Goal: Task Accomplishment & Management: Complete application form

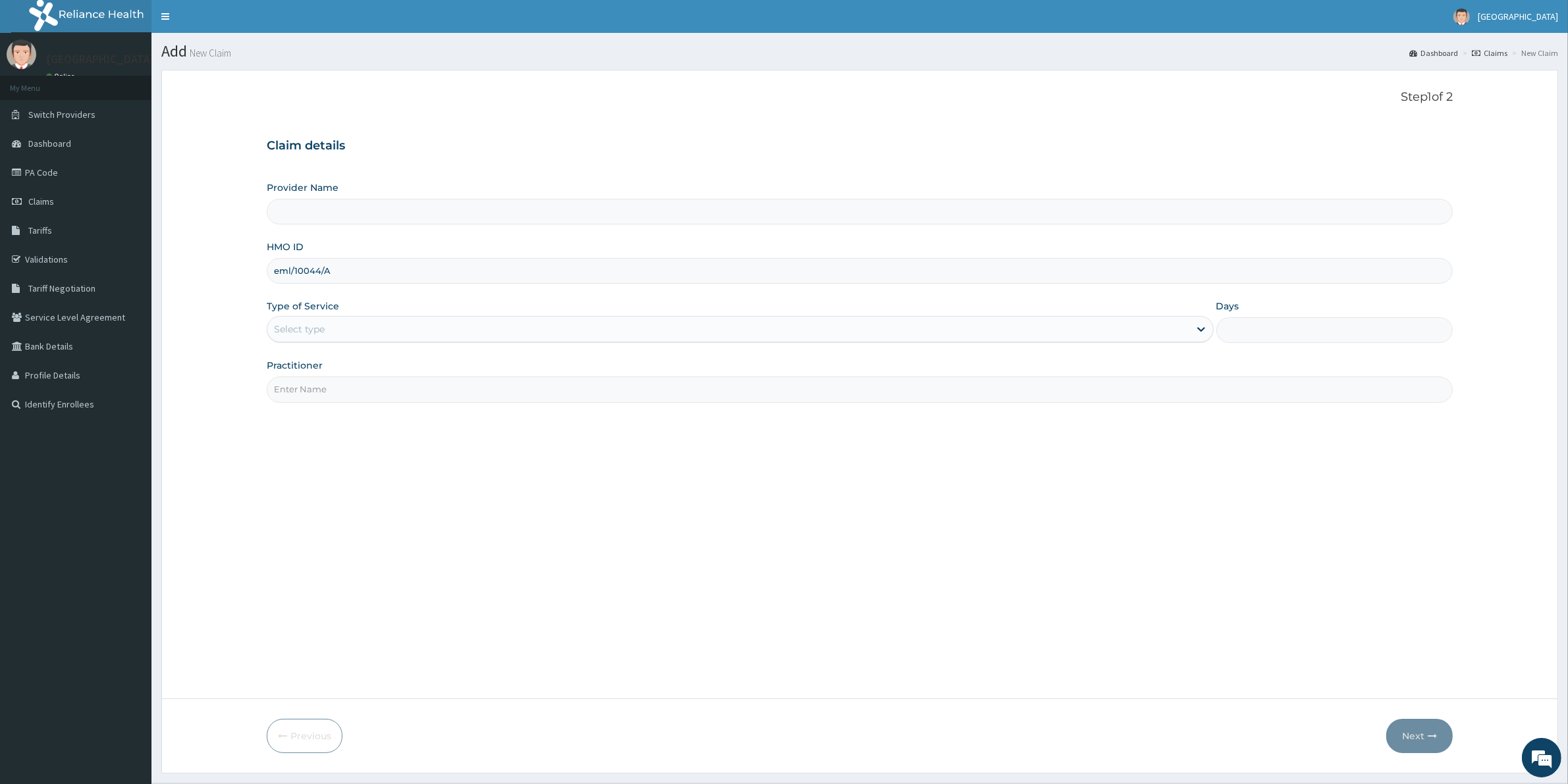
type input "eml/10044/A"
click at [1164, 324] on div "Select type" at bounding box center [728, 329] width 922 height 21
click at [889, 536] on div "Step 1 of 2 Claim details Provider Name HMO ID eml/10044/A Type of Service Sele…" at bounding box center [860, 384] width 1186 height 588
click at [1199, 322] on div at bounding box center [1201, 330] width 24 height 24
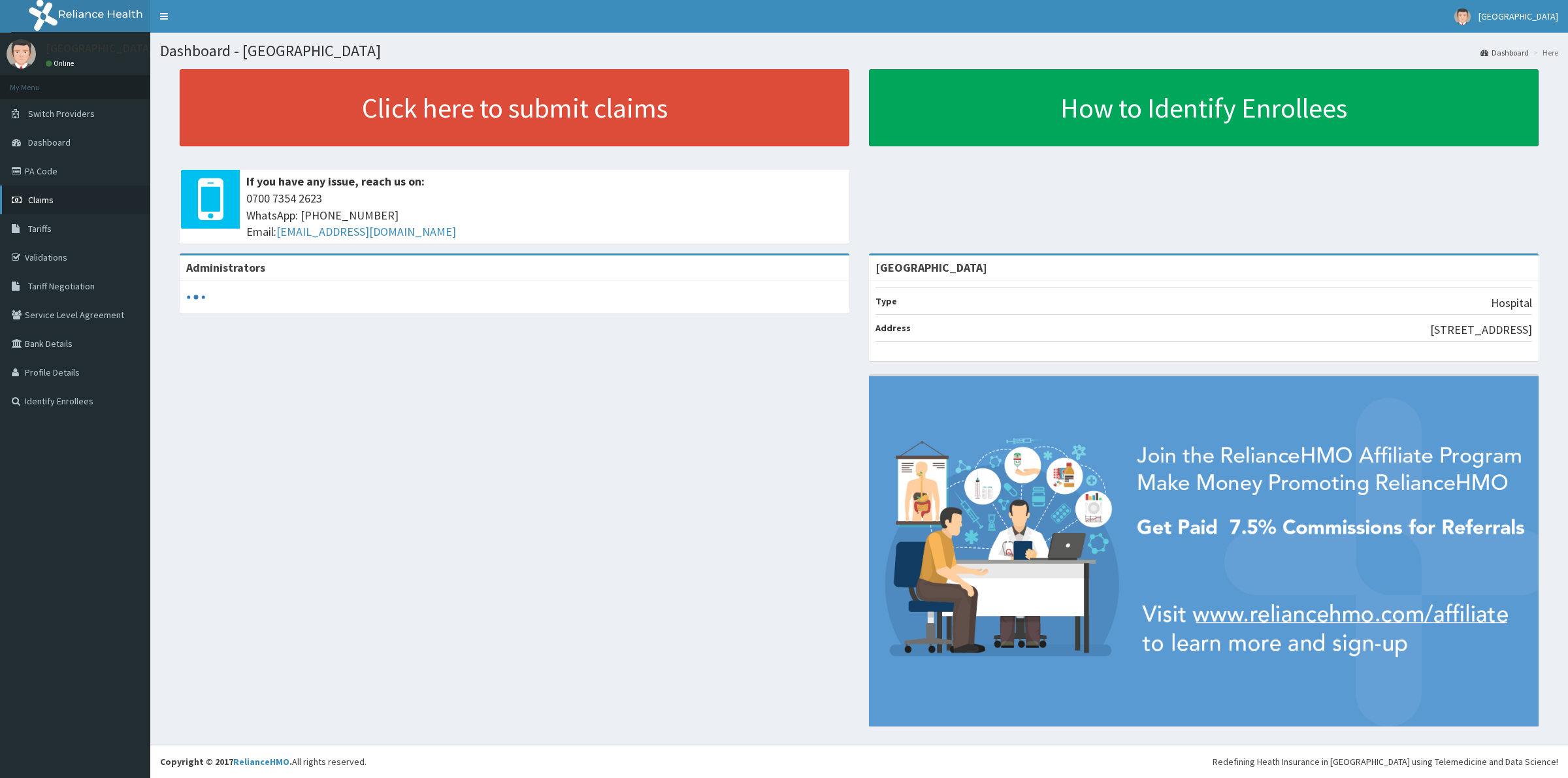
click at [15, 211] on link "Claims" at bounding box center [75, 200] width 150 height 28
click at [43, 191] on link "Claims" at bounding box center [75, 200] width 150 height 28
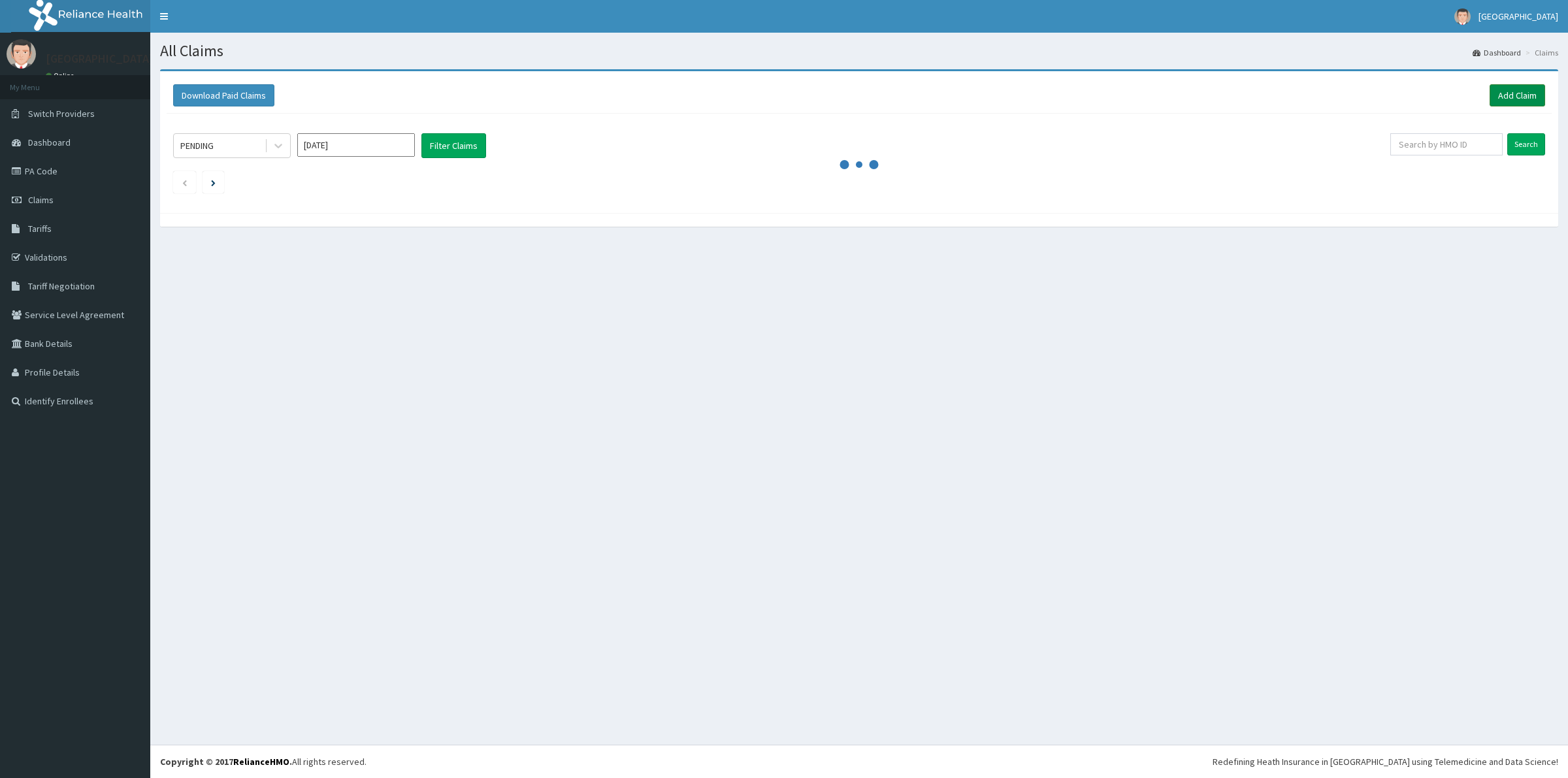
click at [1516, 85] on link "Add Claim" at bounding box center [1517, 96] width 55 height 22
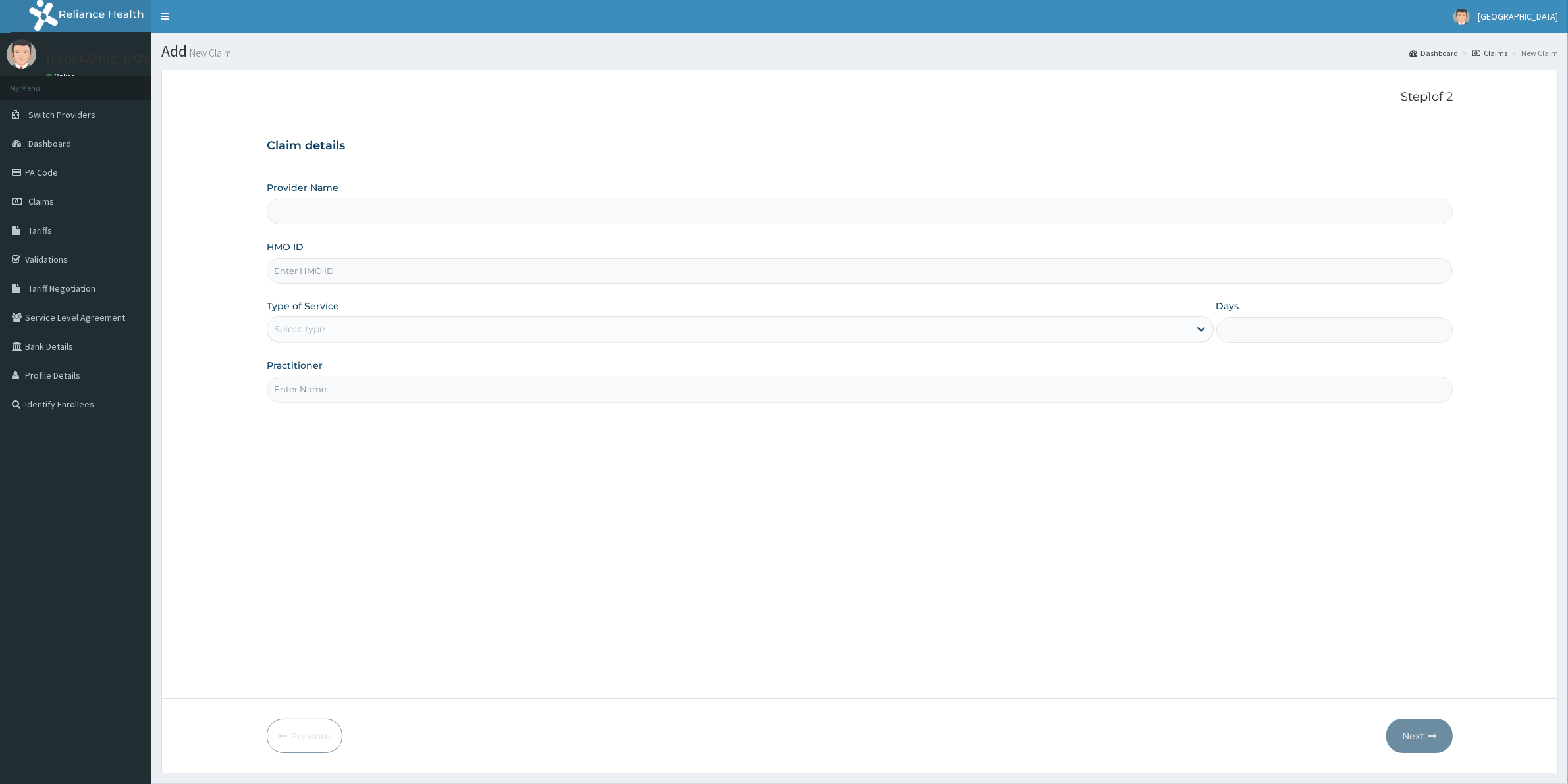
type input "eml/10044/A"
type input "[GEOGRAPHIC_DATA]"
type input "eml/10044/A"
click at [1184, 336] on div "Select type" at bounding box center [728, 329] width 922 height 21
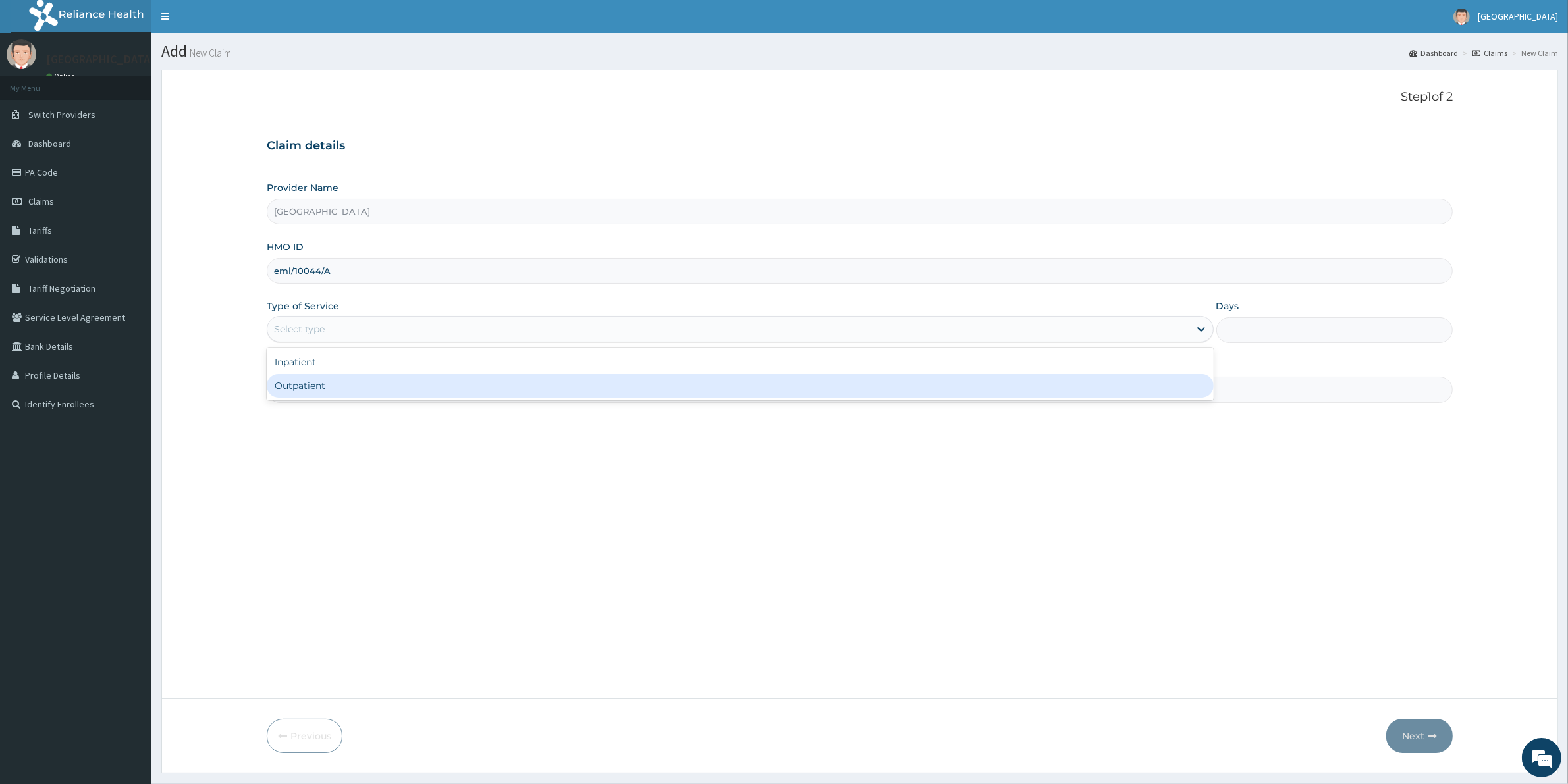
click at [966, 398] on div "Outpatient" at bounding box center [740, 386] width 947 height 24
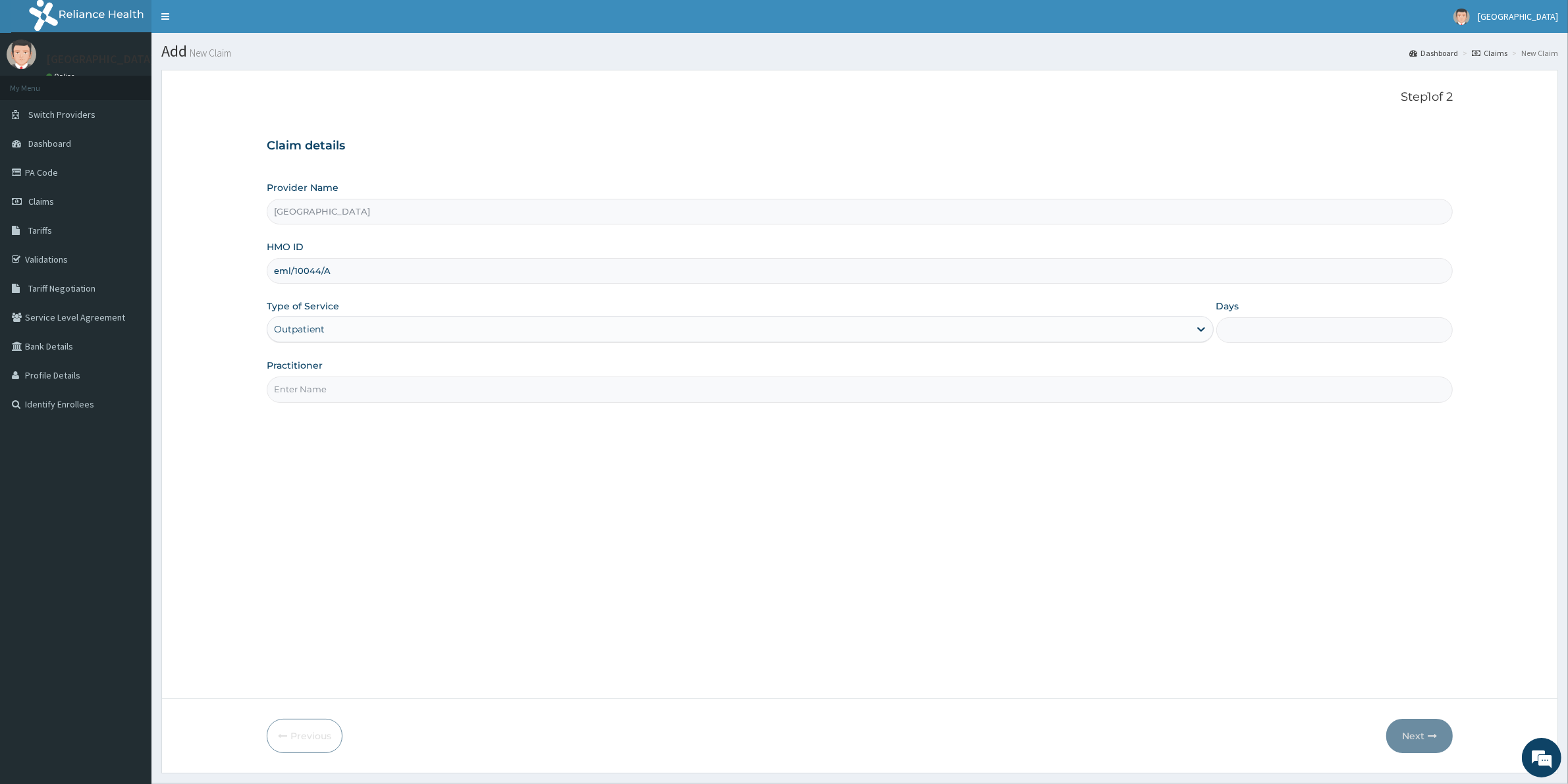
type input "1"
click at [978, 396] on input "Practitioner" at bounding box center [860, 389] width 1186 height 25
type input "[PERSON_NAME]"
click at [1423, 738] on button "Next" at bounding box center [1419, 735] width 67 height 34
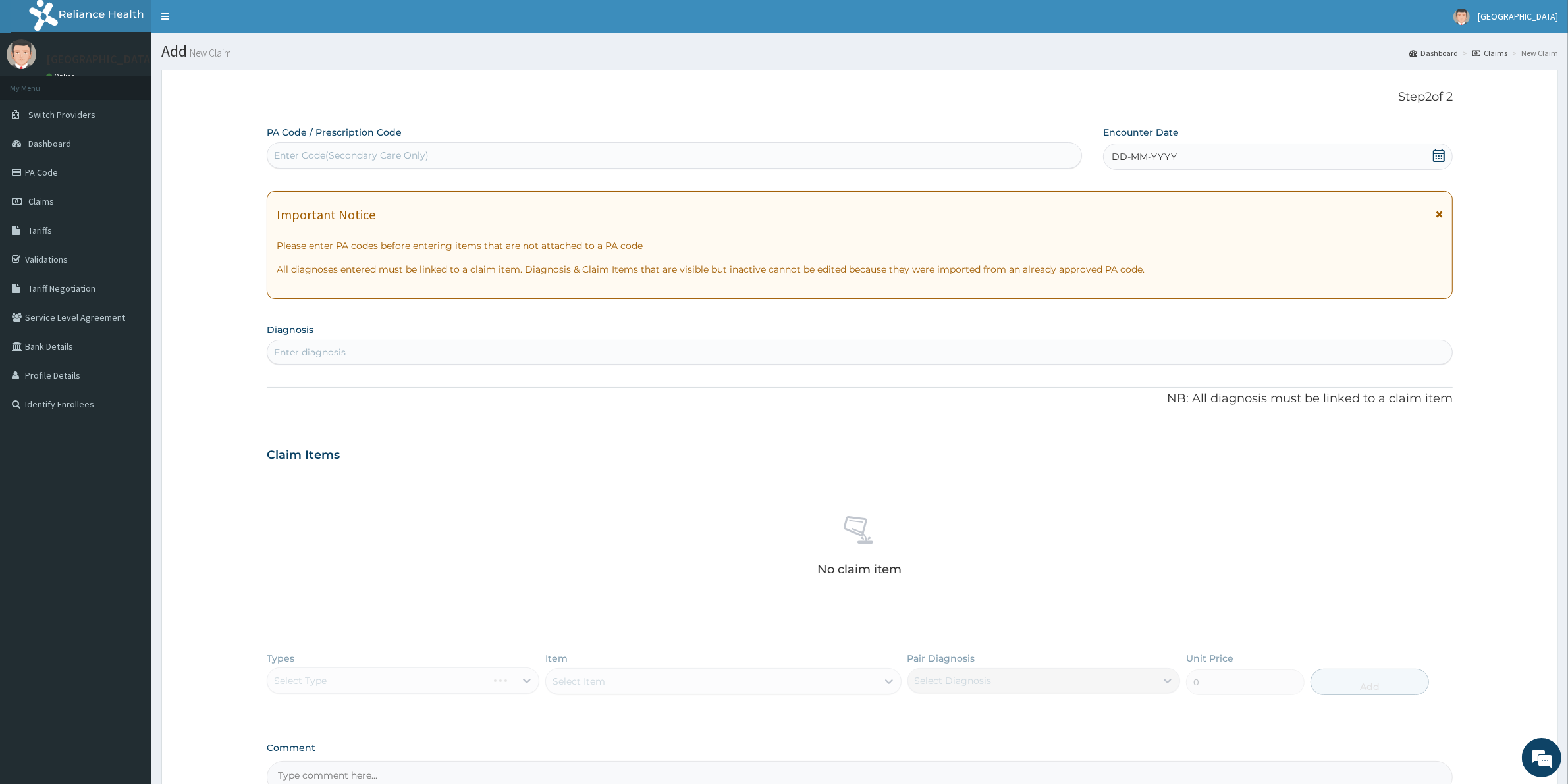
click at [1439, 156] on icon at bounding box center [1438, 155] width 12 height 14
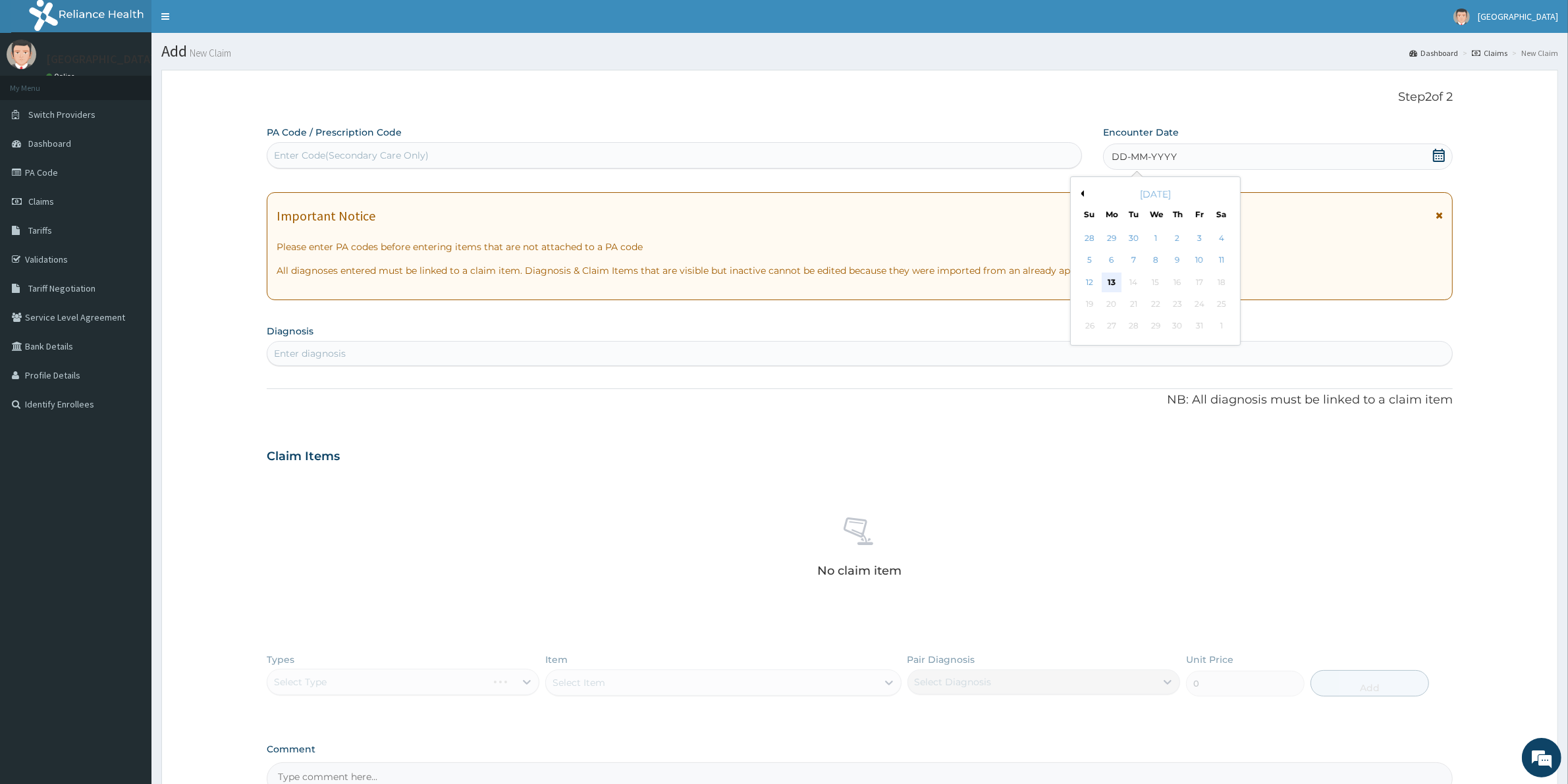
click at [1110, 282] on div "13" at bounding box center [1111, 283] width 20 height 20
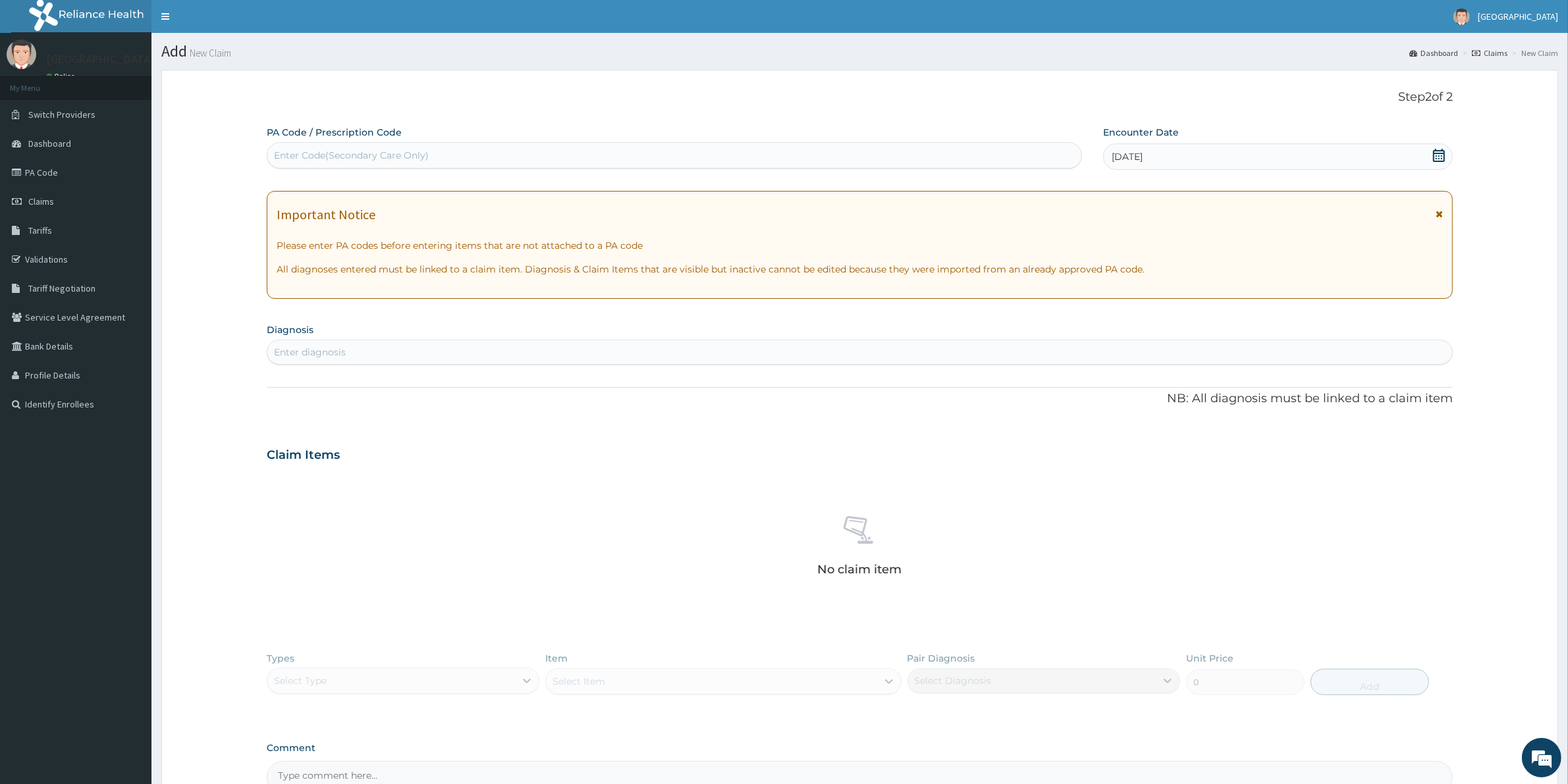
click at [610, 360] on div "Enter diagnosis" at bounding box center [860, 352] width 1184 height 21
type input "[MEDICAL_DATA]"
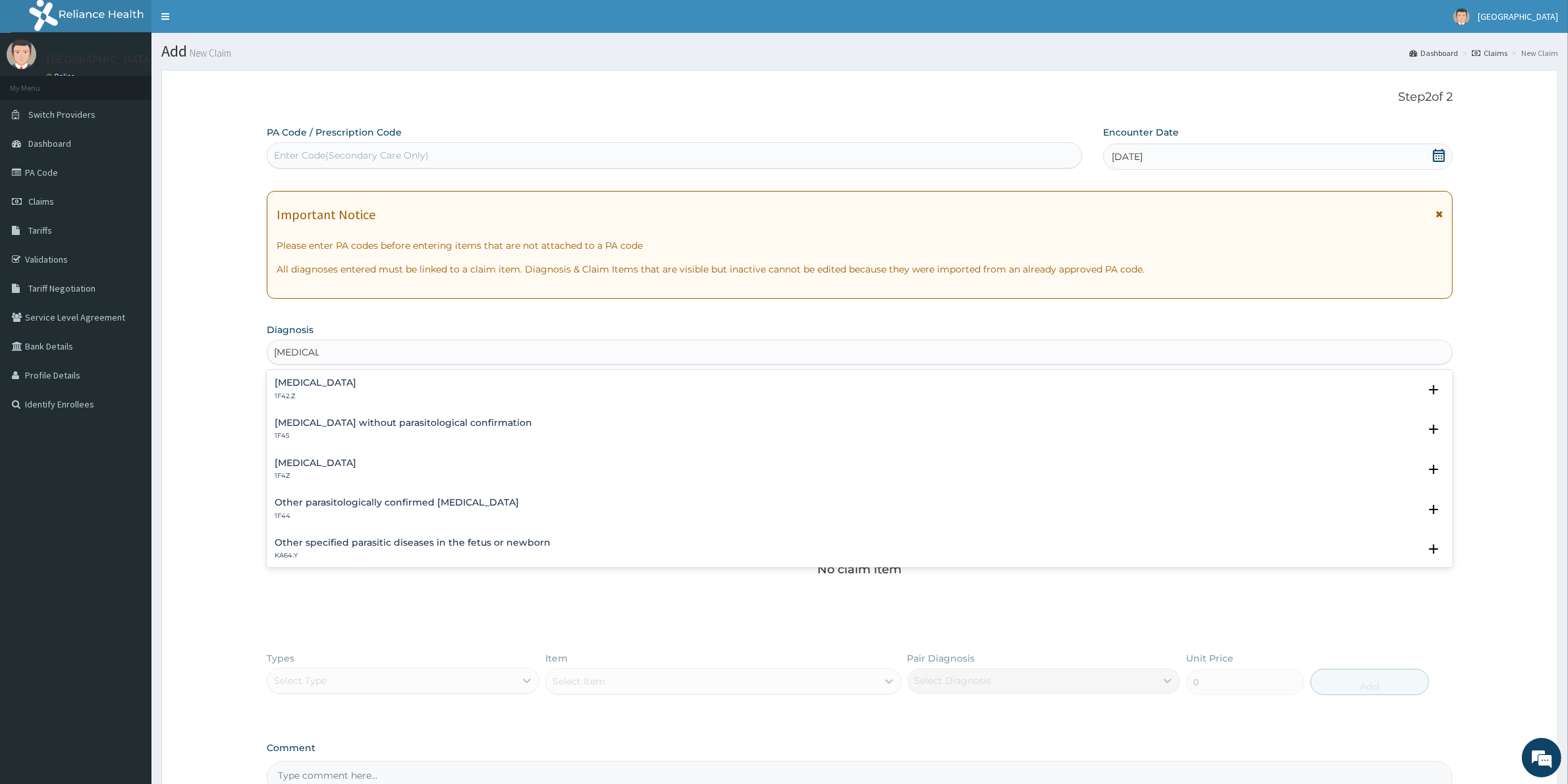
click at [294, 466] on h4 "[MEDICAL_DATA]" at bounding box center [315, 463] width 82 height 10
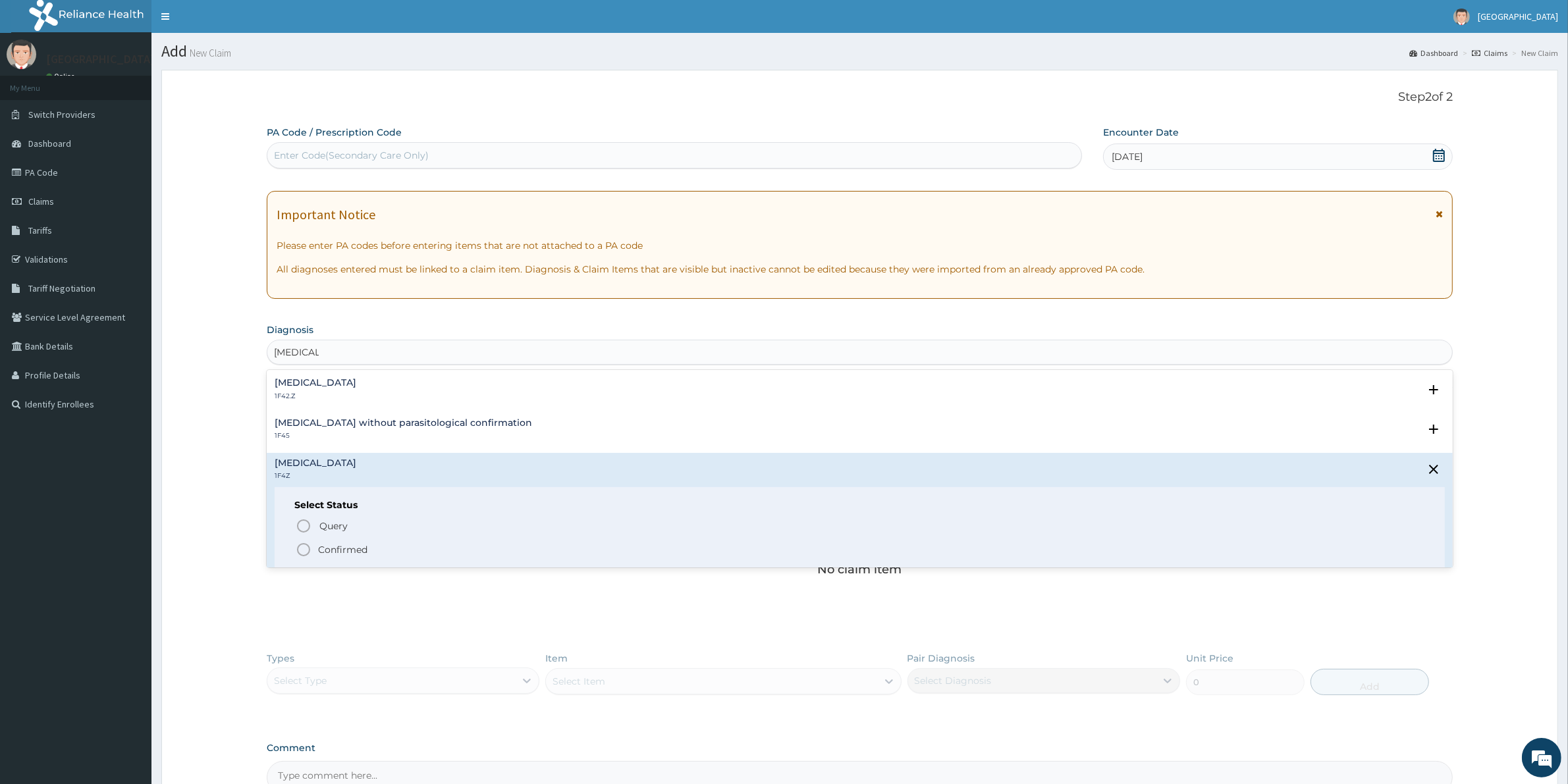
click at [294, 551] on div "Query Query covers suspected (?), Keep in view (kiv), Ruled out (r/o) Confirmed" at bounding box center [860, 537] width 1130 height 40
click at [307, 554] on circle "status option filled" at bounding box center [303, 549] width 12 height 12
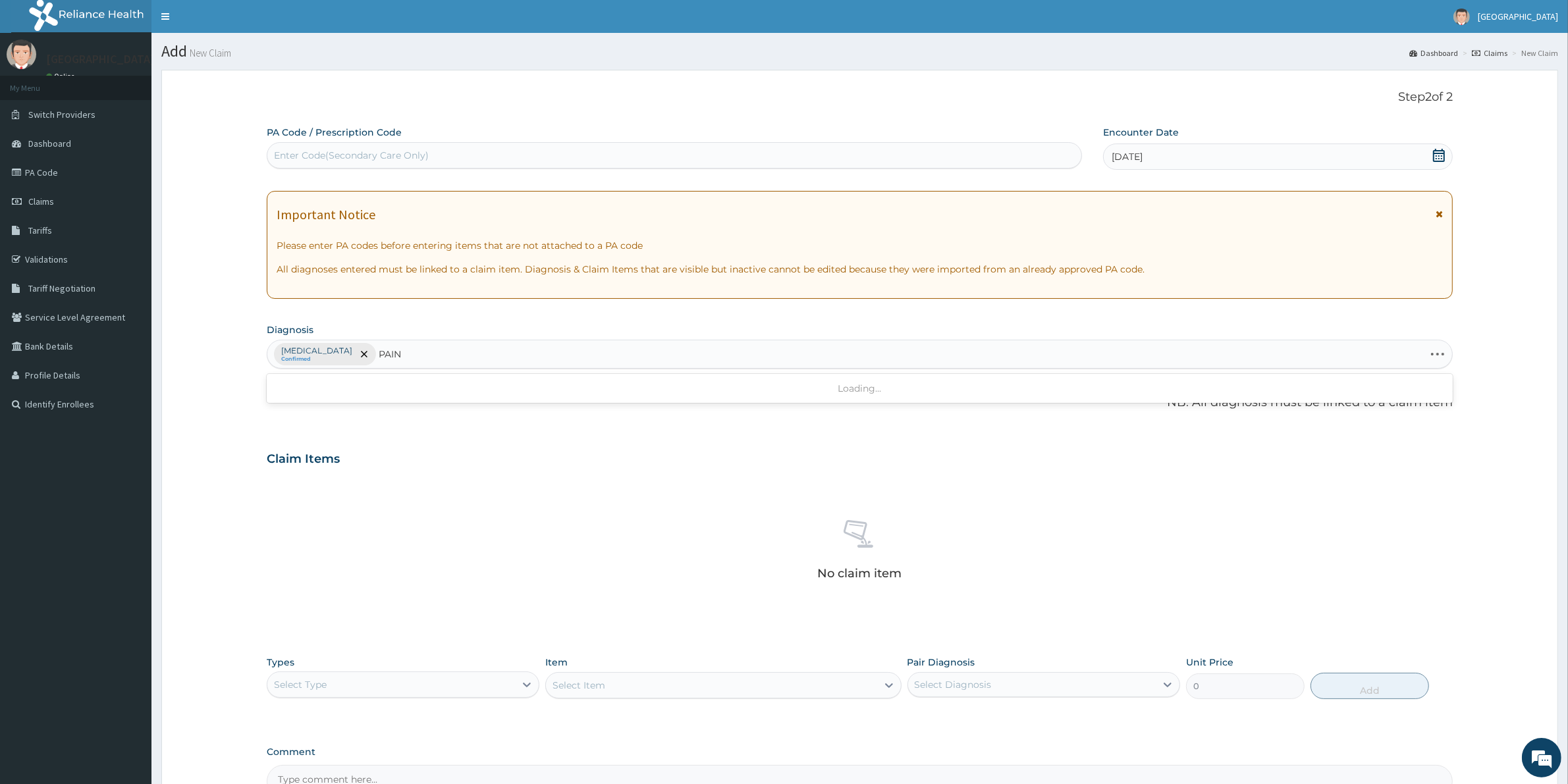
type input "PAINS"
click at [310, 390] on h4 "[MEDICAL_DATA]" at bounding box center [315, 387] width 82 height 10
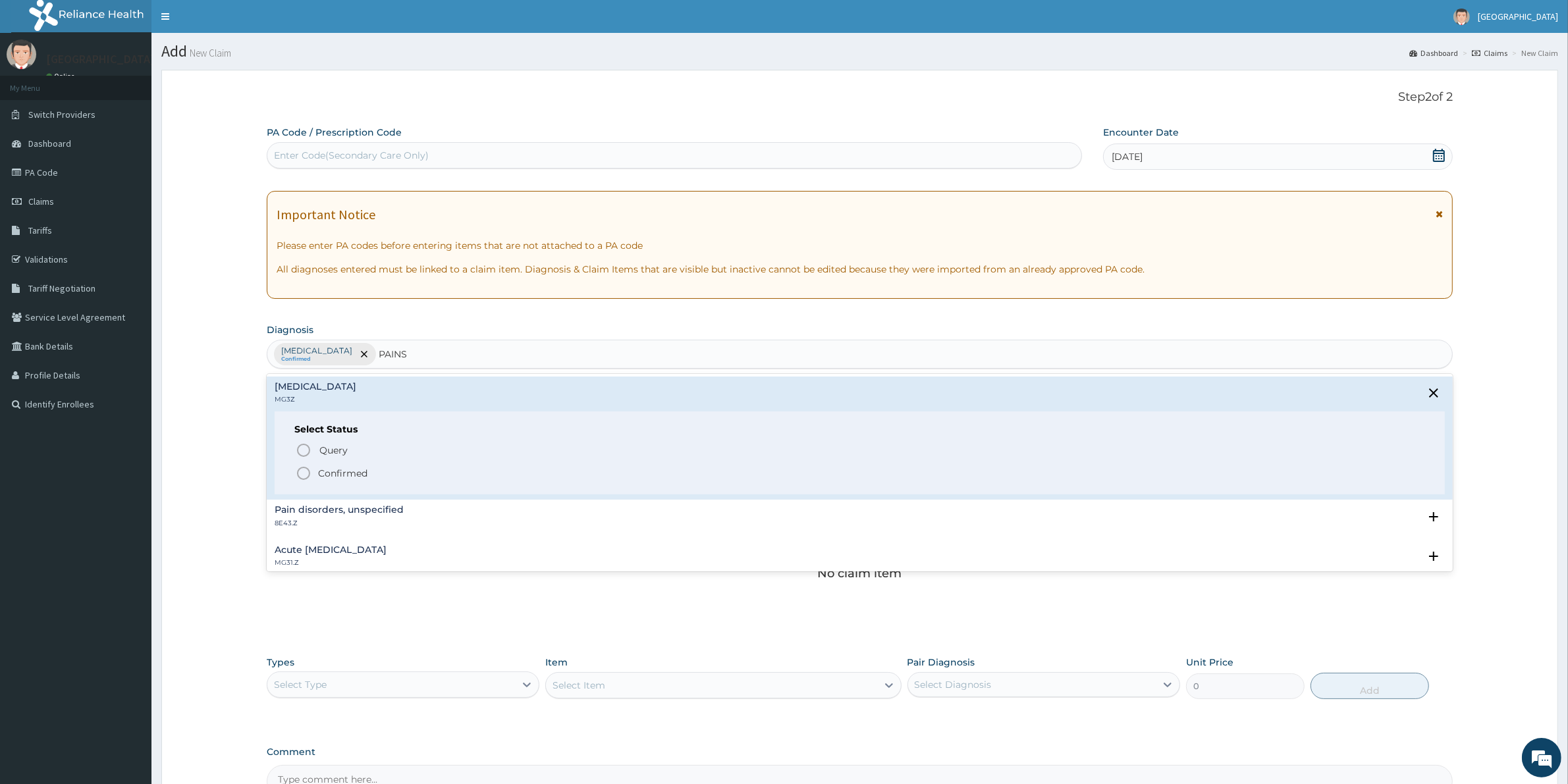
click at [306, 478] on icon "status option filled" at bounding box center [303, 474] width 16 height 16
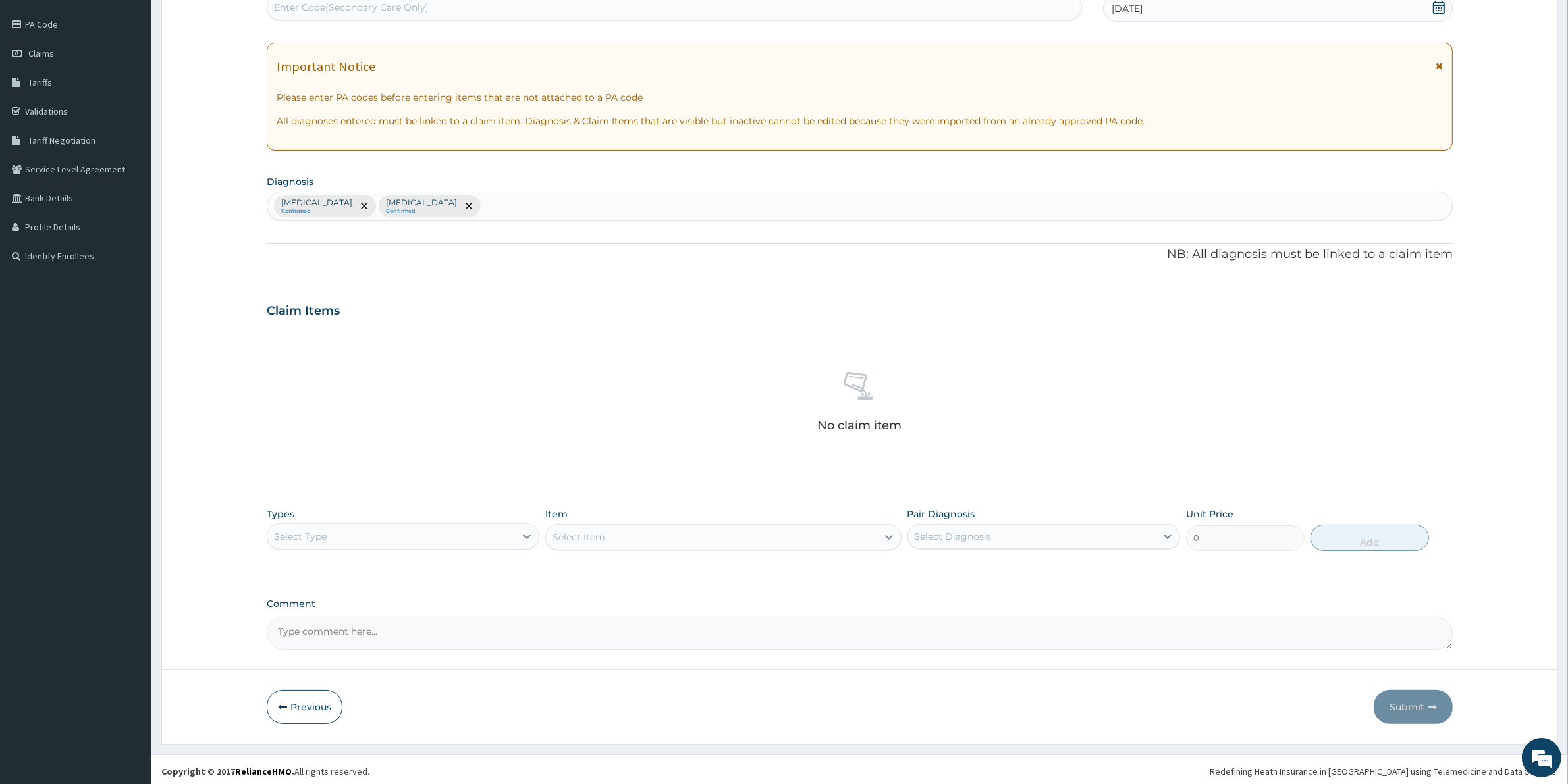
scroll to position [153, 0]
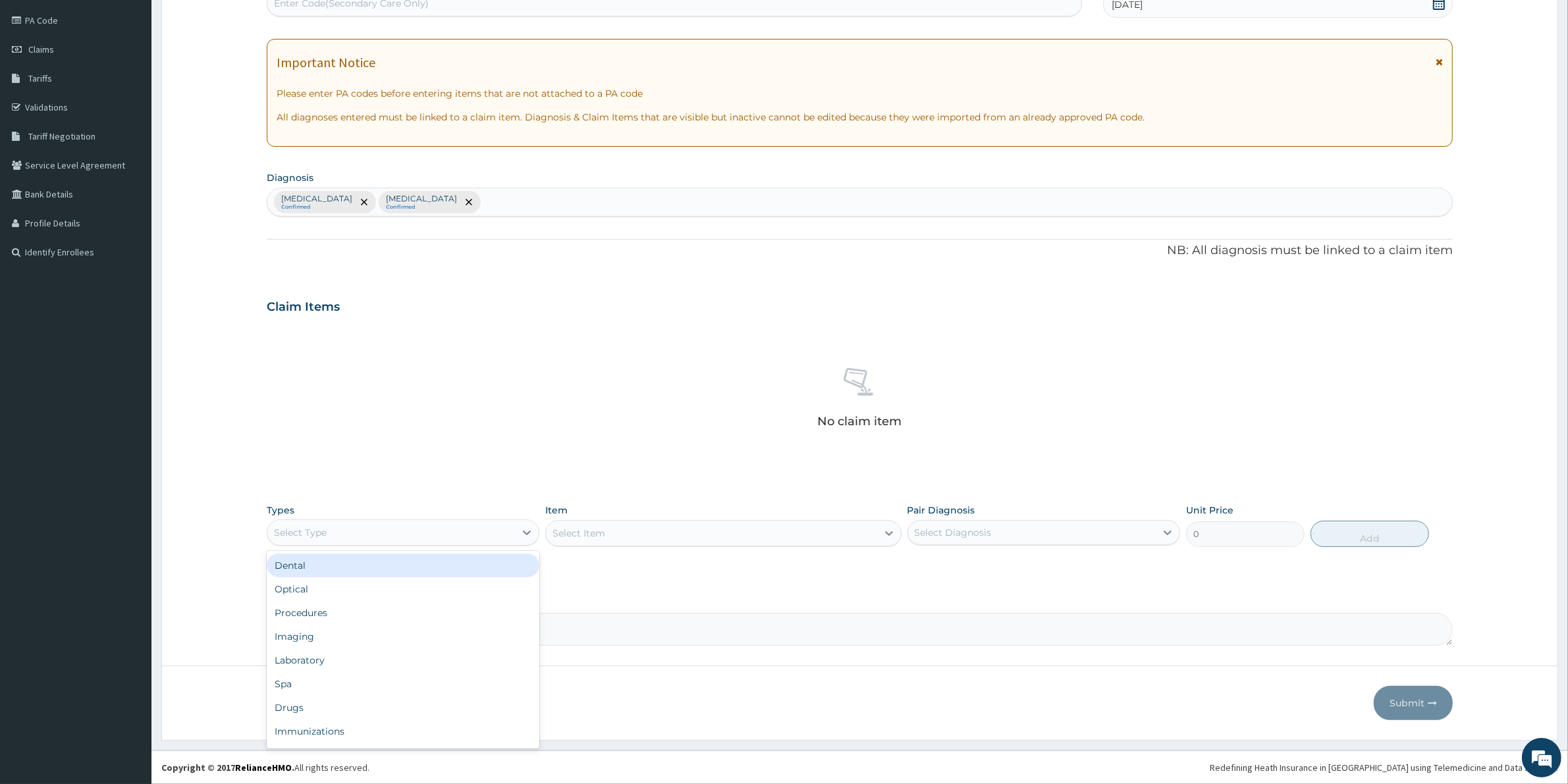
click at [447, 534] on div "Select Type" at bounding box center [391, 532] width 248 height 21
click at [462, 604] on div "Procedures" at bounding box center [403, 613] width 273 height 24
click at [746, 541] on div "Select Item" at bounding box center [723, 533] width 356 height 26
click at [892, 531] on icon at bounding box center [889, 533] width 14 height 14
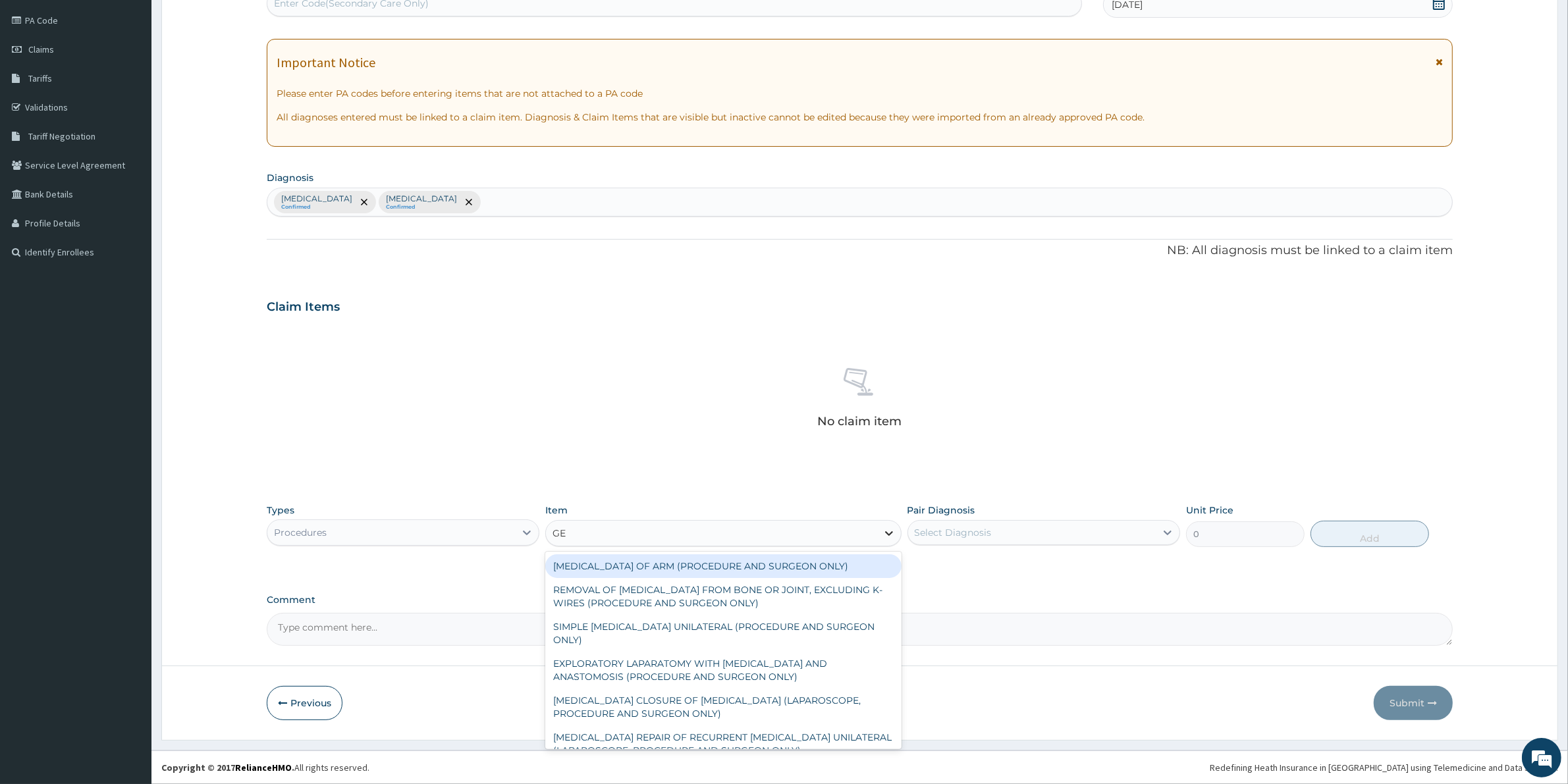
type input "GEN"
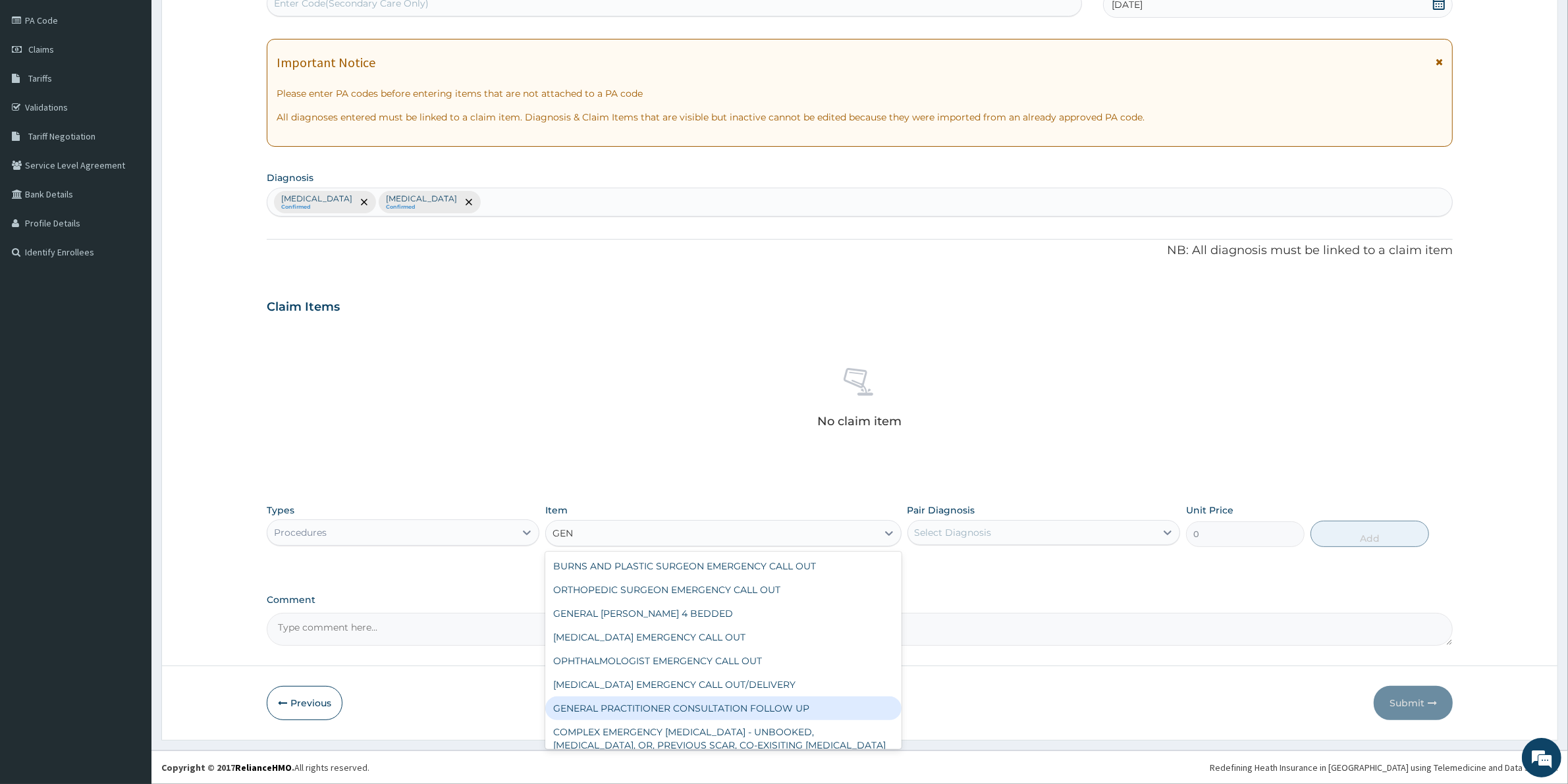
click at [719, 708] on div "GENERAL PRACTITIONER CONSULTATION FOLLOW UP" at bounding box center [723, 708] width 356 height 24
type input "1875"
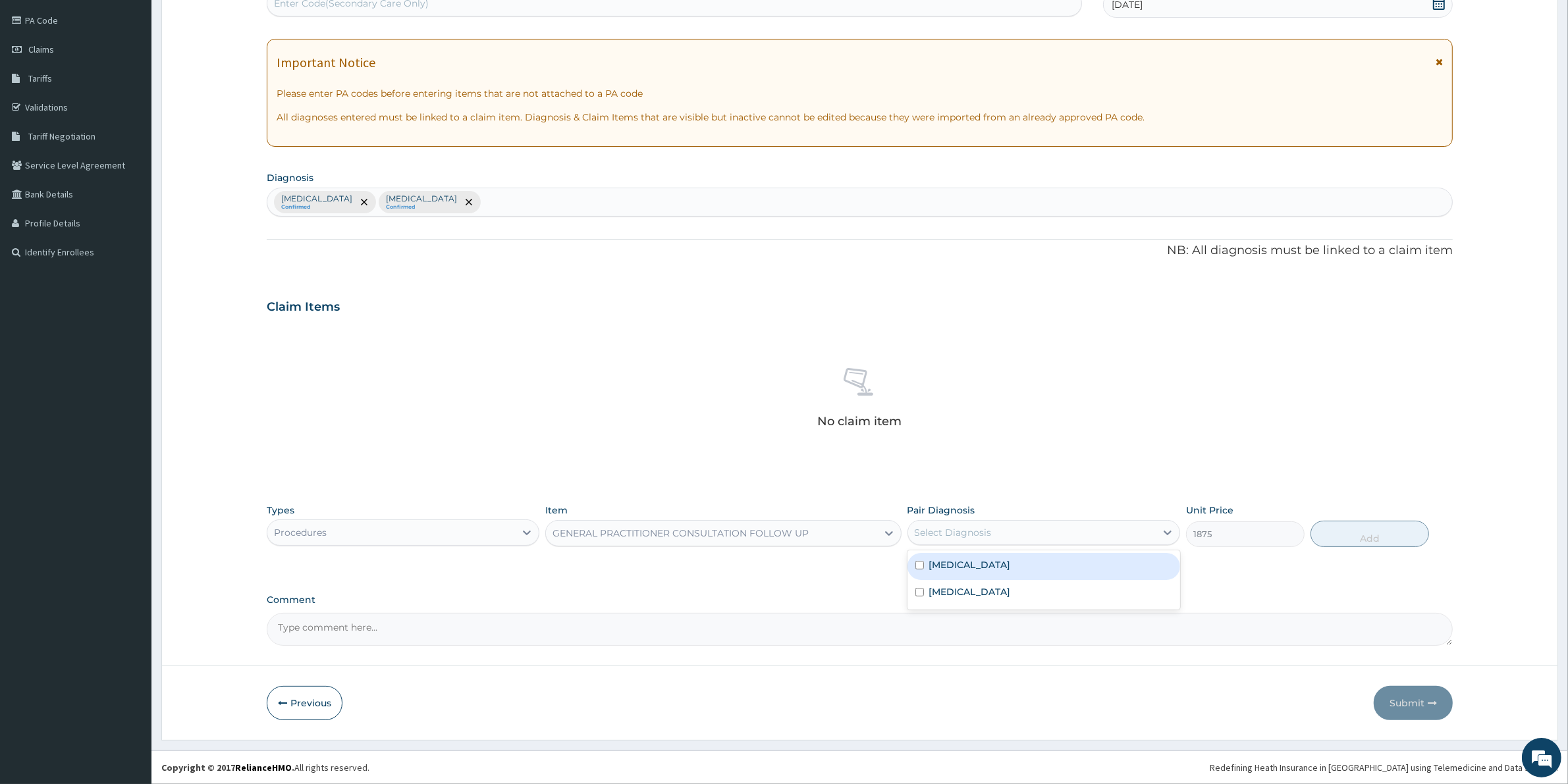
click at [1154, 531] on div "Select Diagnosis" at bounding box center [1032, 532] width 248 height 21
click at [1111, 576] on div "[MEDICAL_DATA]" at bounding box center [1043, 567] width 273 height 27
checkbox input "true"
click at [1338, 542] on button "Add" at bounding box center [1369, 533] width 119 height 26
type input "0"
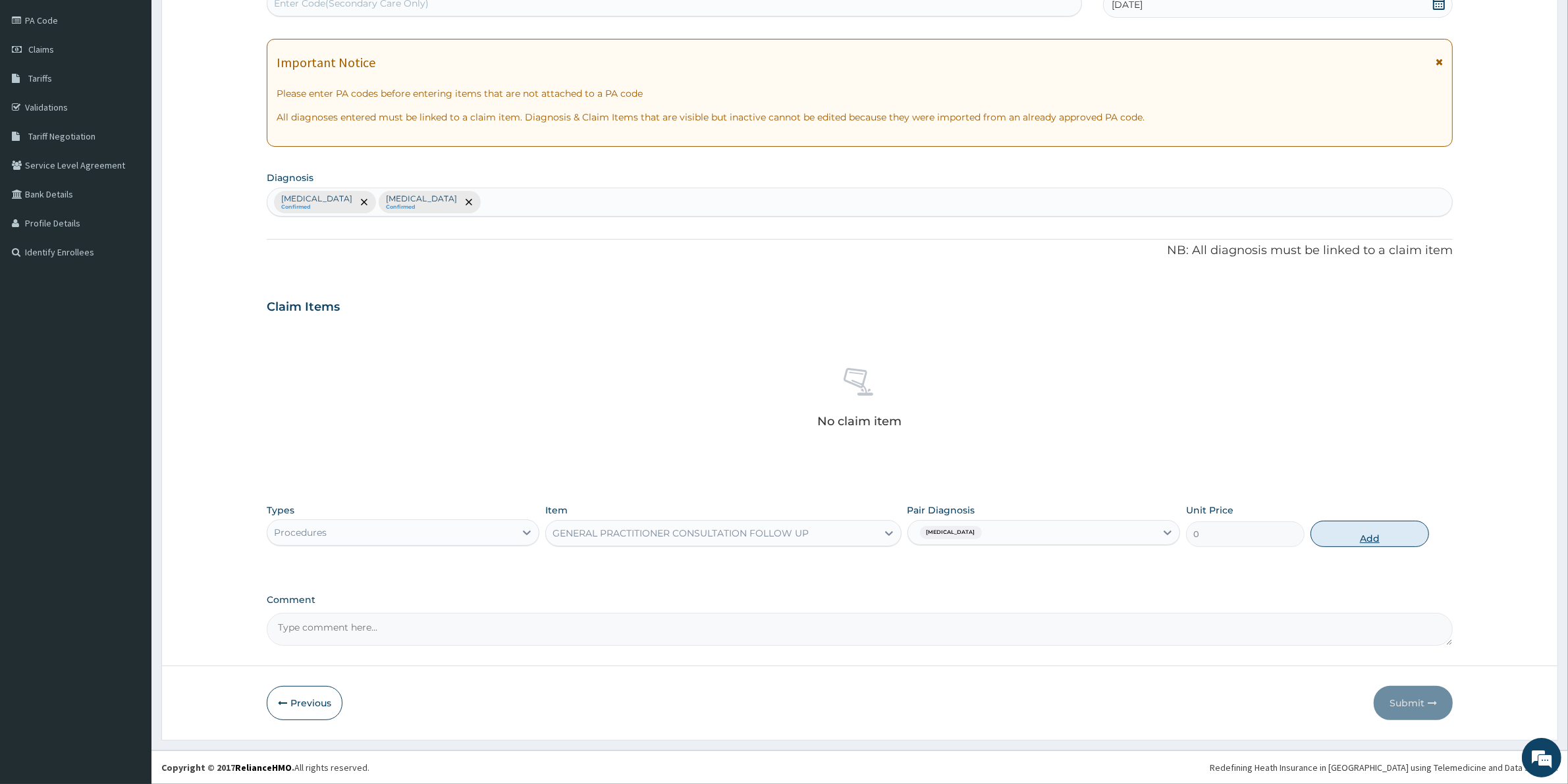
scroll to position [89, 0]
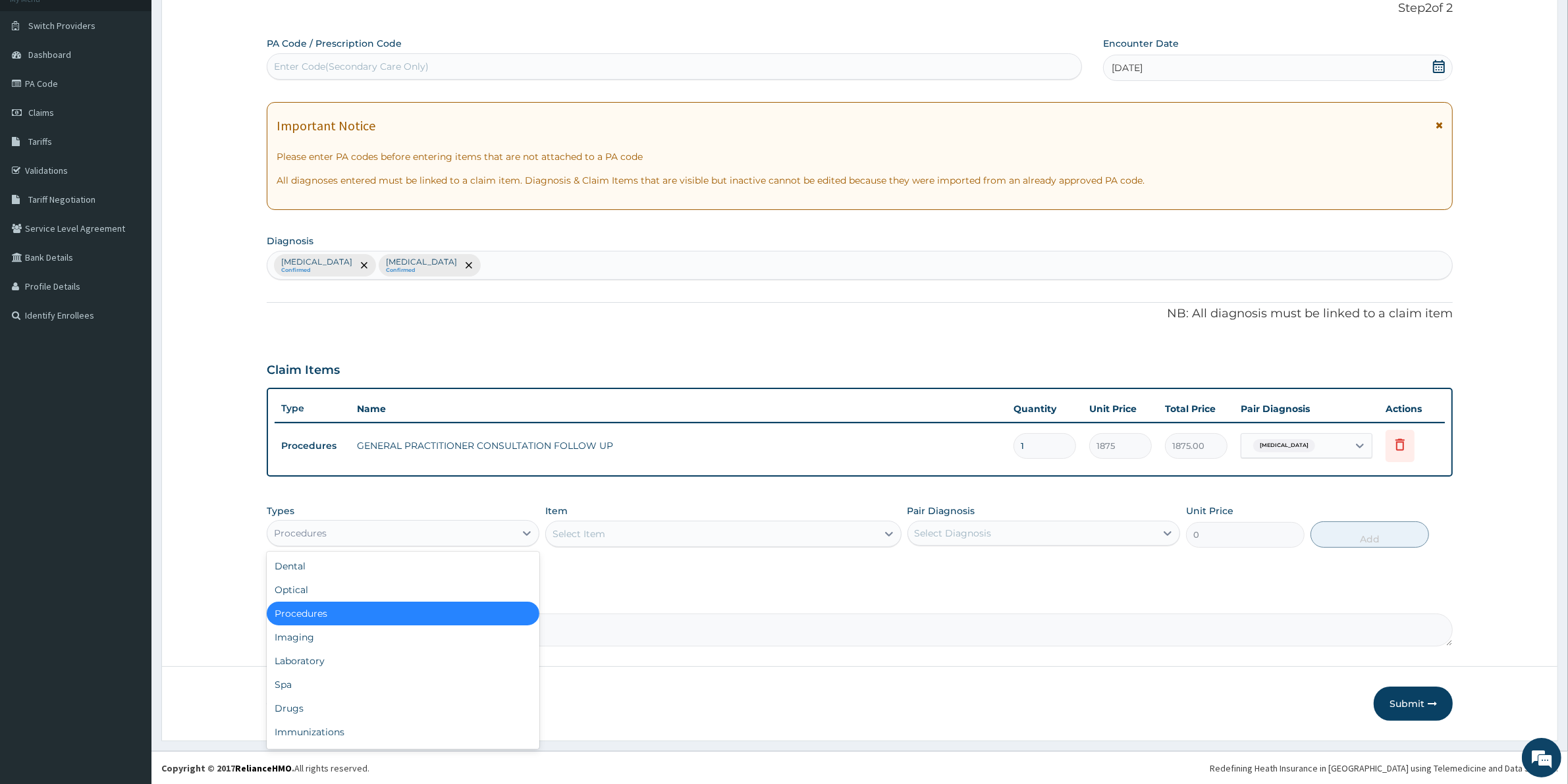
click at [445, 532] on div "Procedures" at bounding box center [391, 533] width 248 height 21
click at [415, 666] on div "Laboratory" at bounding box center [403, 661] width 273 height 24
click at [712, 533] on div "Select Item" at bounding box center [723, 533] width 356 height 26
click at [765, 544] on div "Select Item" at bounding box center [711, 534] width 330 height 21
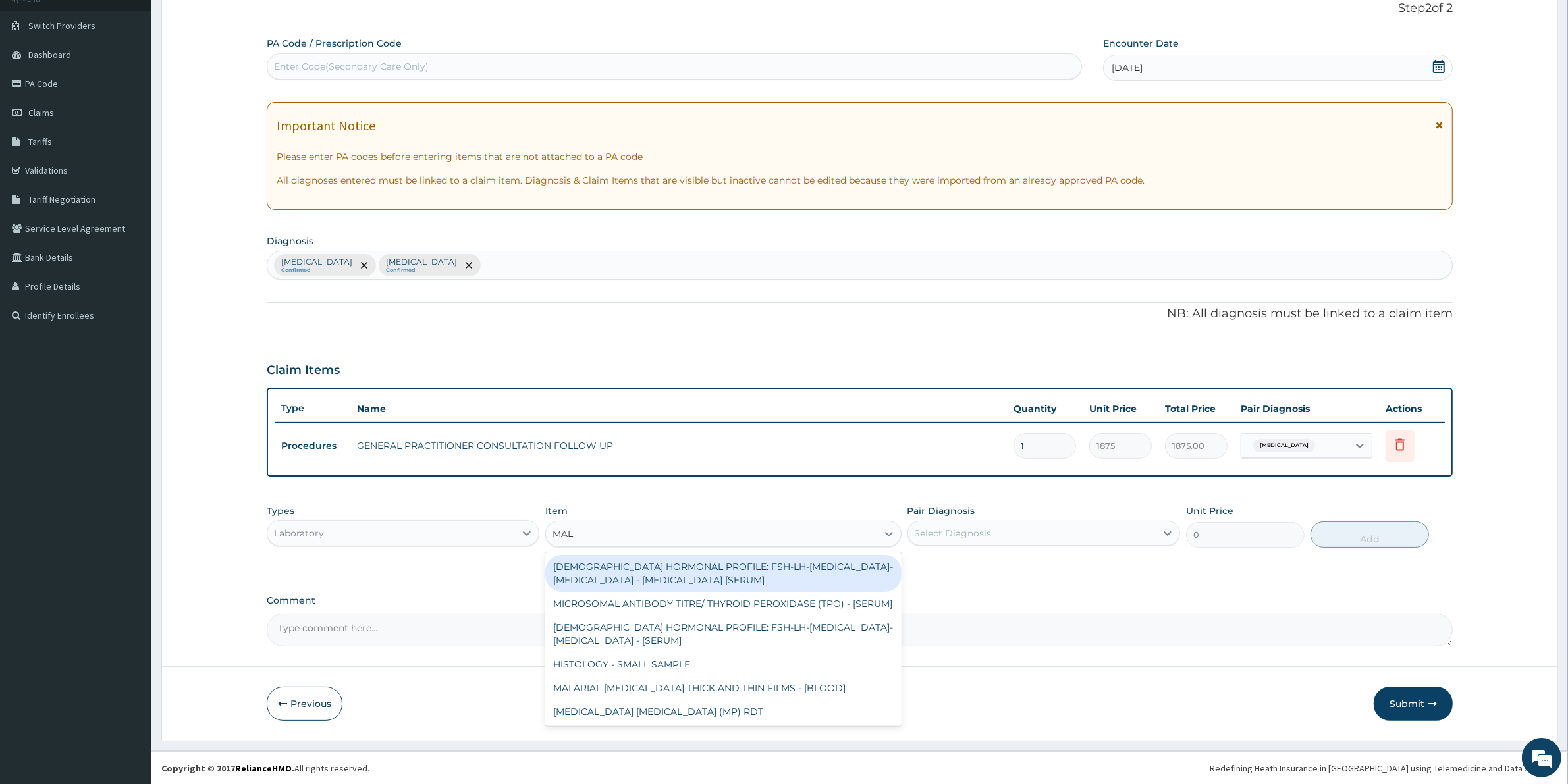
type input "MALA"
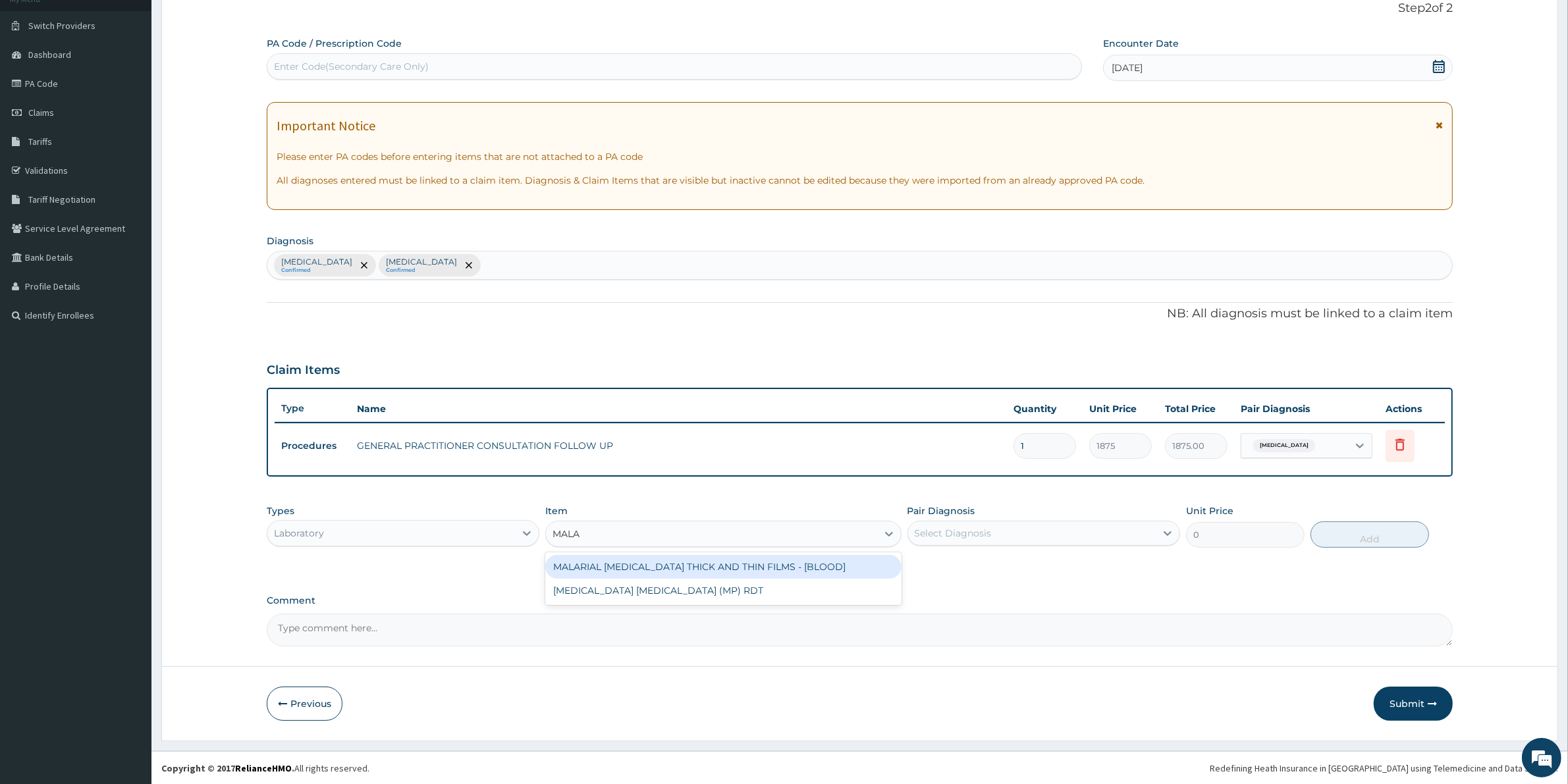
click at [771, 571] on div "MALARIAL [MEDICAL_DATA] THICK AND THIN FILMS - [BLOOD]" at bounding box center [723, 567] width 356 height 24
type input "2187.5"
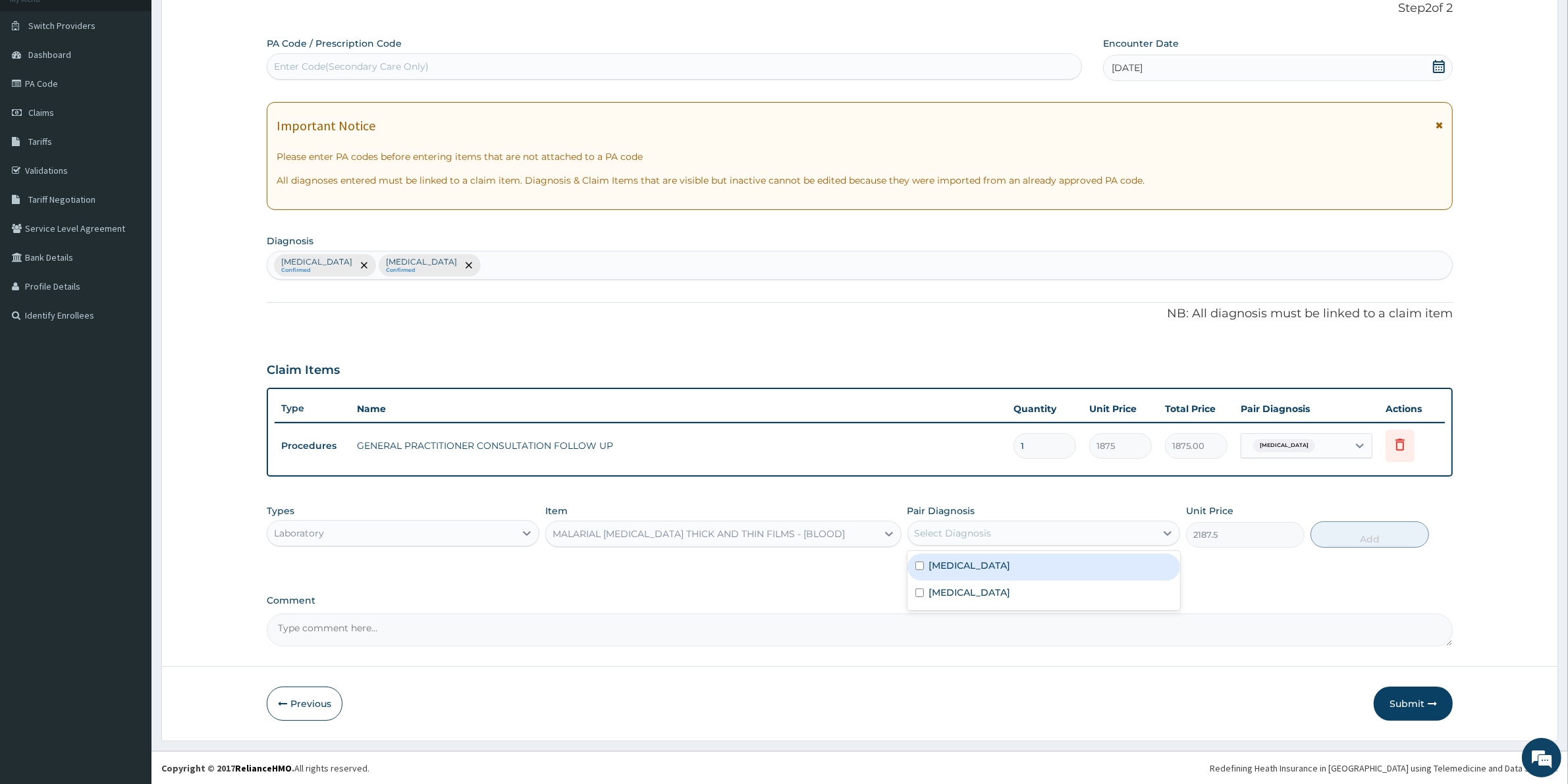
click at [1108, 539] on div "Select Diagnosis" at bounding box center [1032, 533] width 248 height 21
click at [1098, 573] on div "[MEDICAL_DATA]" at bounding box center [1043, 568] width 273 height 27
checkbox input "true"
click at [1363, 545] on button "Add" at bounding box center [1369, 534] width 119 height 26
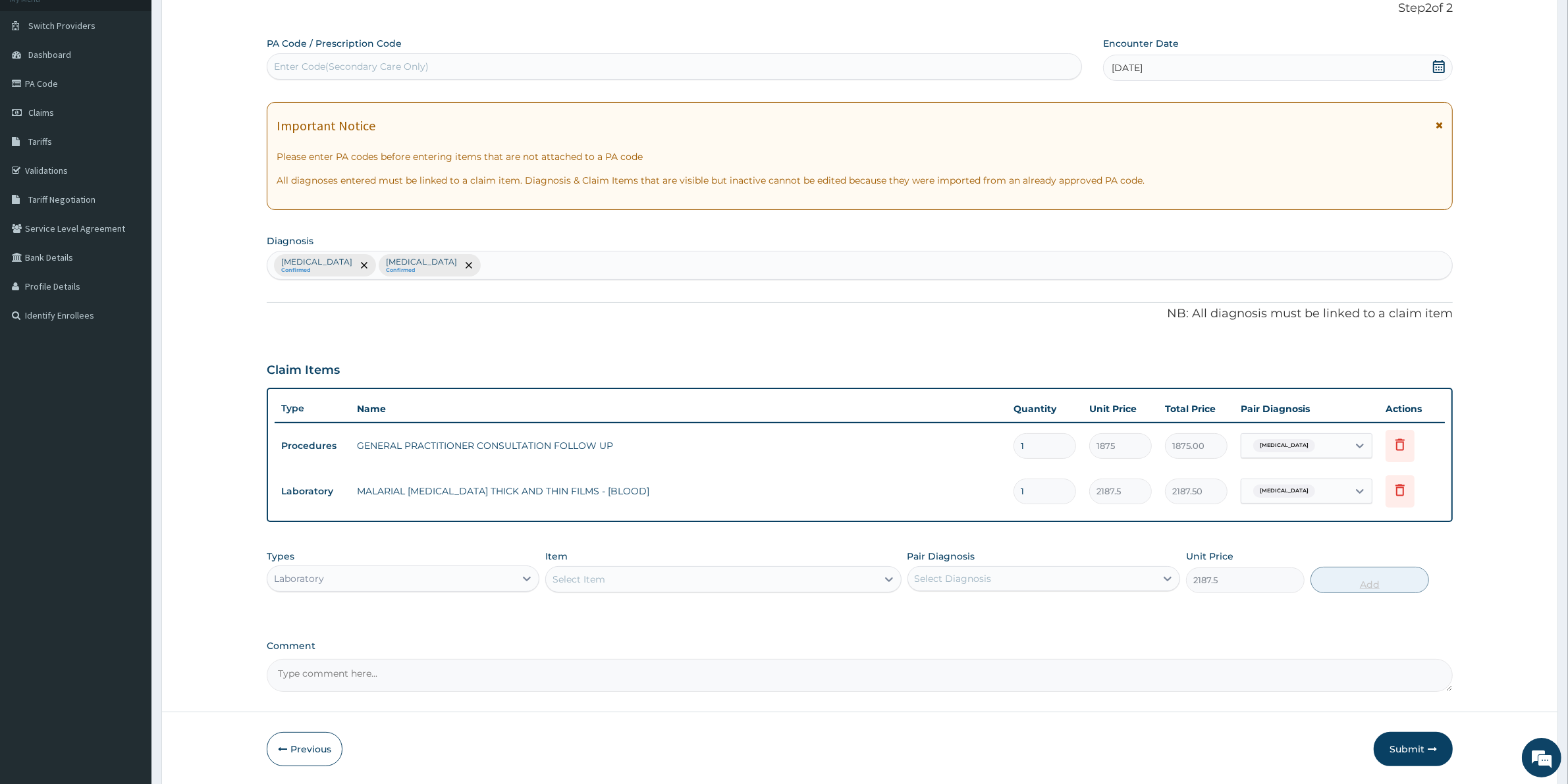
type input "0"
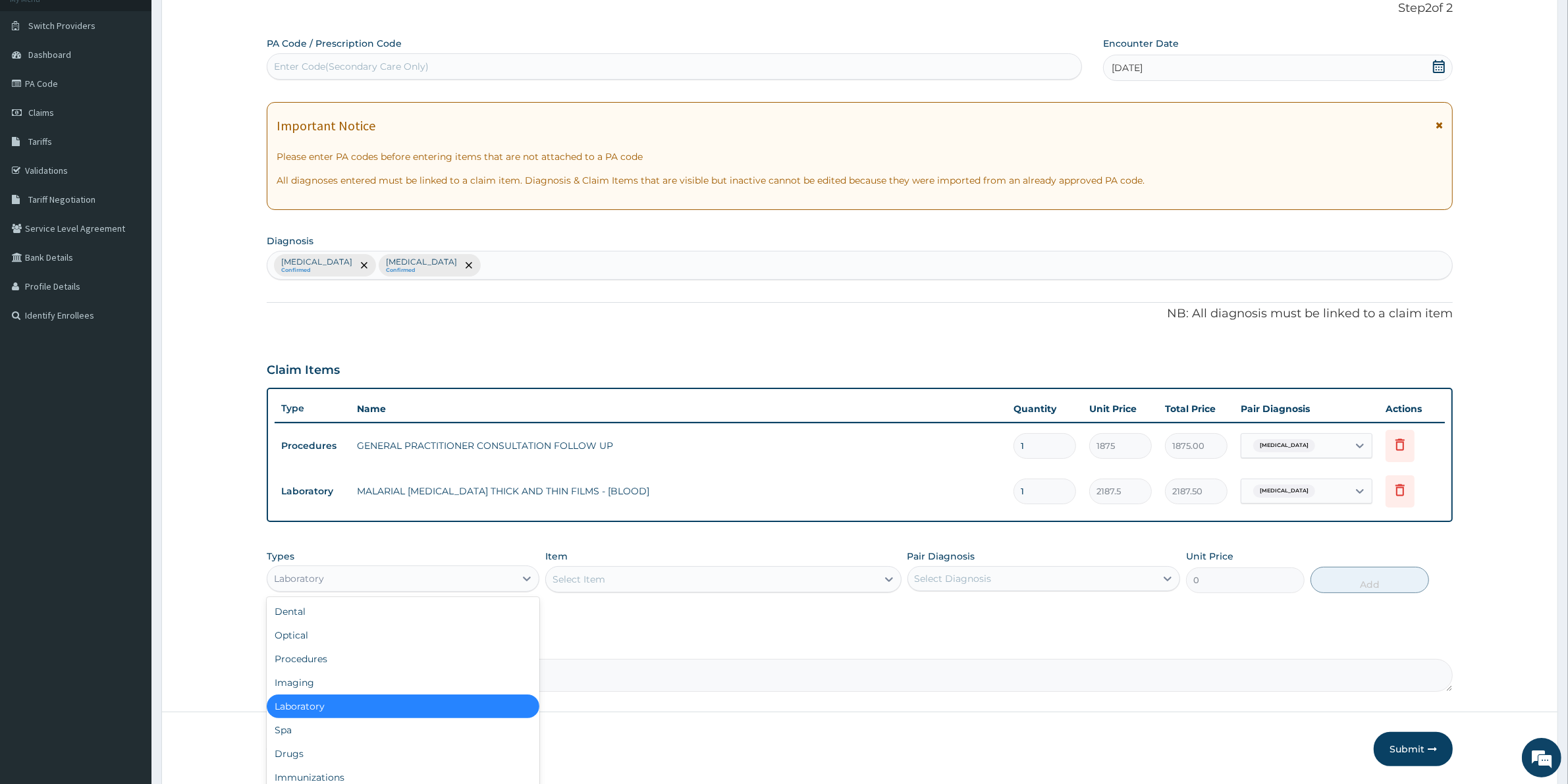
click at [356, 577] on div "Laboratory" at bounding box center [391, 579] width 248 height 21
click at [357, 710] on div "Laboratory" at bounding box center [403, 707] width 273 height 24
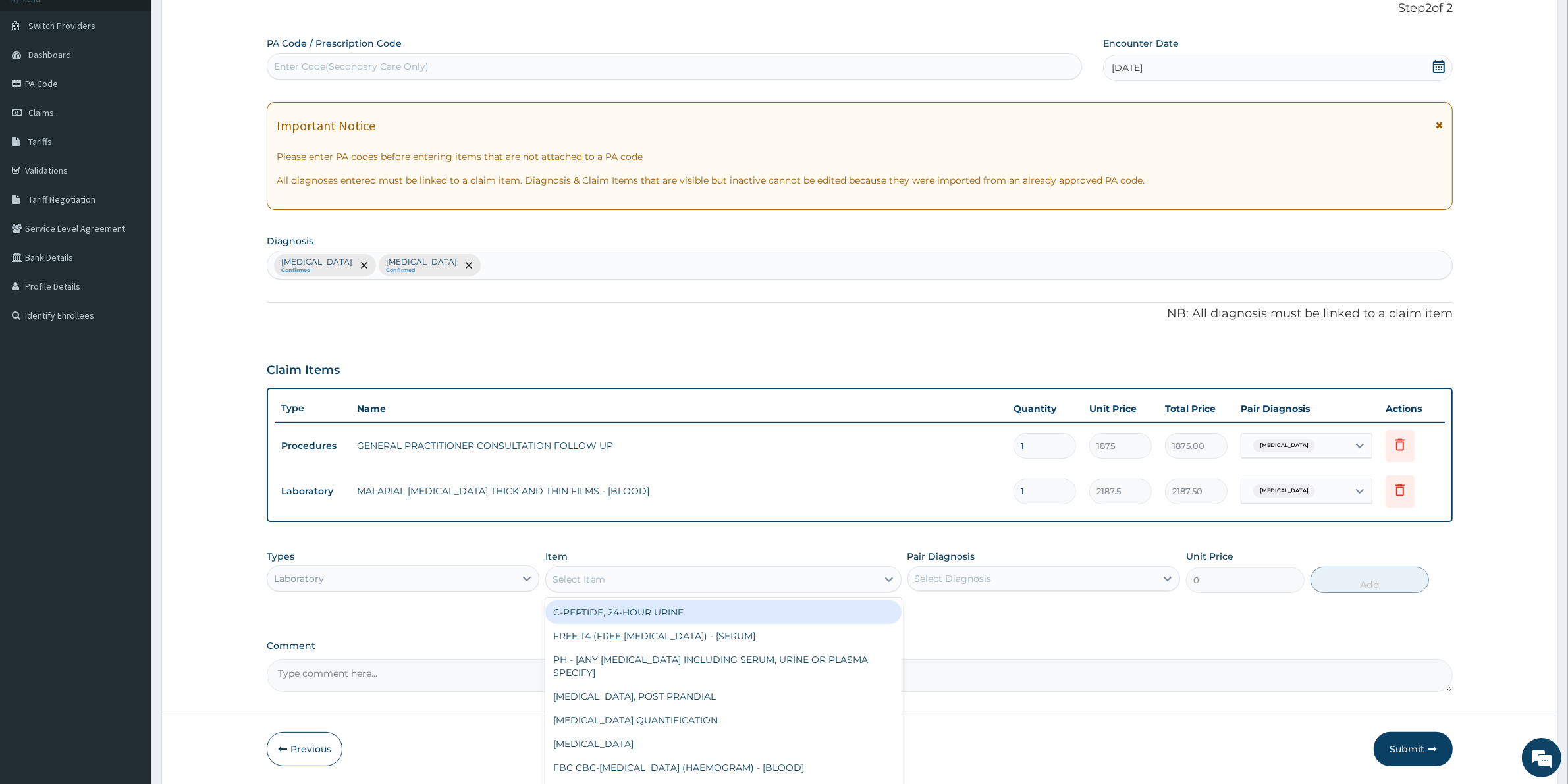
click at [794, 576] on div "Select Item" at bounding box center [711, 579] width 330 height 21
type input "CBC"
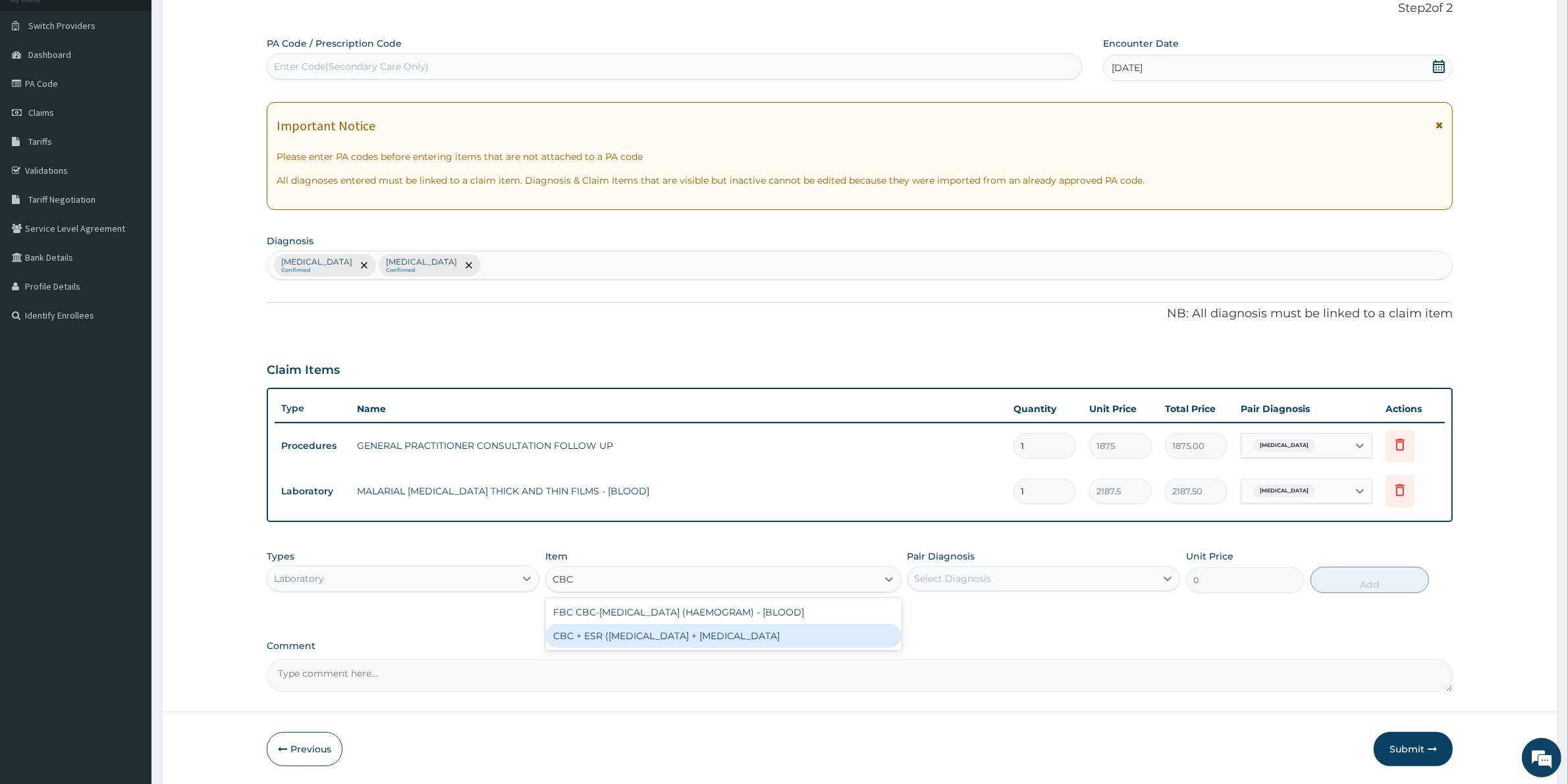
drag, startPoint x: 798, startPoint y: 638, endPoint x: 802, endPoint y: 626, distance: 12.6
click at [800, 638] on div "CBC + ESR ([MEDICAL_DATA] + [MEDICAL_DATA]" at bounding box center [723, 636] width 356 height 24
type input "5625"
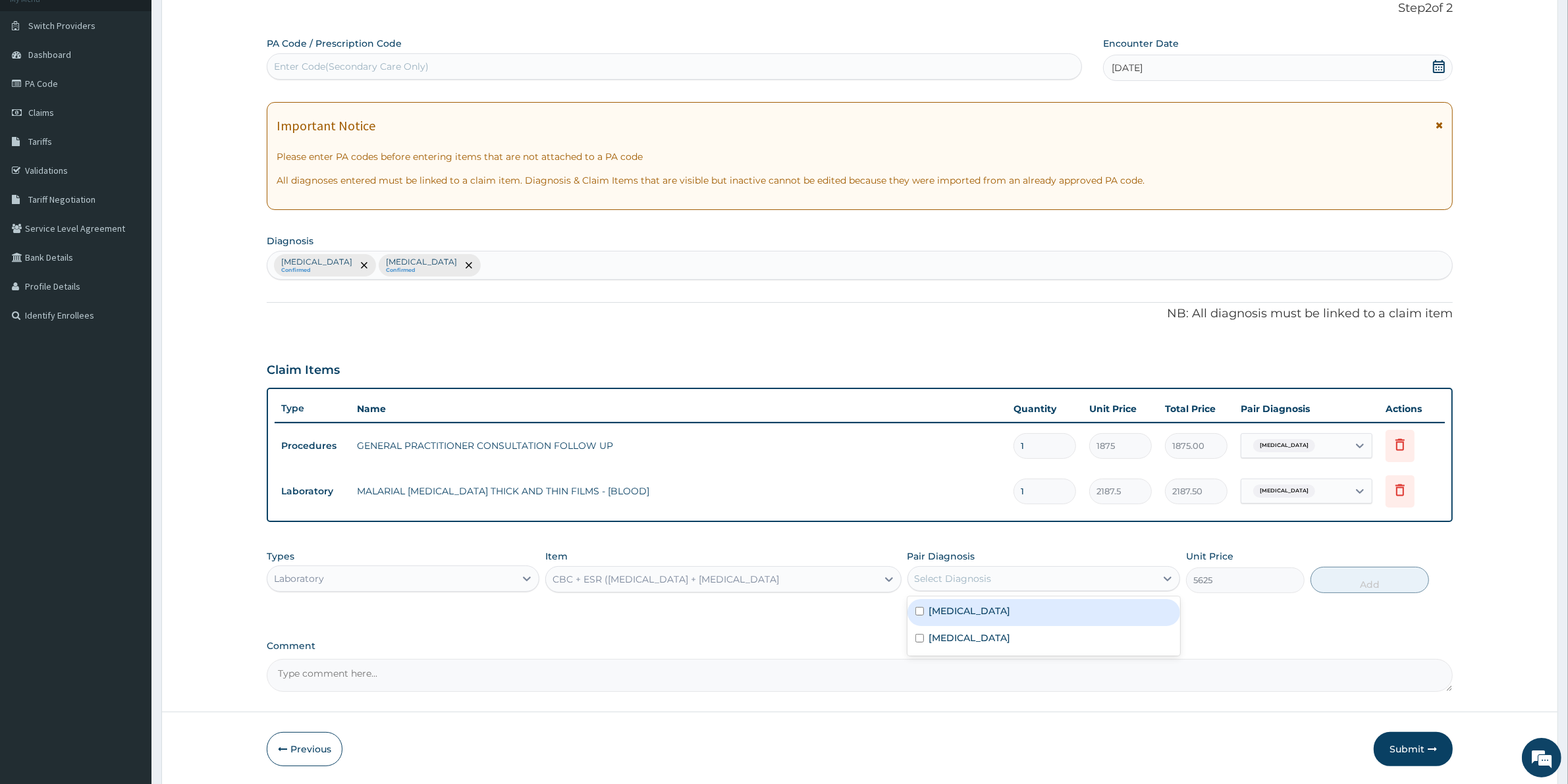
click at [1049, 577] on div "Select Diagnosis" at bounding box center [1032, 579] width 248 height 21
click at [1052, 614] on div "[MEDICAL_DATA]" at bounding box center [1043, 613] width 273 height 27
checkbox input "true"
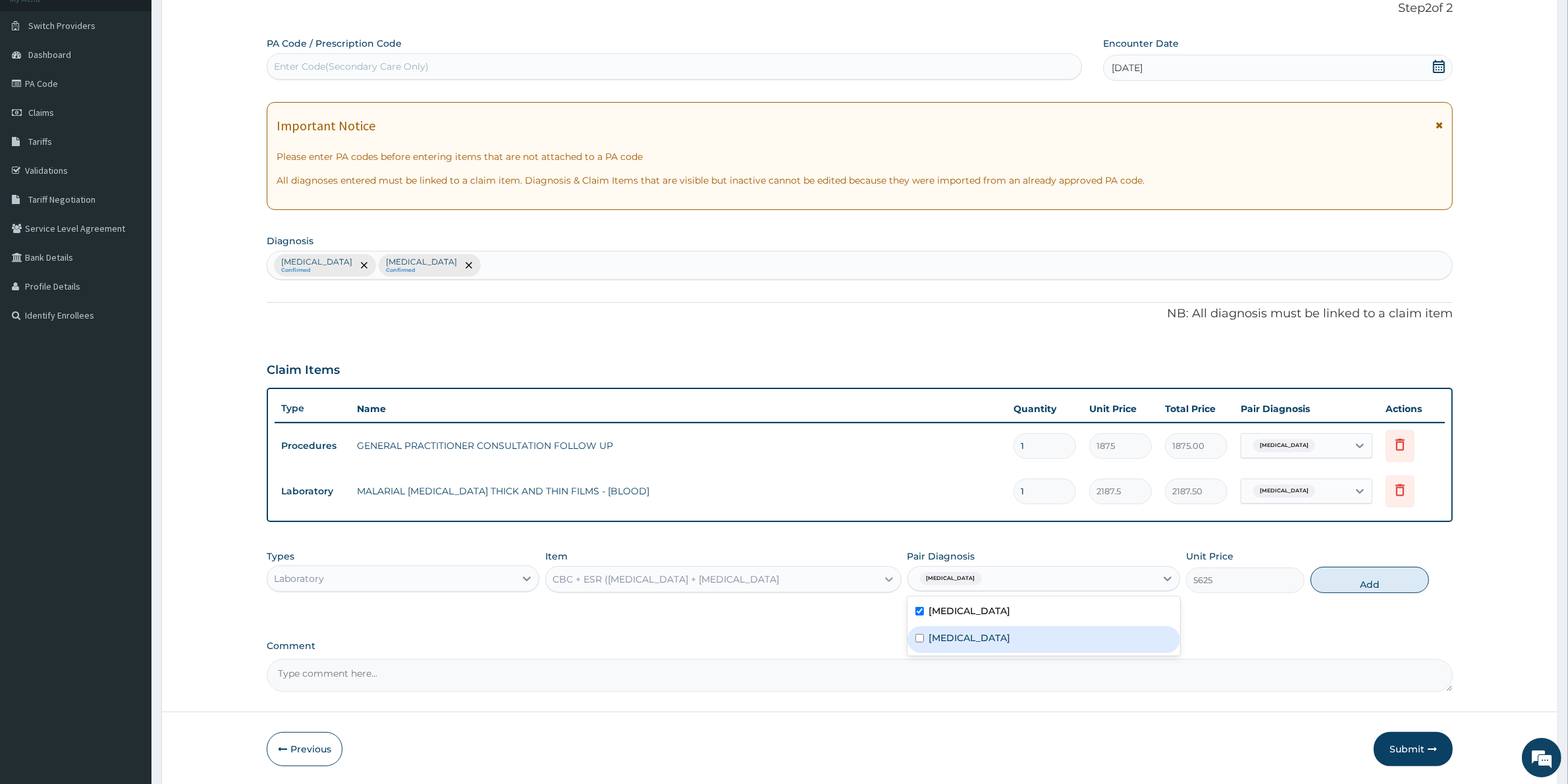
click at [880, 575] on div at bounding box center [889, 579] width 24 height 24
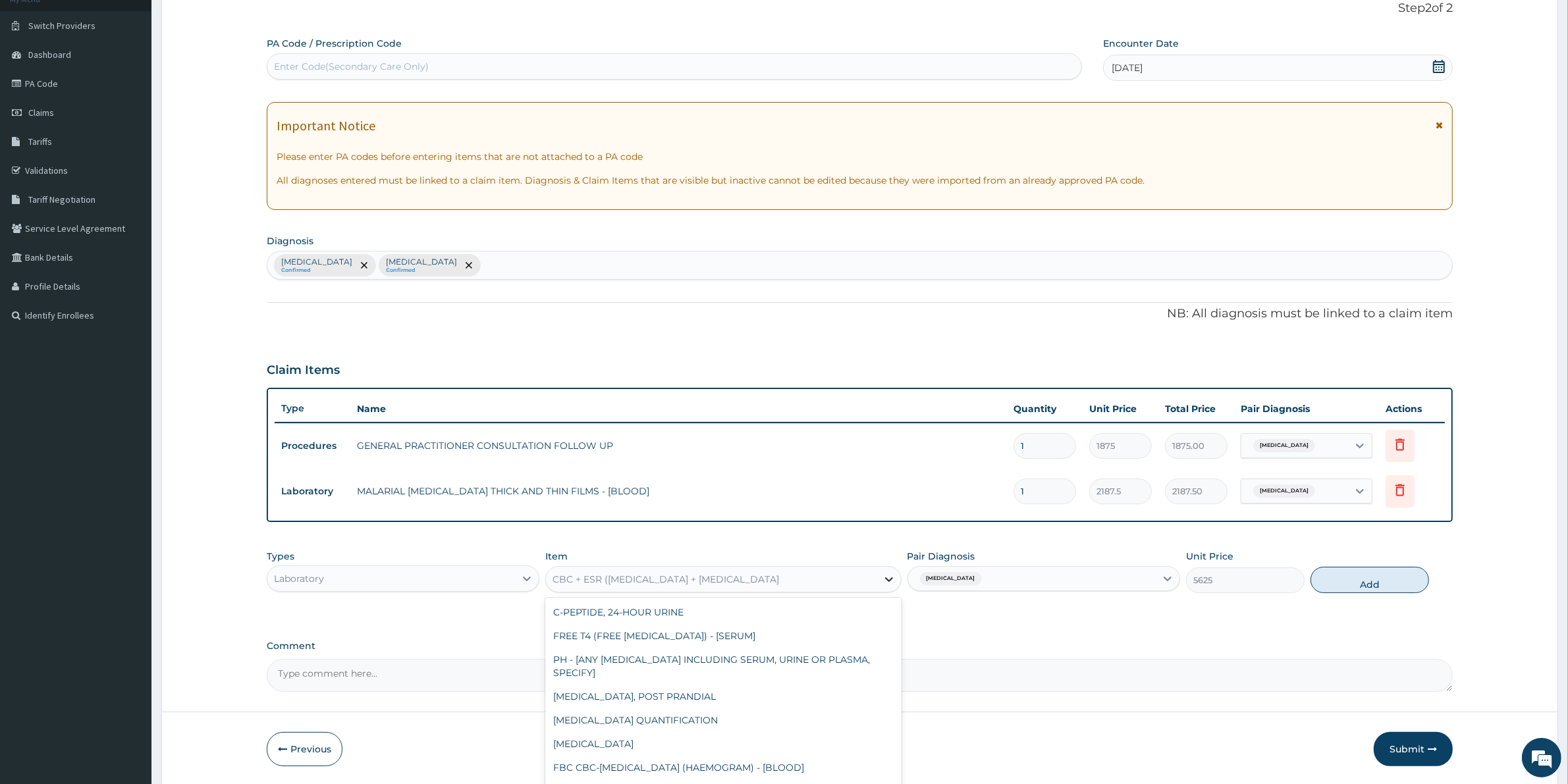
scroll to position [3365, 0]
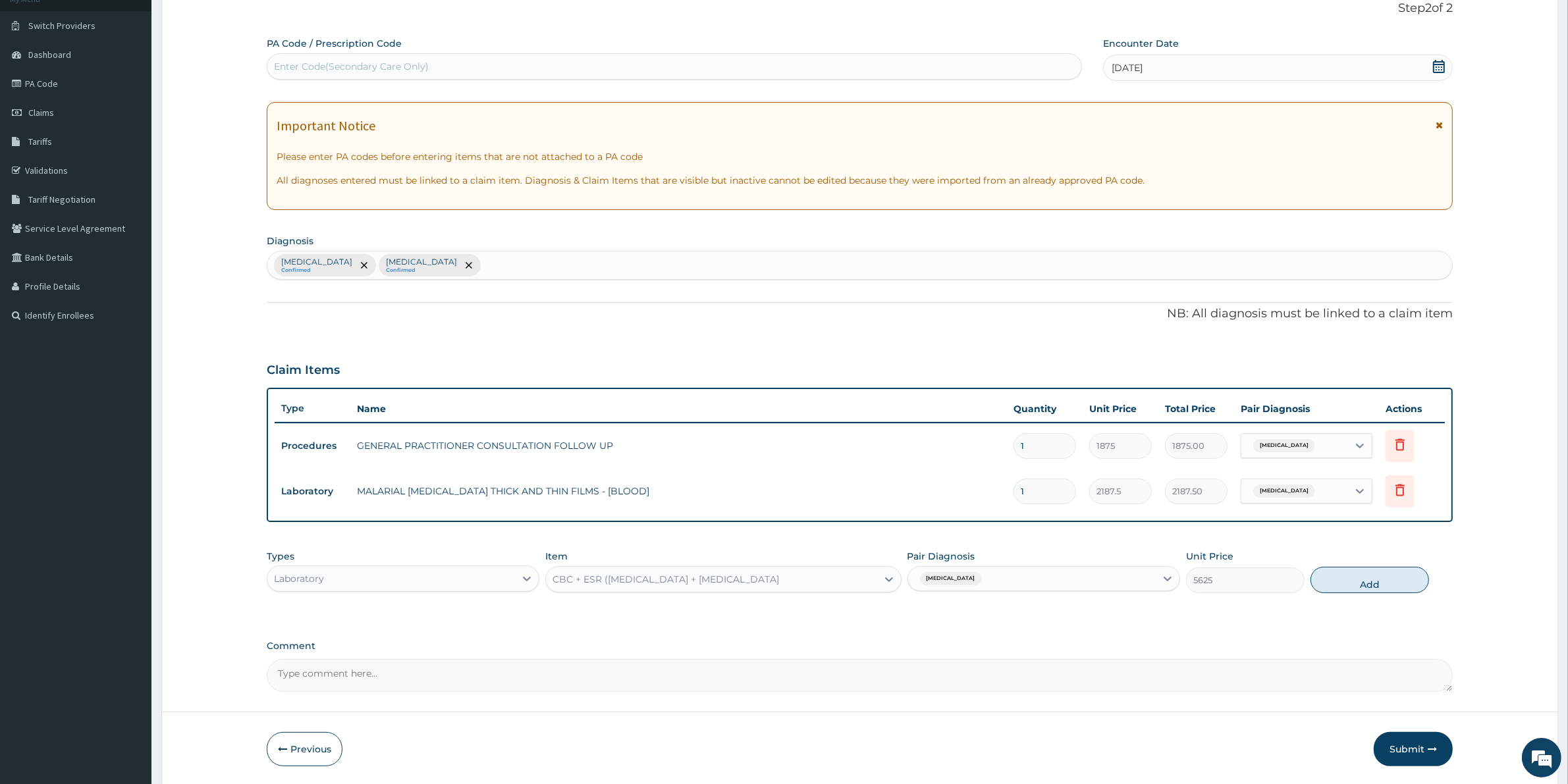
drag, startPoint x: 1117, startPoint y: 704, endPoint x: 936, endPoint y: 677, distance: 183.0
click at [1116, 705] on form "Step 2 of 2 PA Code / Prescription Code Enter Code(Secondary Care Only) Encount…" at bounding box center [860, 384] width 1397 height 805
click at [733, 596] on div "Types Laboratory Item CBC + ESR ([MEDICAL_DATA] + [MEDICAL_DATA] Pair Diagnosis…" at bounding box center [860, 571] width 1186 height 57
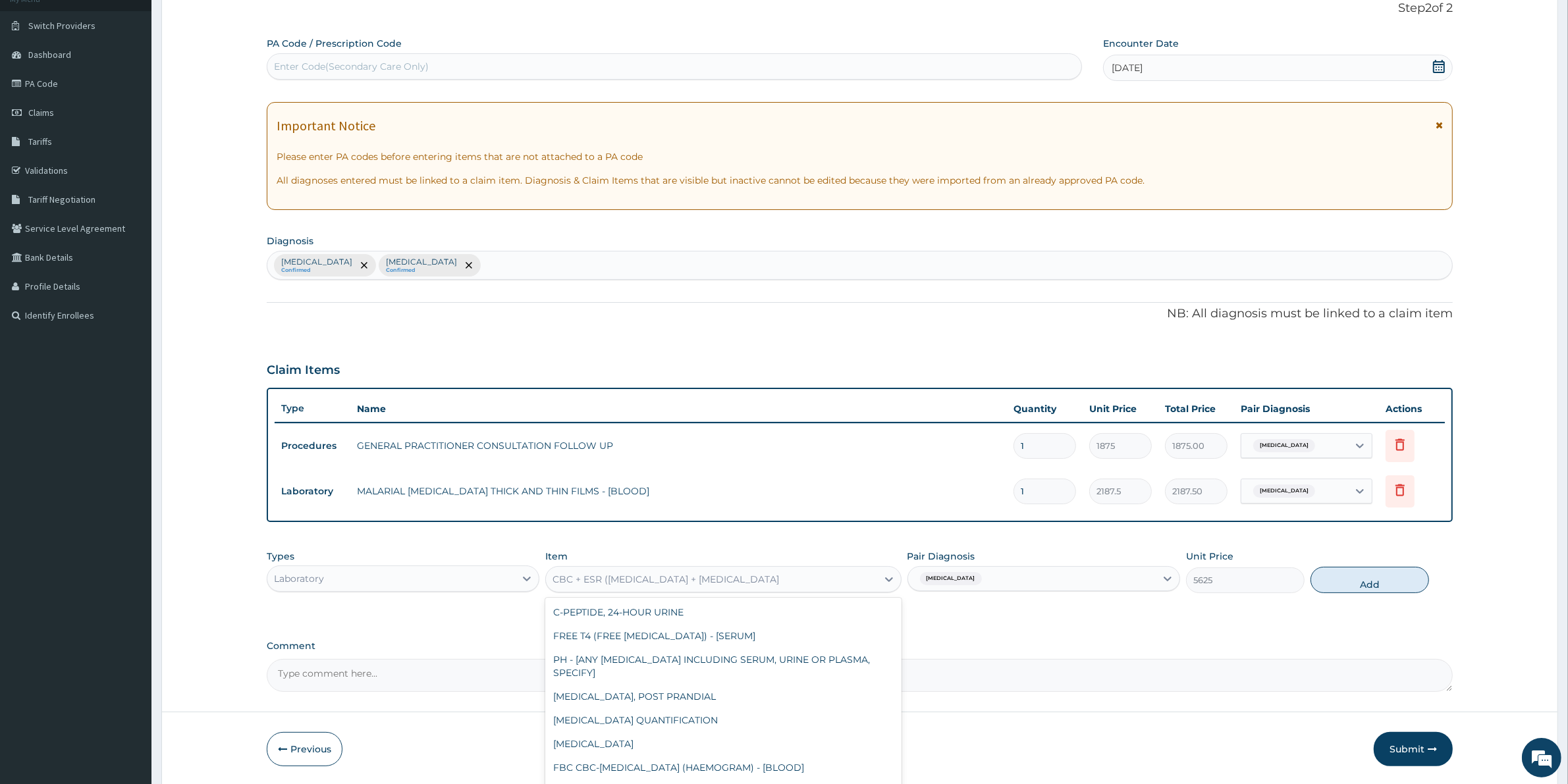
click at [727, 575] on div "CBC + ESR ([MEDICAL_DATA] + [MEDICAL_DATA]" at bounding box center [665, 579] width 227 height 14
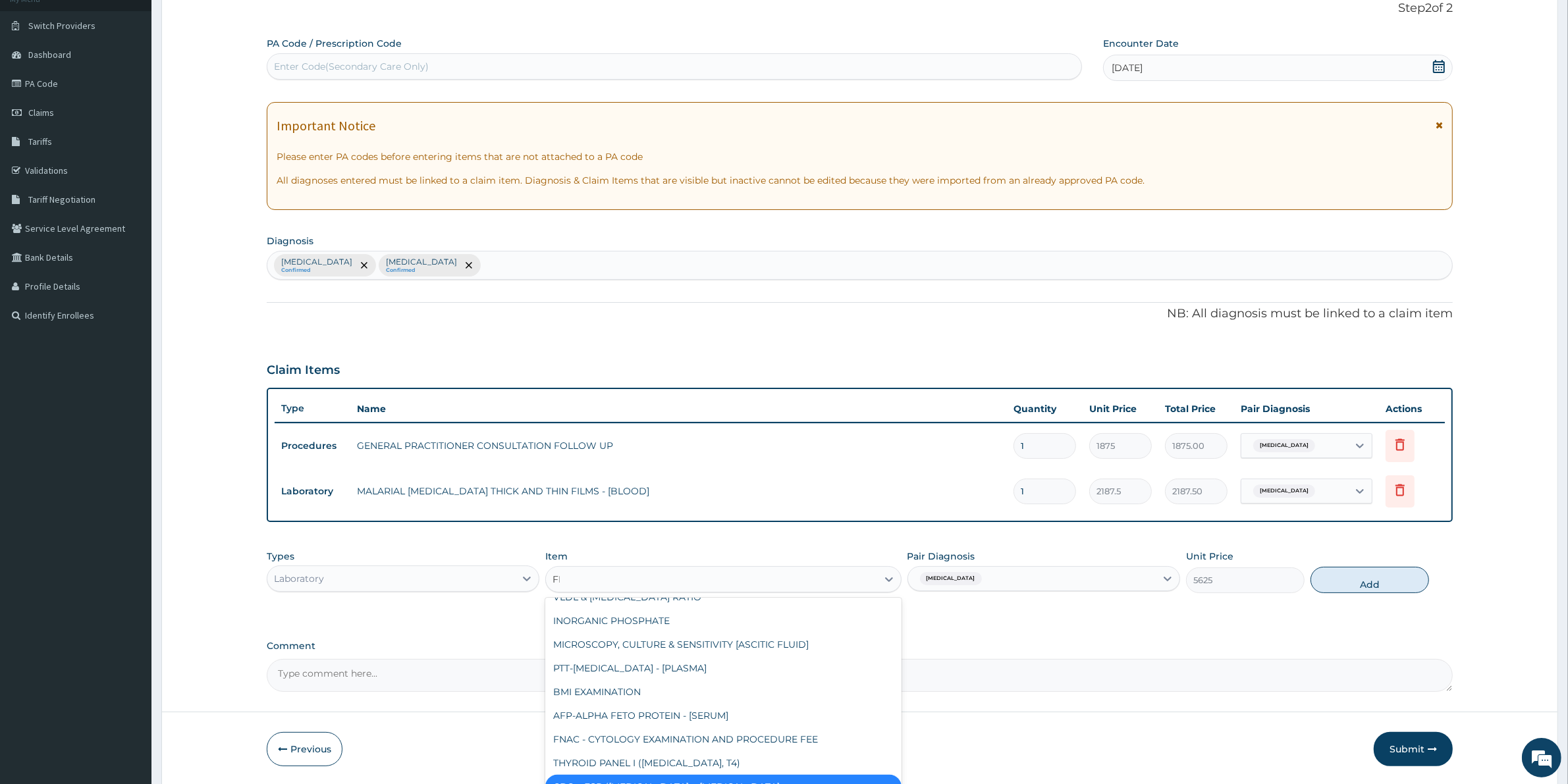
scroll to position [115, 0]
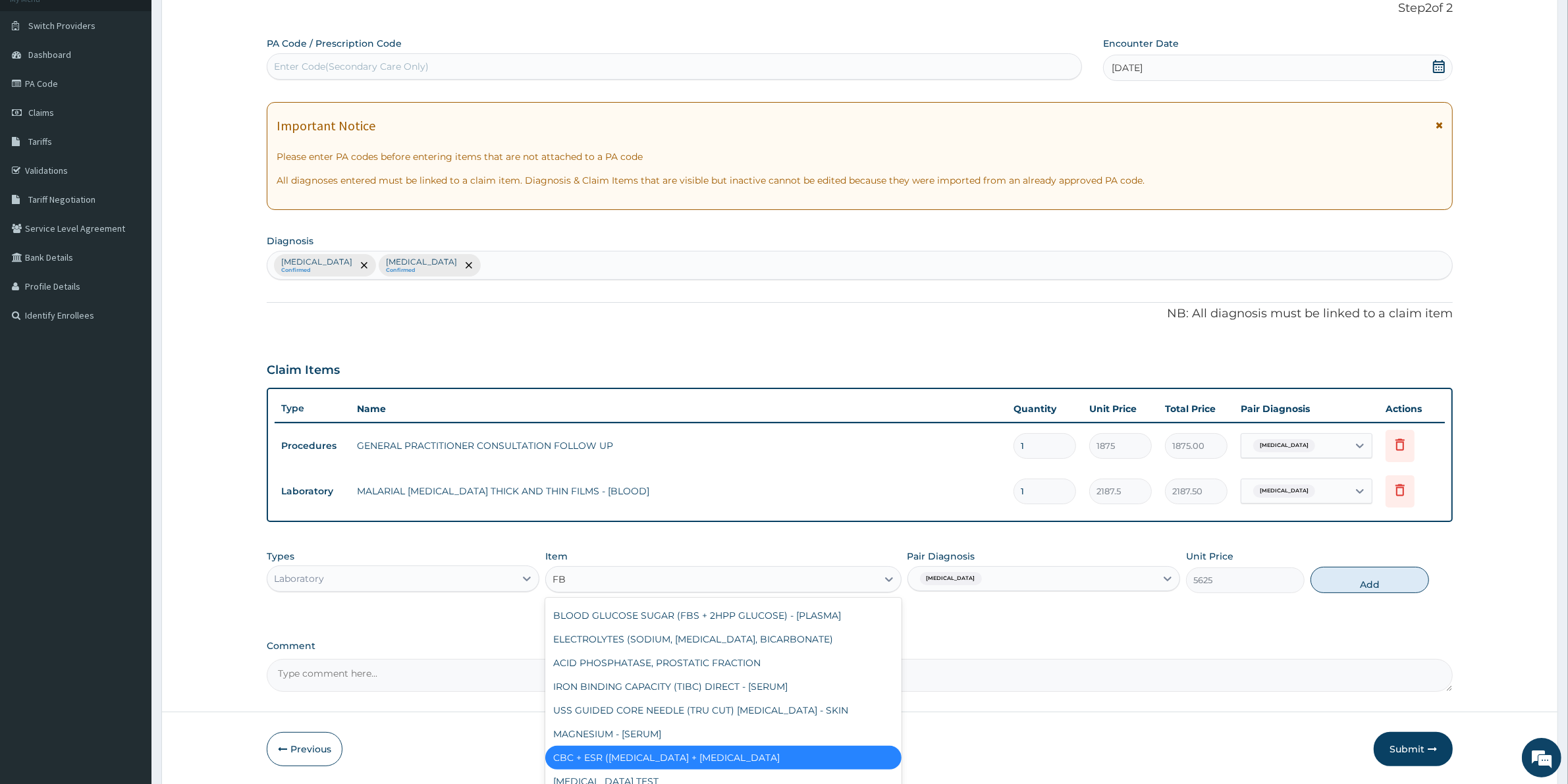
type input "FBC"
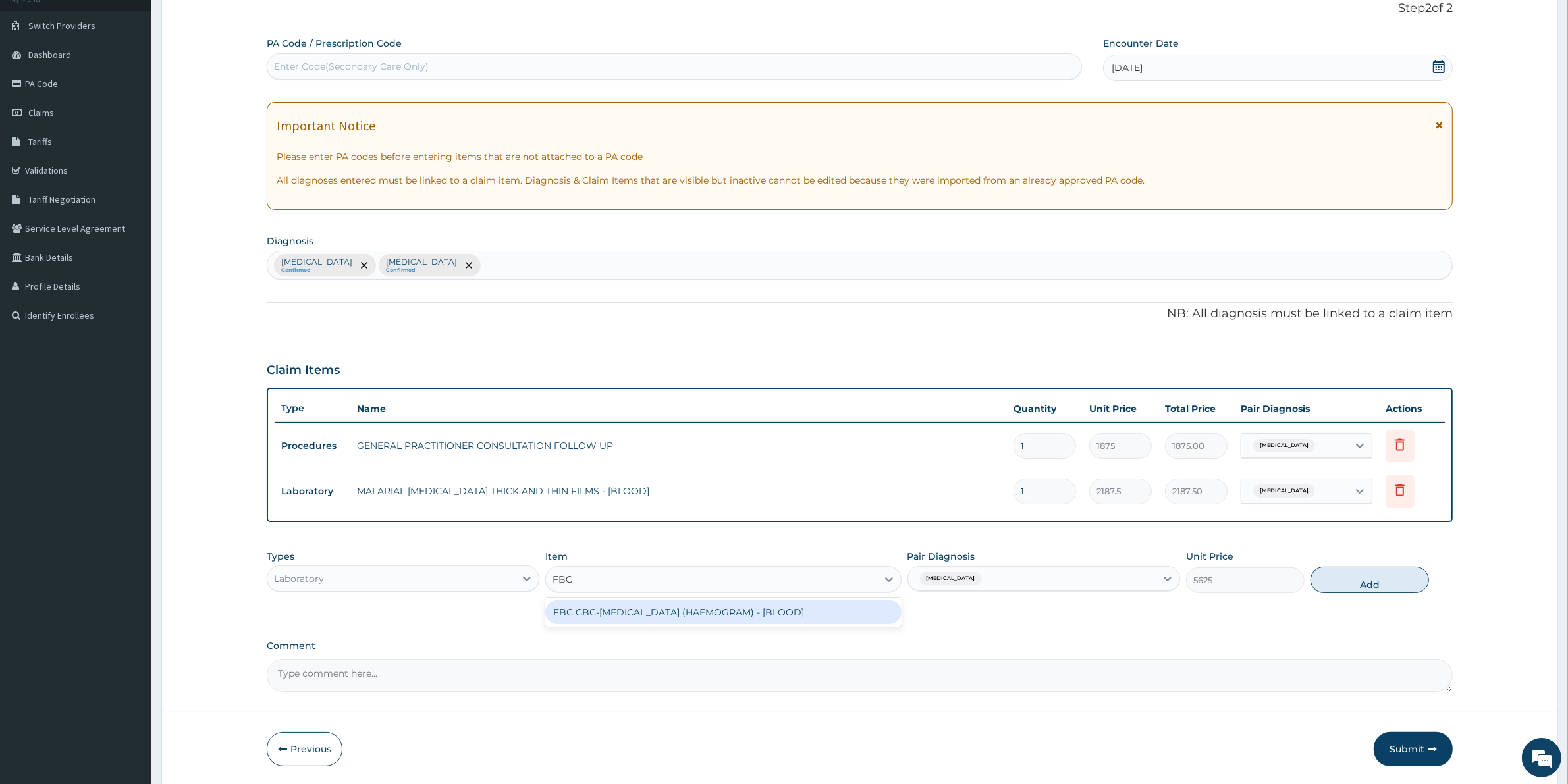
scroll to position [0, 0]
click at [700, 613] on div "FBC CBC-[MEDICAL_DATA] (HAEMOGRAM) - [BLOOD]" at bounding box center [723, 613] width 356 height 24
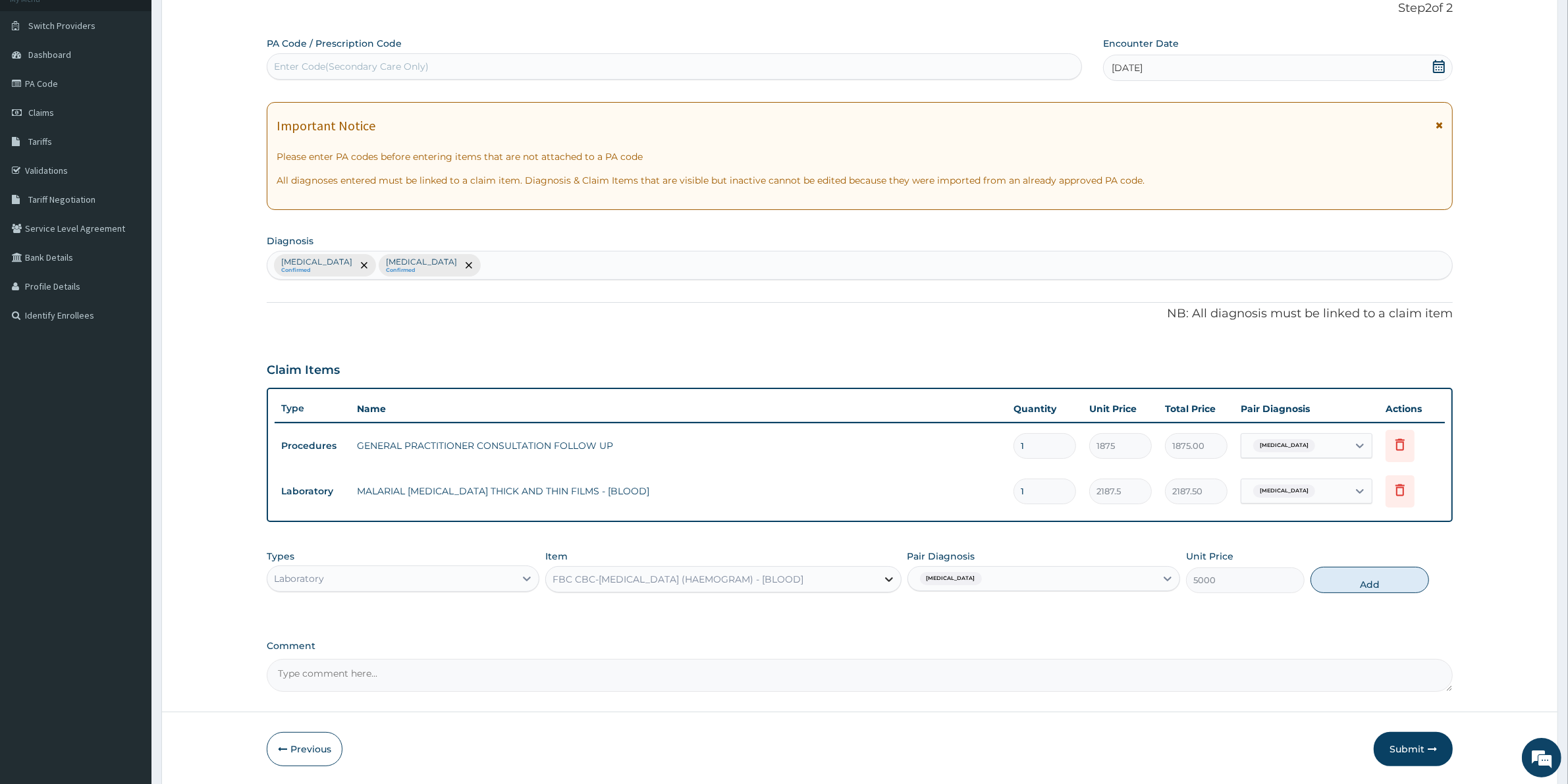
click at [879, 582] on div at bounding box center [889, 579] width 24 height 24
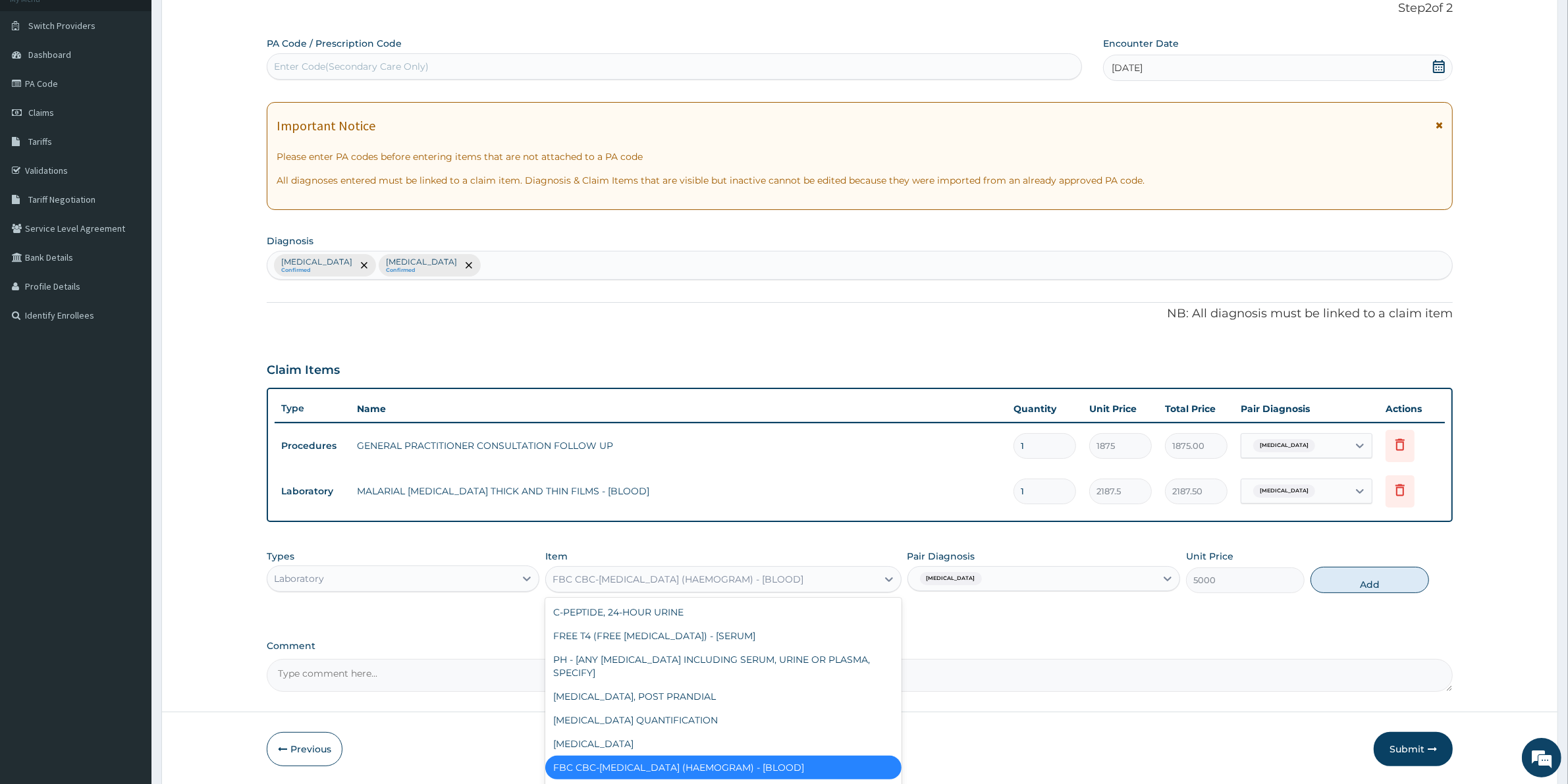
click at [768, 771] on div "FBC CBC-[MEDICAL_DATA] (HAEMOGRAM) - [BLOOD]" at bounding box center [723, 768] width 356 height 24
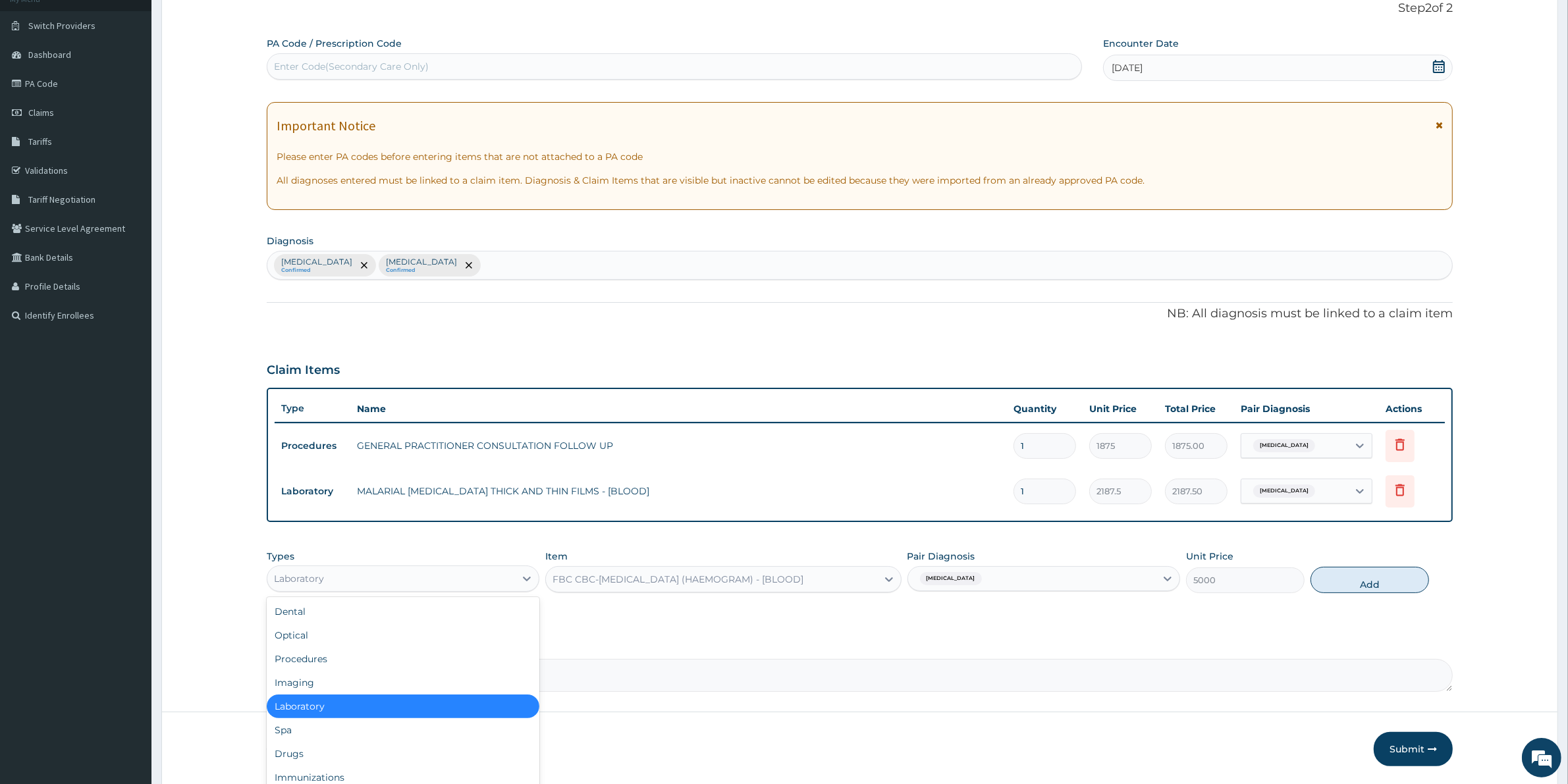
click at [369, 579] on div "Laboratory" at bounding box center [391, 579] width 248 height 21
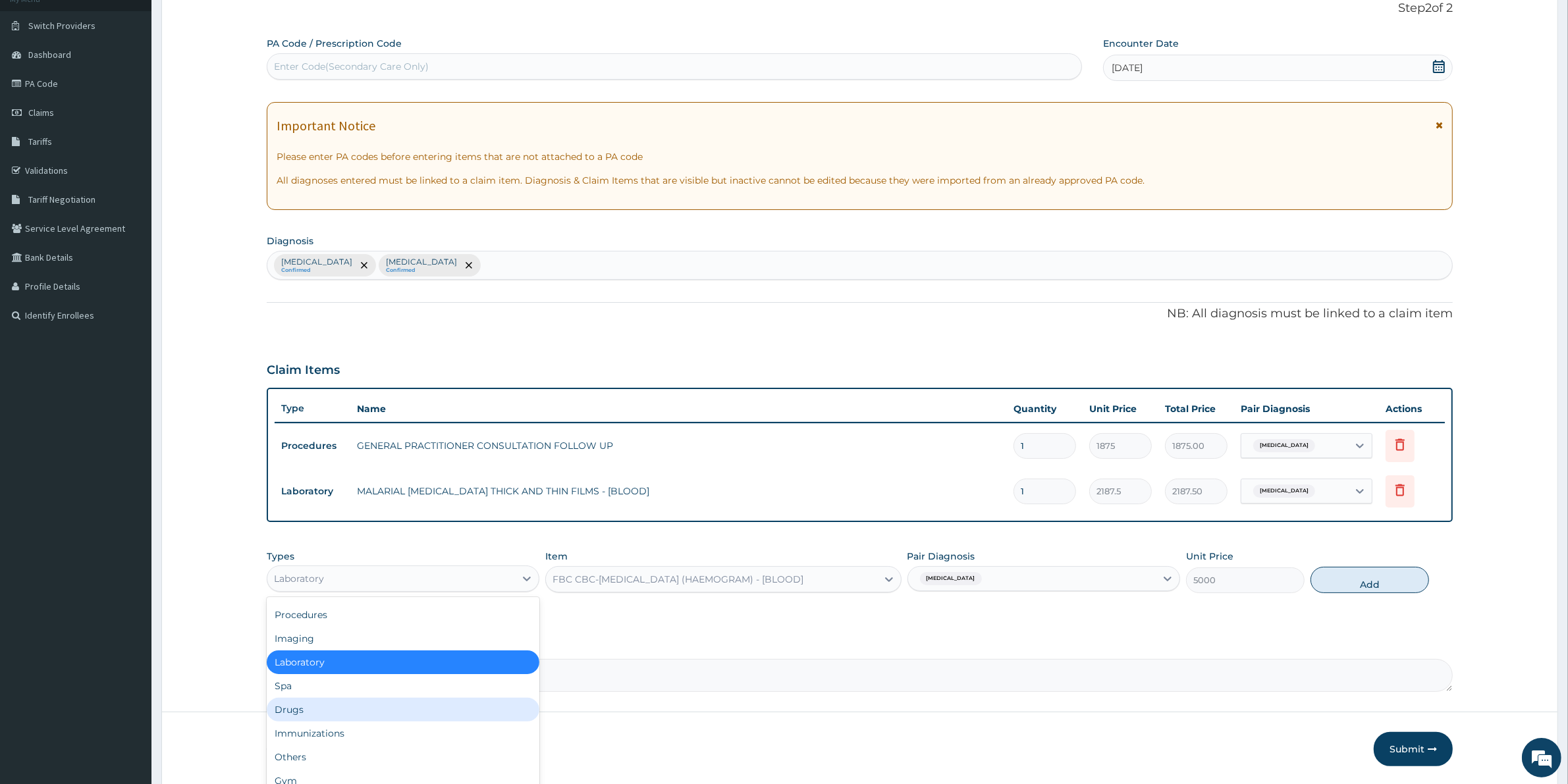
click at [496, 700] on div "Drugs" at bounding box center [403, 710] width 273 height 24
type input "0"
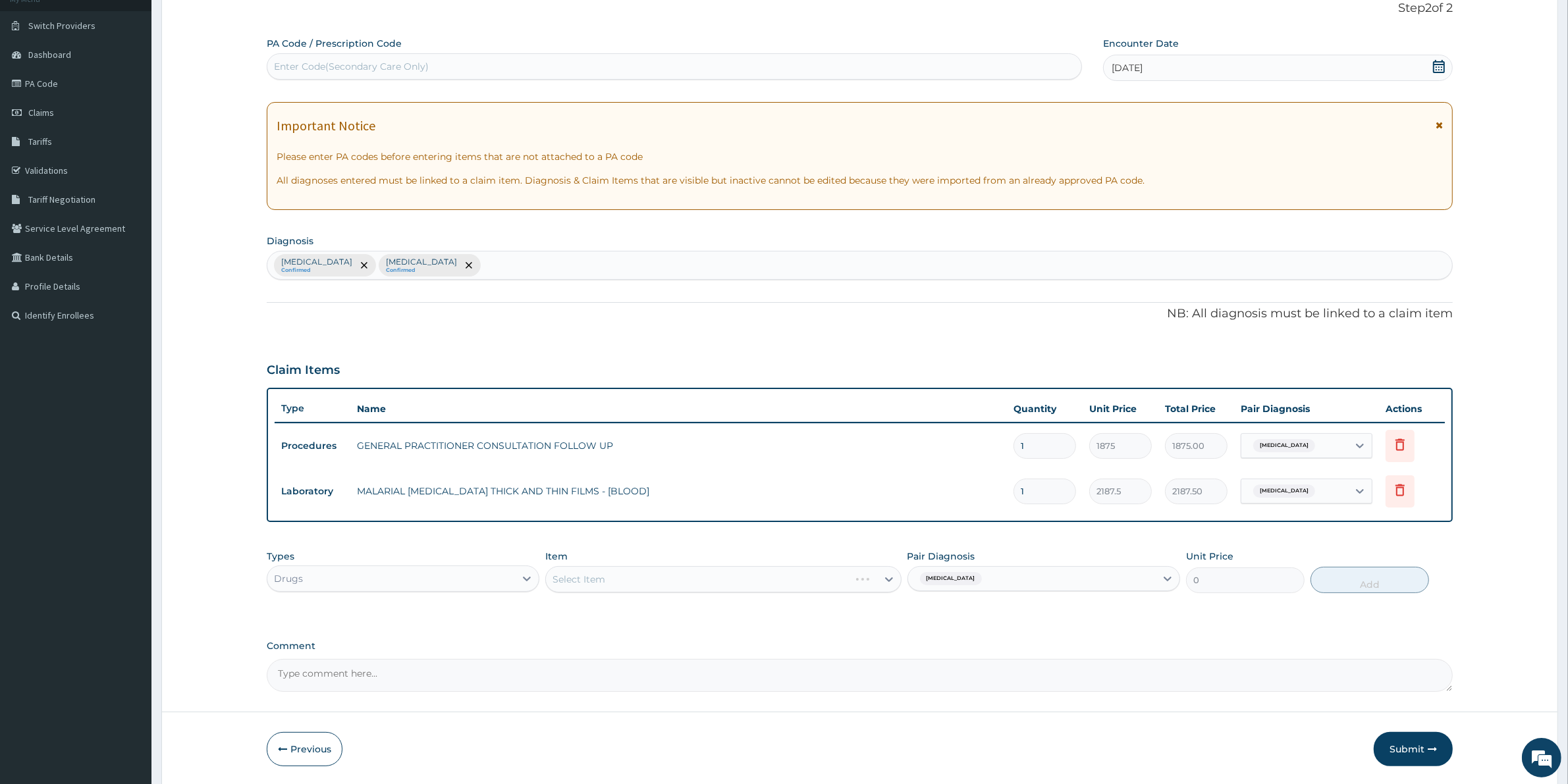
click at [863, 568] on div "Select Item" at bounding box center [723, 579] width 356 height 26
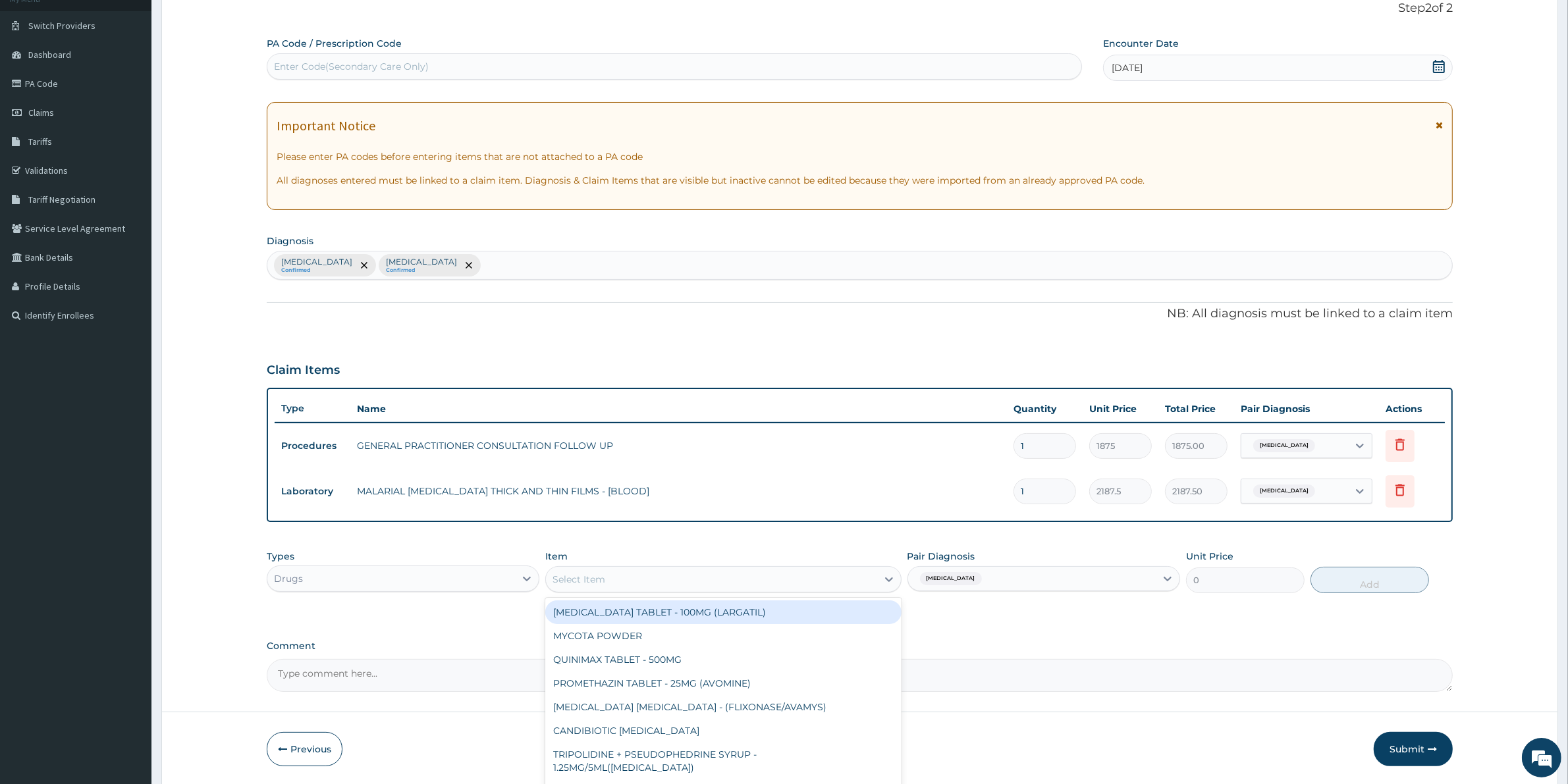
click at [844, 586] on div "Select Item" at bounding box center [711, 579] width 330 height 21
type input "ART"
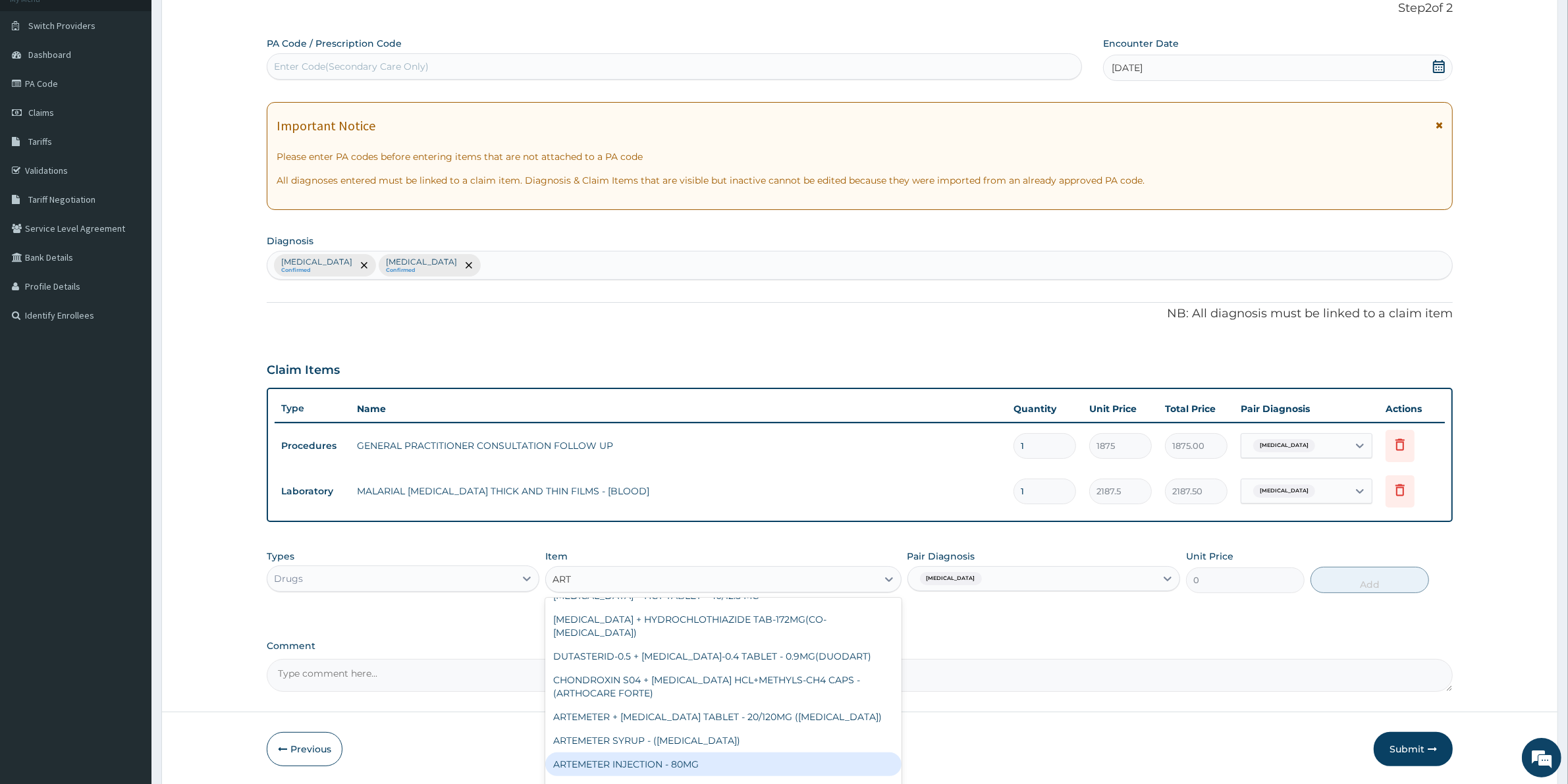
scroll to position [165, 0]
click at [752, 747] on div "ARTEMETER INJECTION - 80MG" at bounding box center [723, 759] width 356 height 24
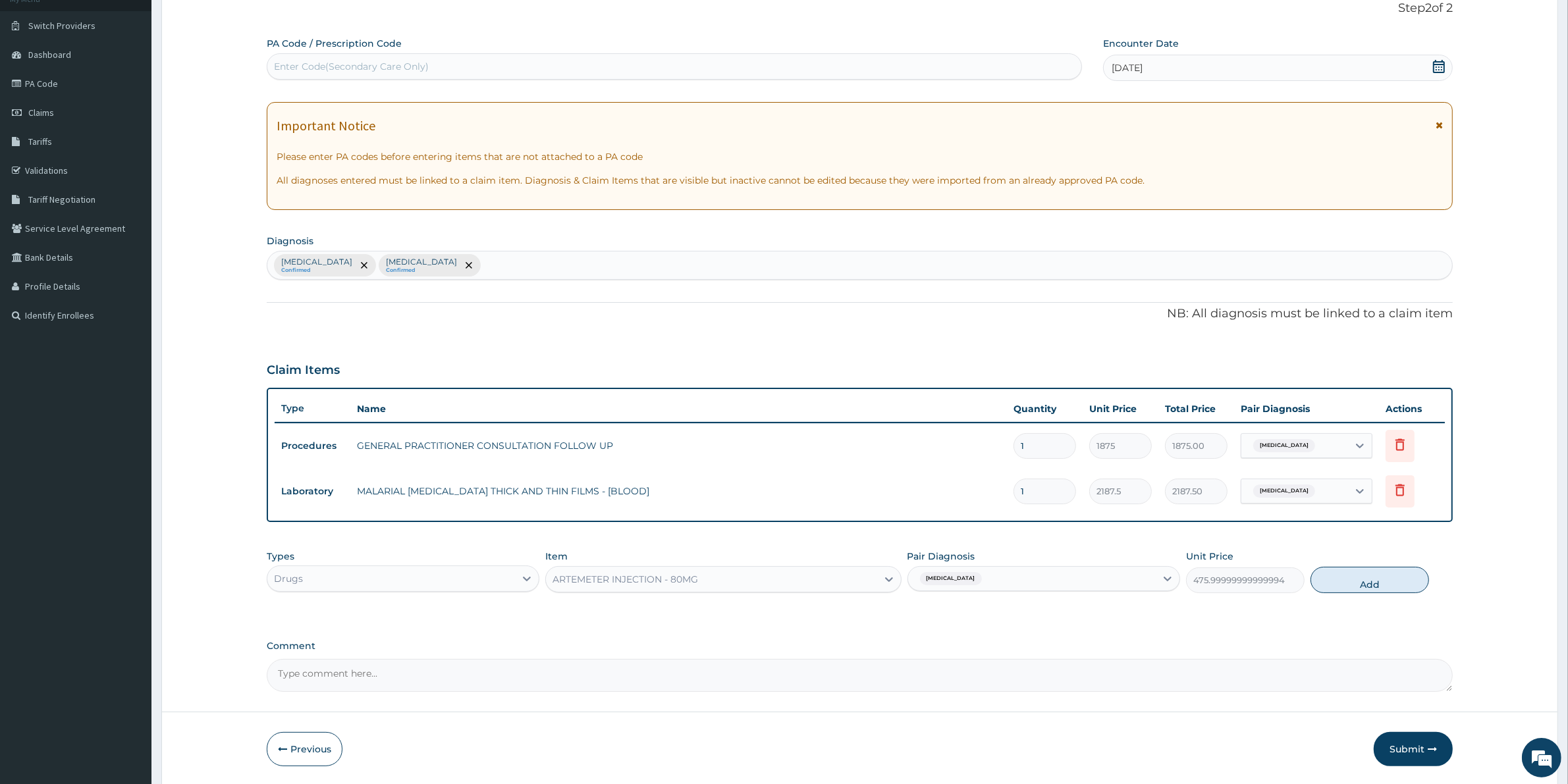
click at [1098, 579] on div "[MEDICAL_DATA]" at bounding box center [1032, 579] width 248 height 22
click at [1357, 575] on button "Add" at bounding box center [1369, 579] width 119 height 26
type input "0"
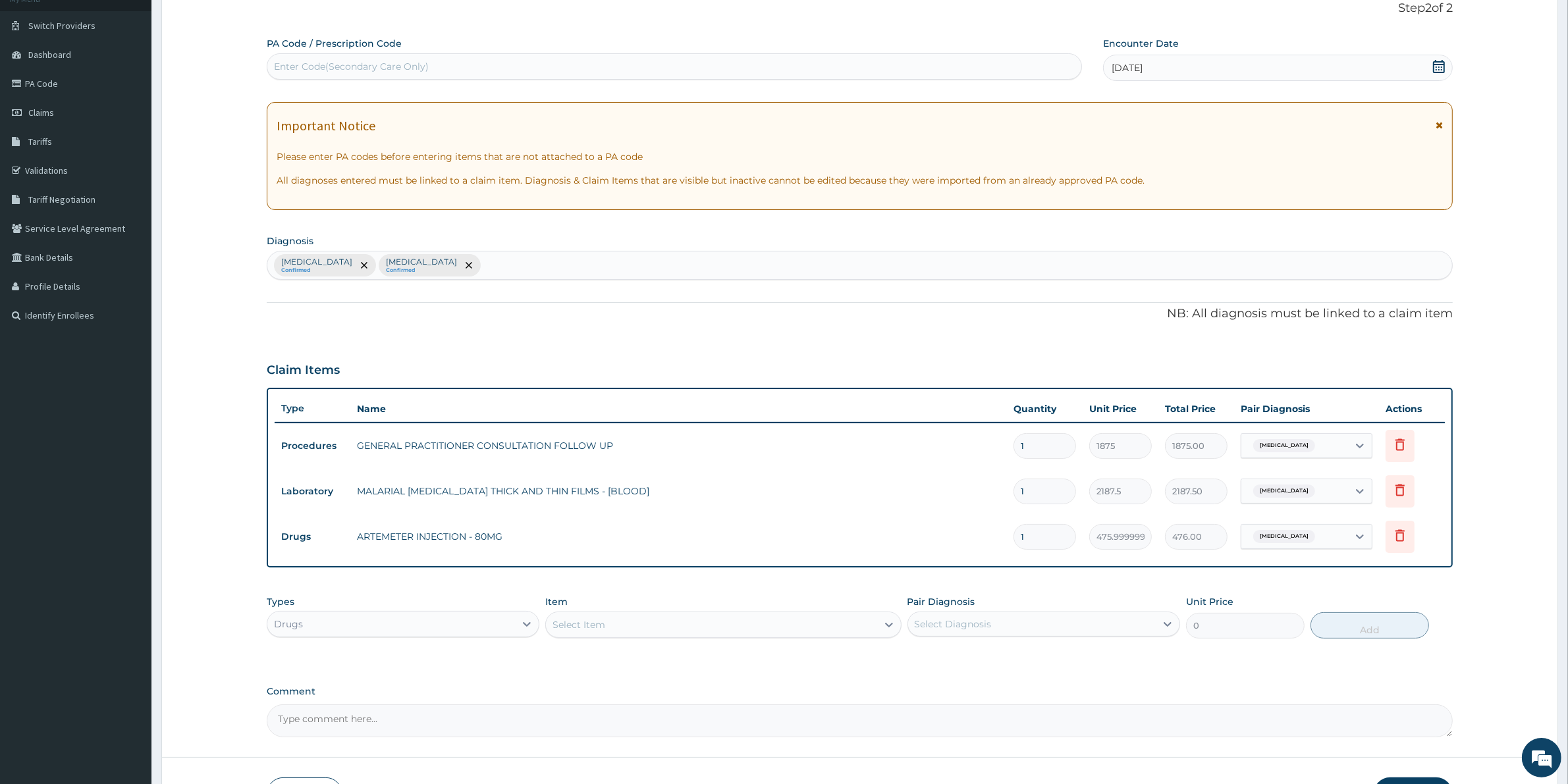
type input "0.00"
type input "3"
type input "1428.00"
type input "3"
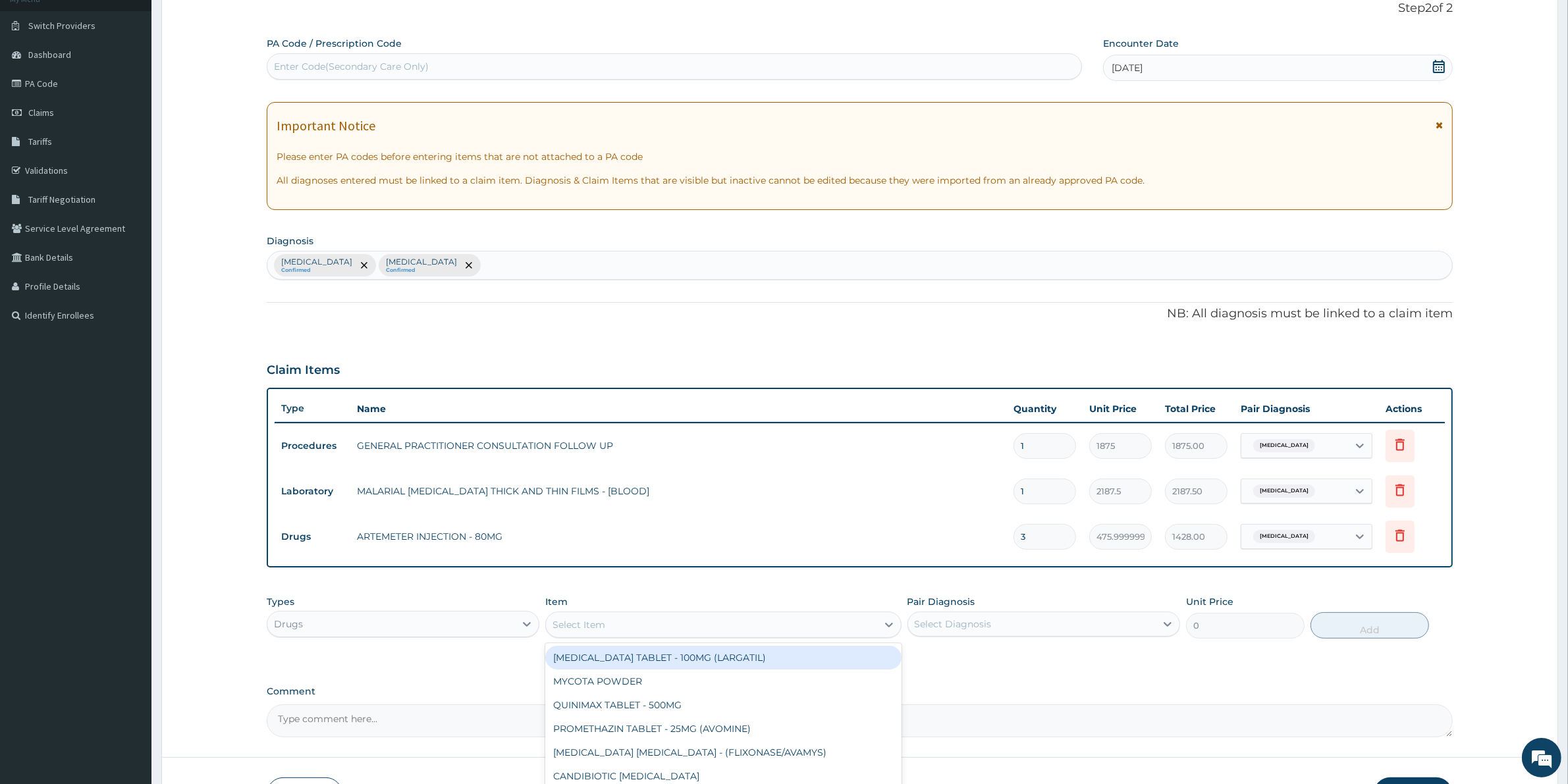
click at [810, 627] on div "Select Item" at bounding box center [711, 625] width 330 height 21
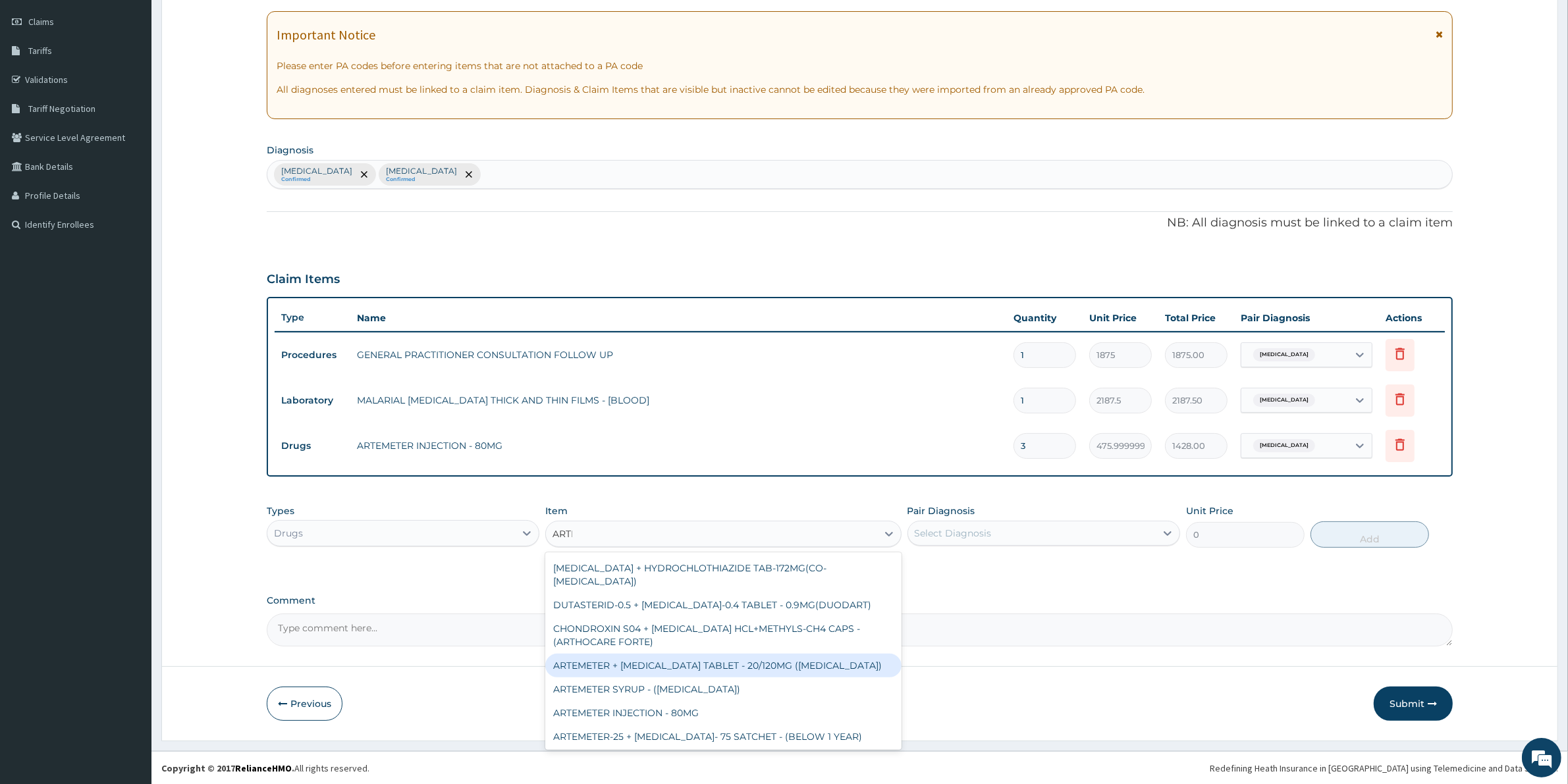
scroll to position [0, 0]
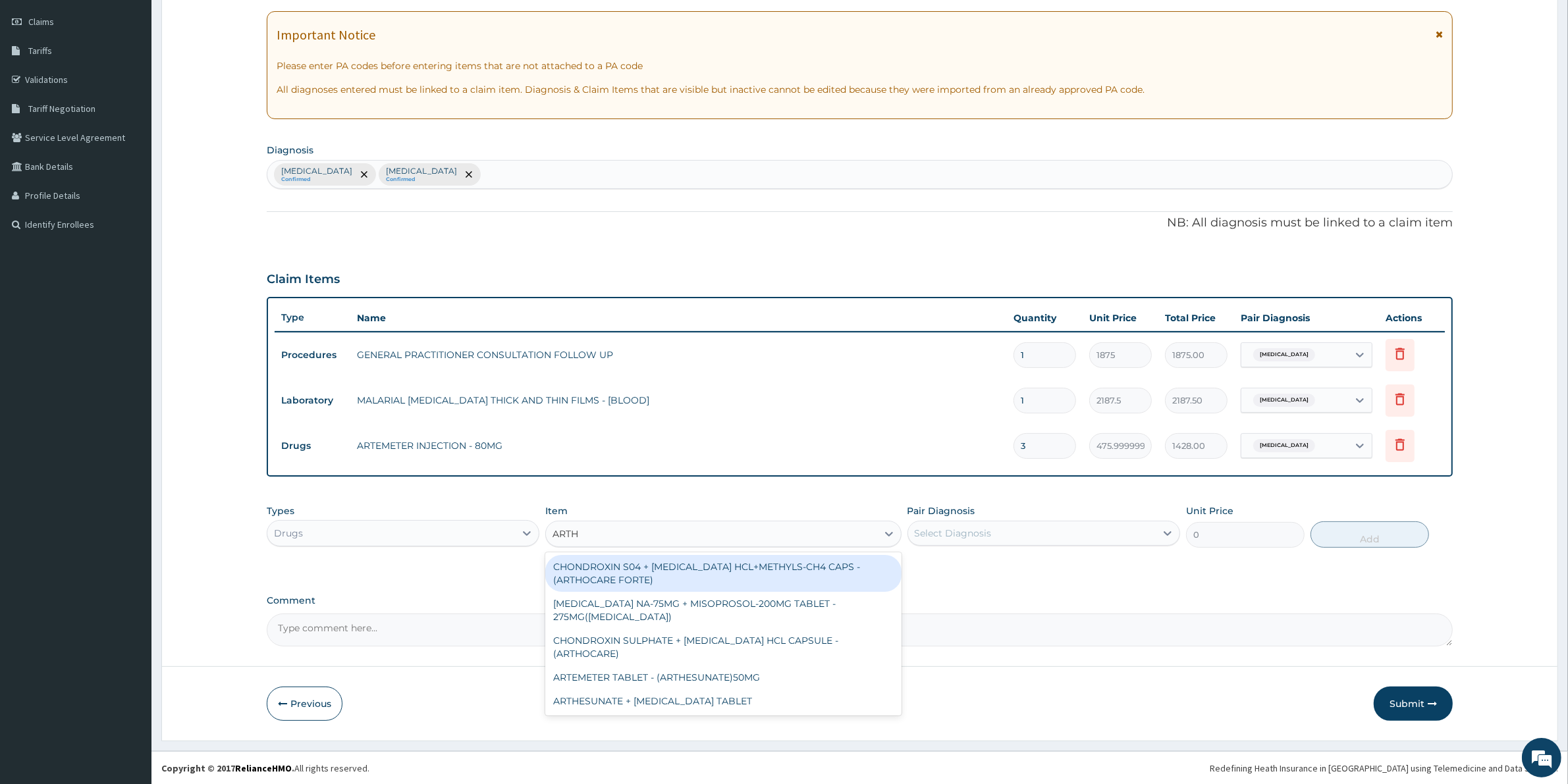
type input "ART"
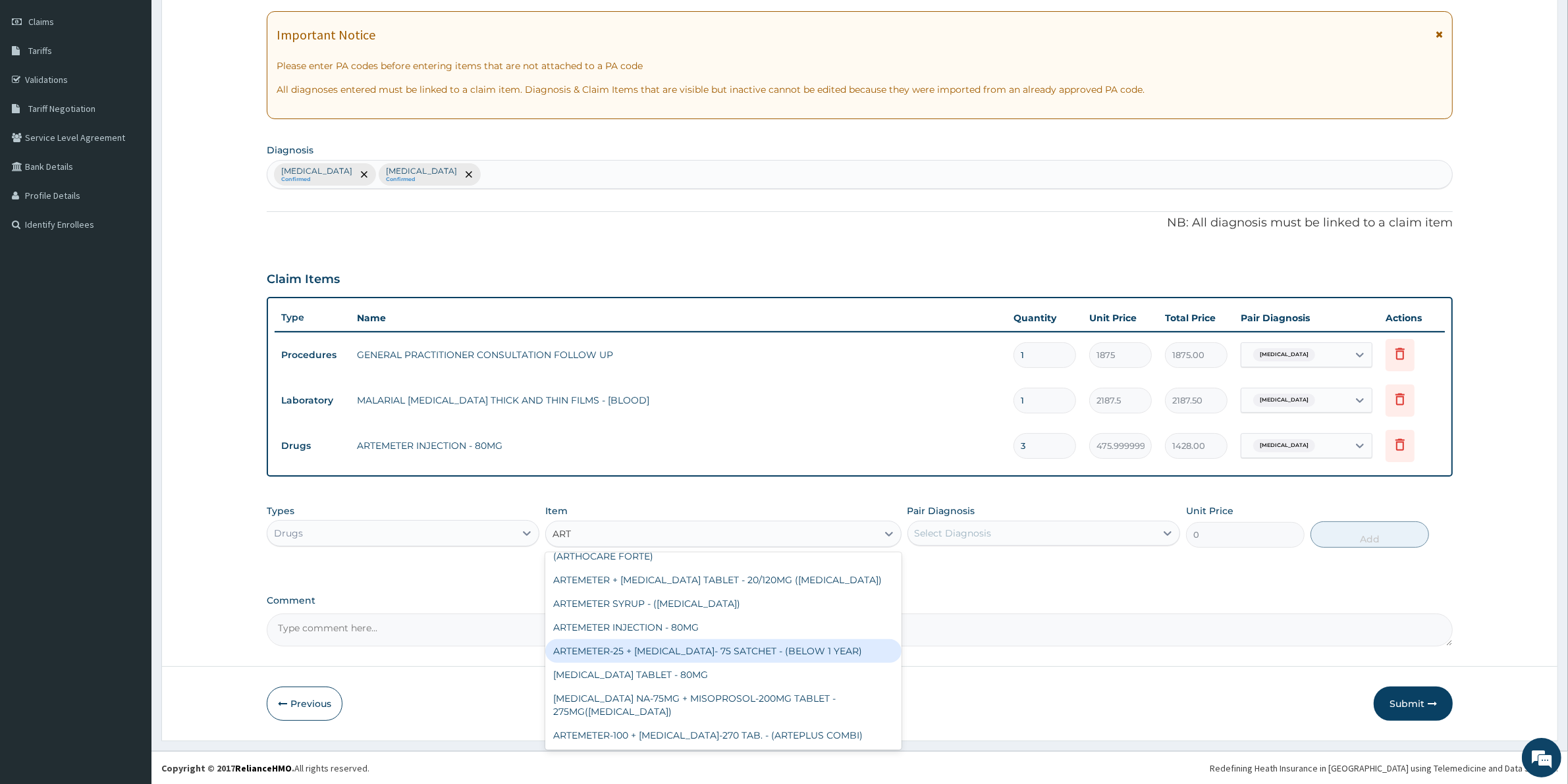
scroll to position [330, 0]
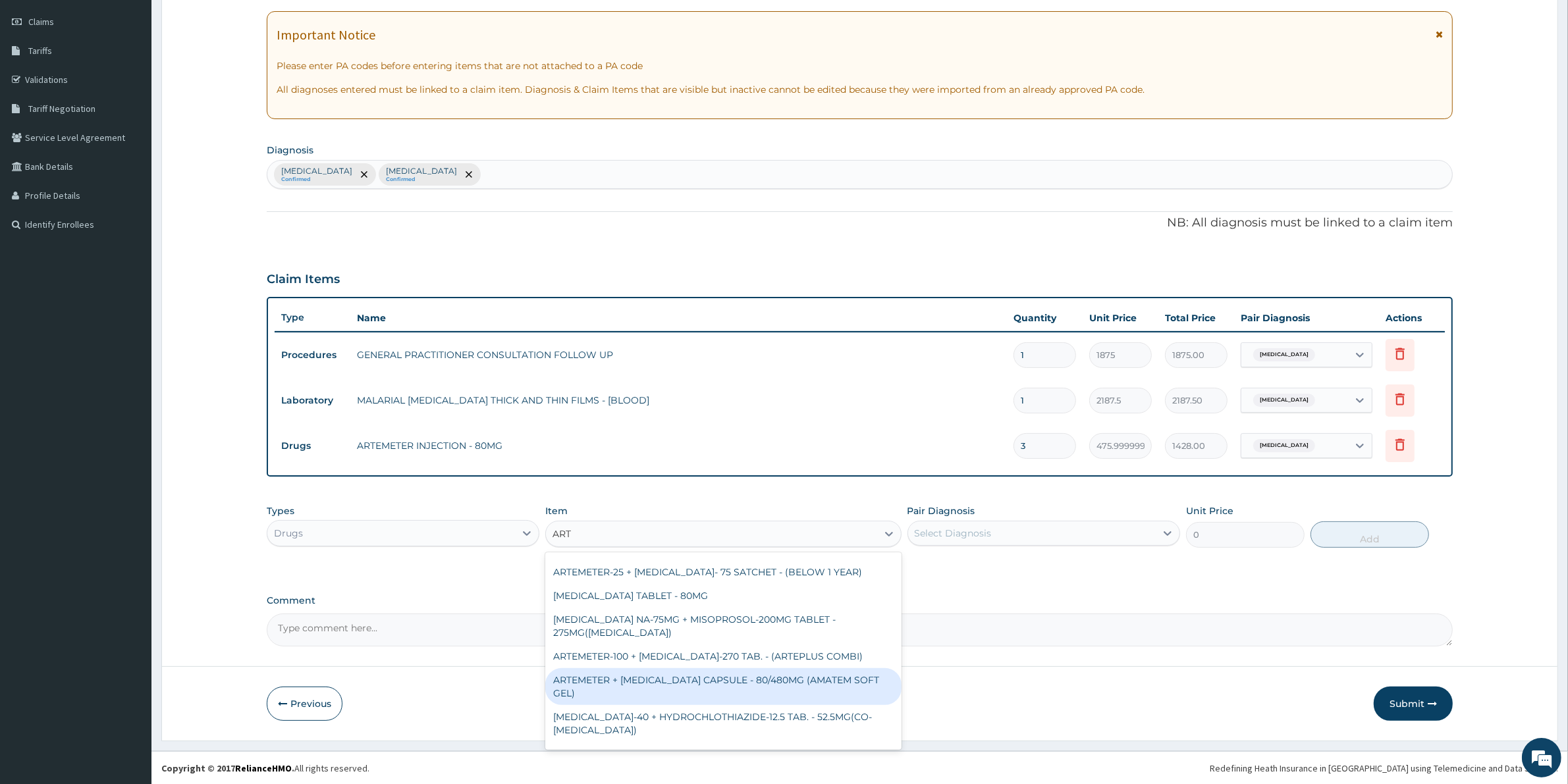
click at [755, 669] on div "ARTEMETER + [MEDICAL_DATA] CAPSULE - 80/480MG (AMATEM SOFT GEL)" at bounding box center [723, 687] width 356 height 37
type input "420"
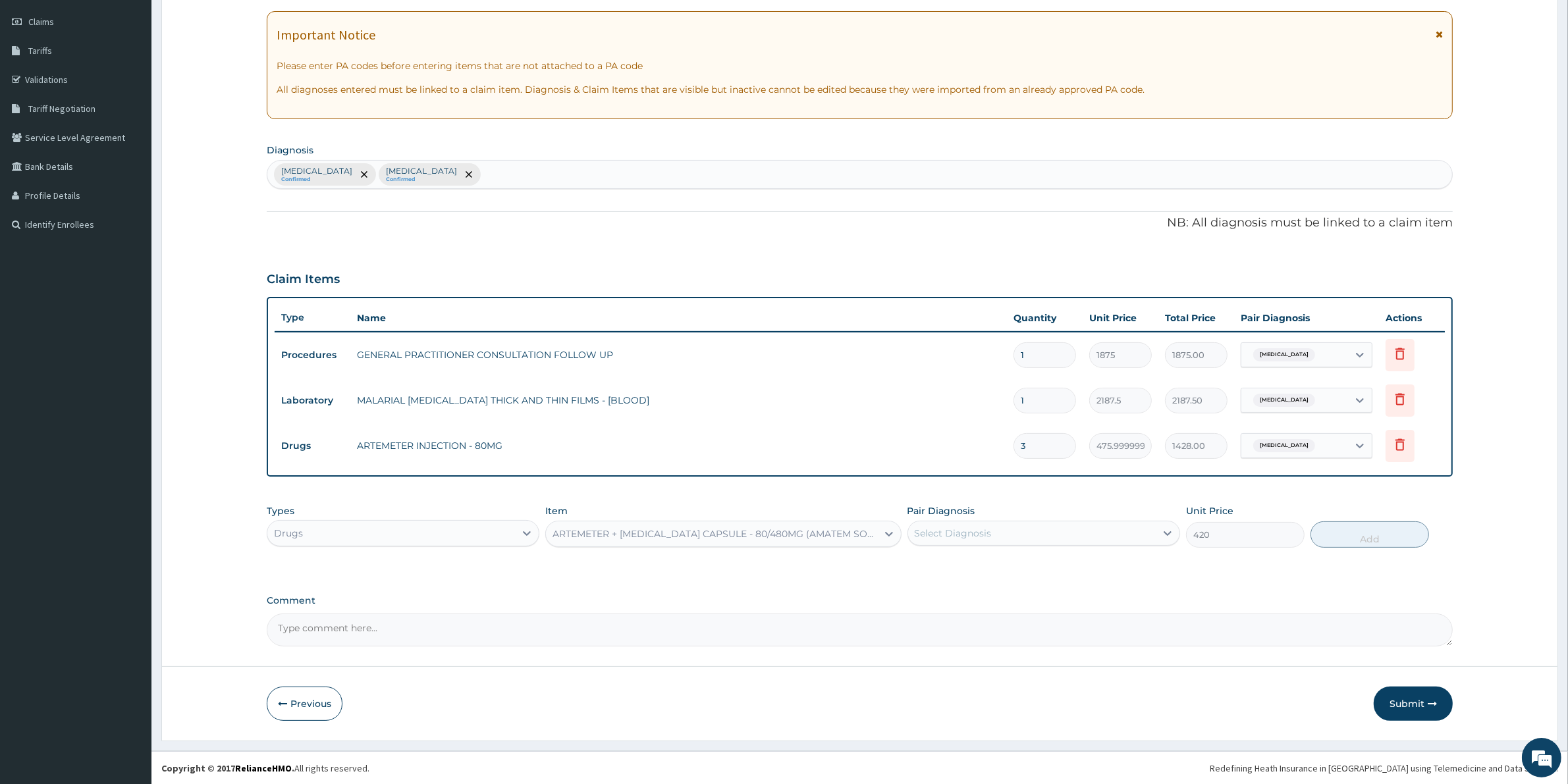
click at [1111, 533] on div "Select Diagnosis" at bounding box center [1032, 533] width 248 height 21
click at [1085, 570] on div "[MEDICAL_DATA]" at bounding box center [1043, 568] width 273 height 27
checkbox input "true"
click at [1379, 527] on button "Add" at bounding box center [1369, 534] width 119 height 26
type input "0"
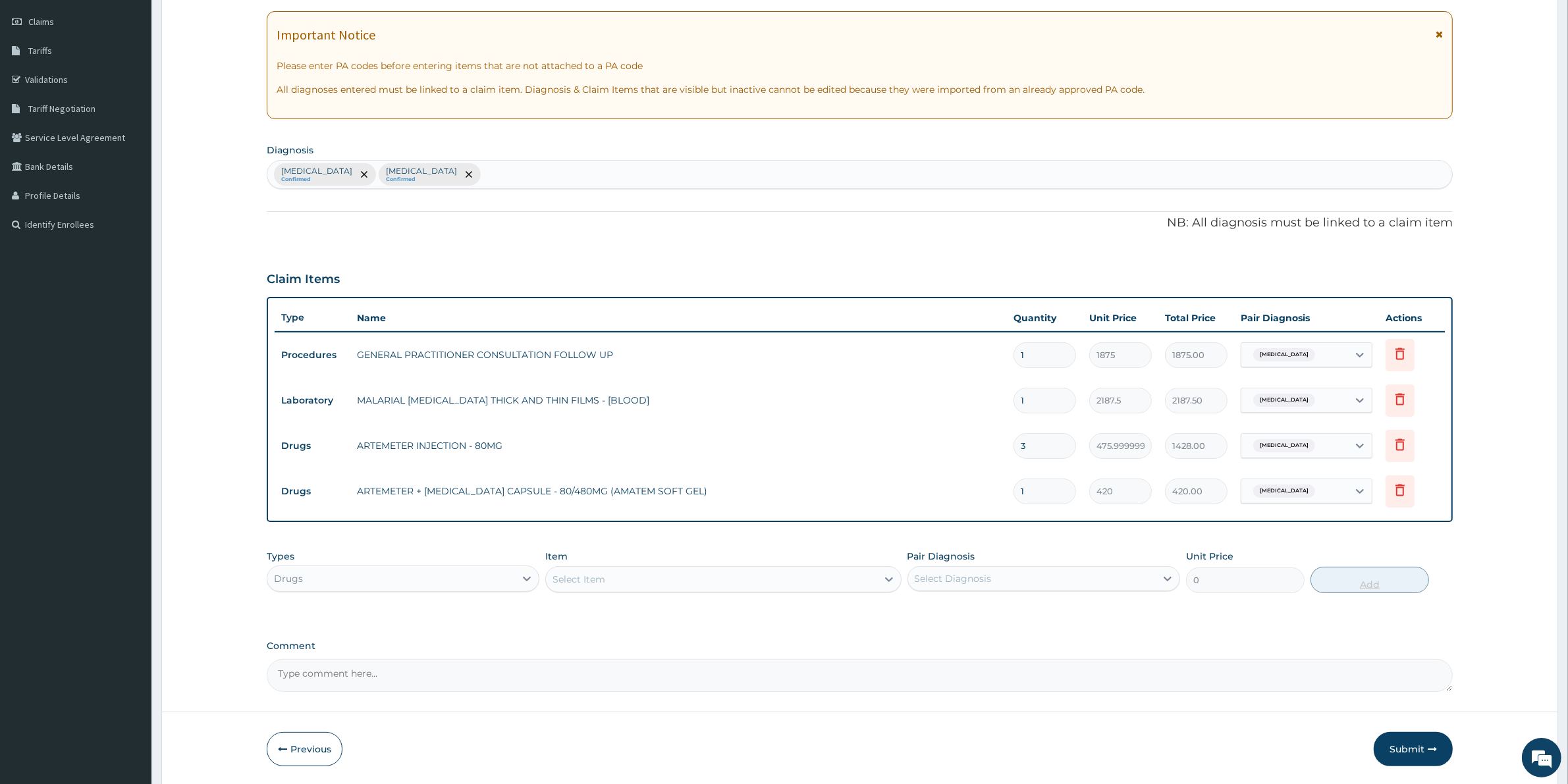
type input "0.00"
type input "6"
type input "2520.00"
type input "6"
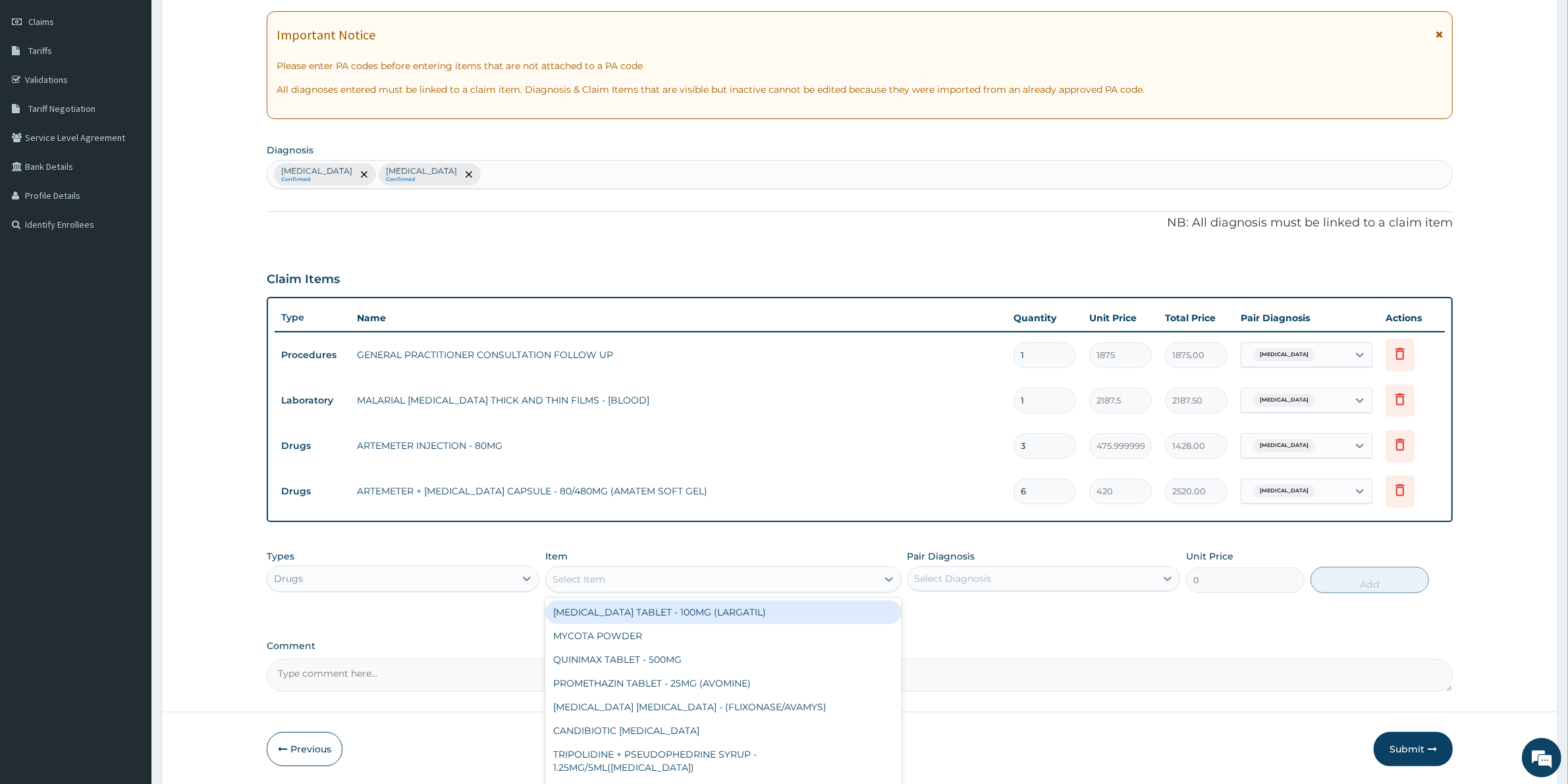
click at [711, 582] on div "Select Item" at bounding box center [711, 579] width 330 height 21
type input "PARA"
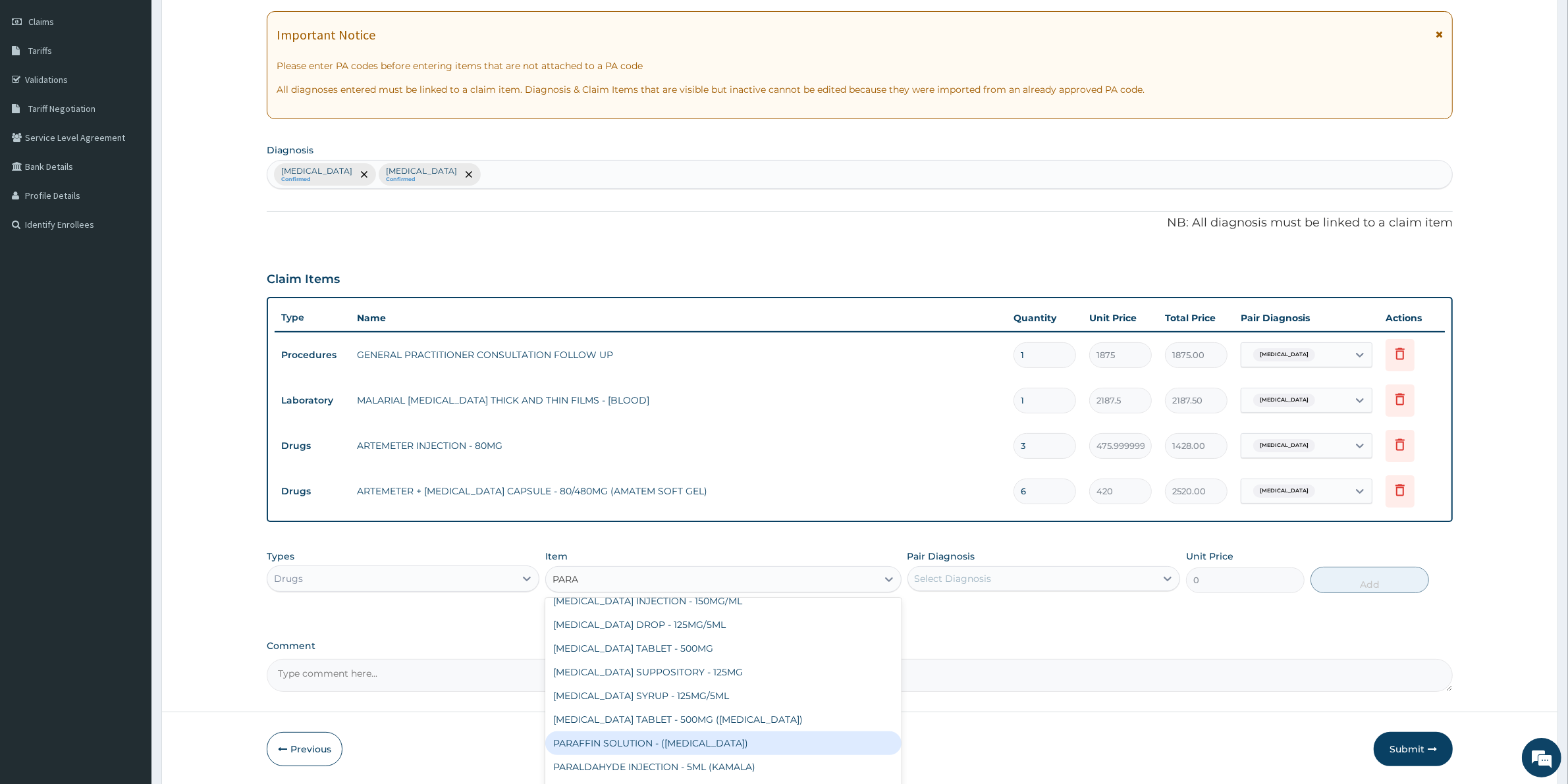
scroll to position [92, 0]
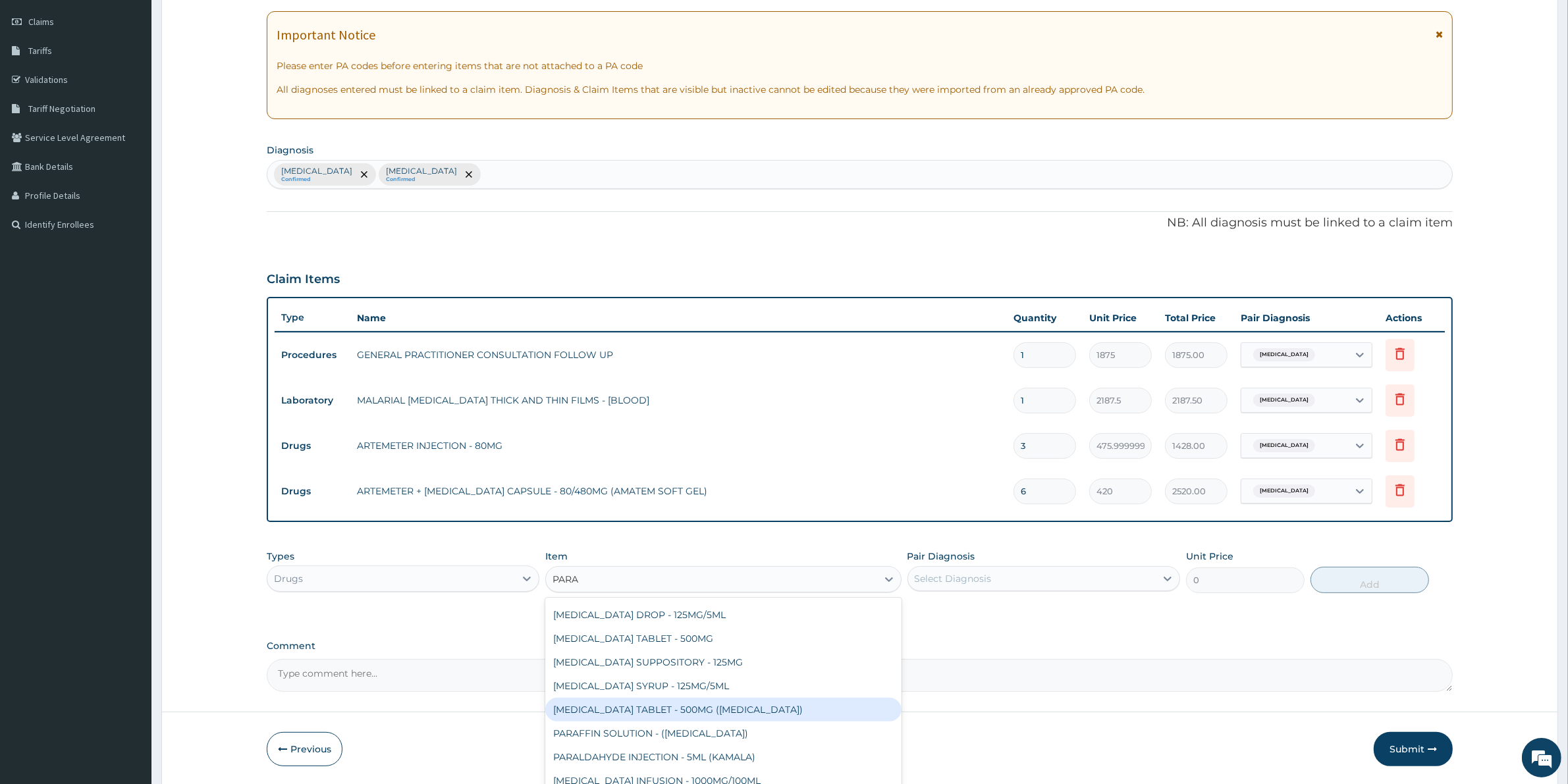
click at [700, 707] on div "[MEDICAL_DATA] TABLET - 500MG ([MEDICAL_DATA])" at bounding box center [723, 710] width 356 height 24
type input "42"
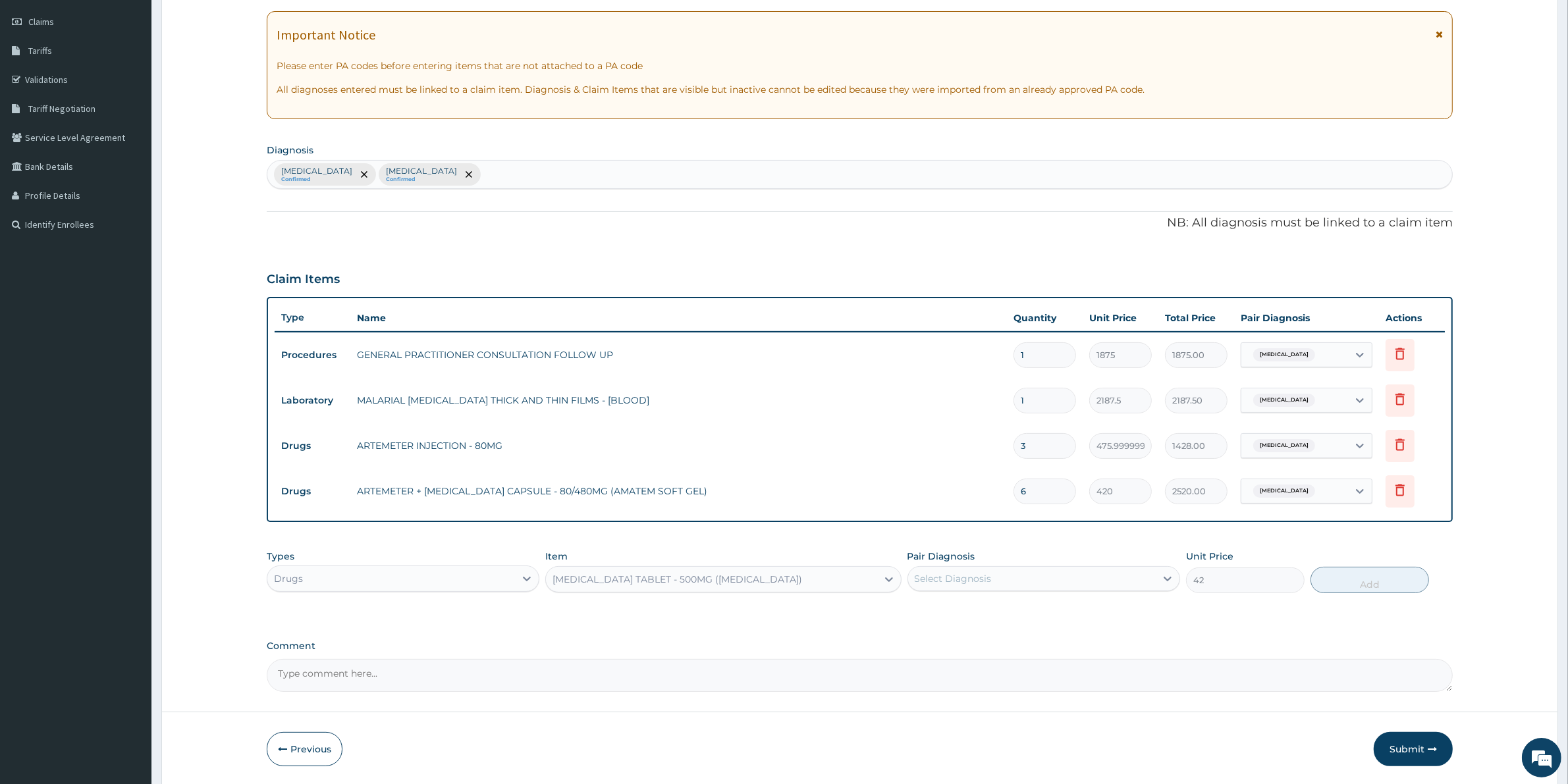
click at [768, 566] on div "[MEDICAL_DATA] TABLET - 500MG ([MEDICAL_DATA])" at bounding box center [723, 579] width 356 height 26
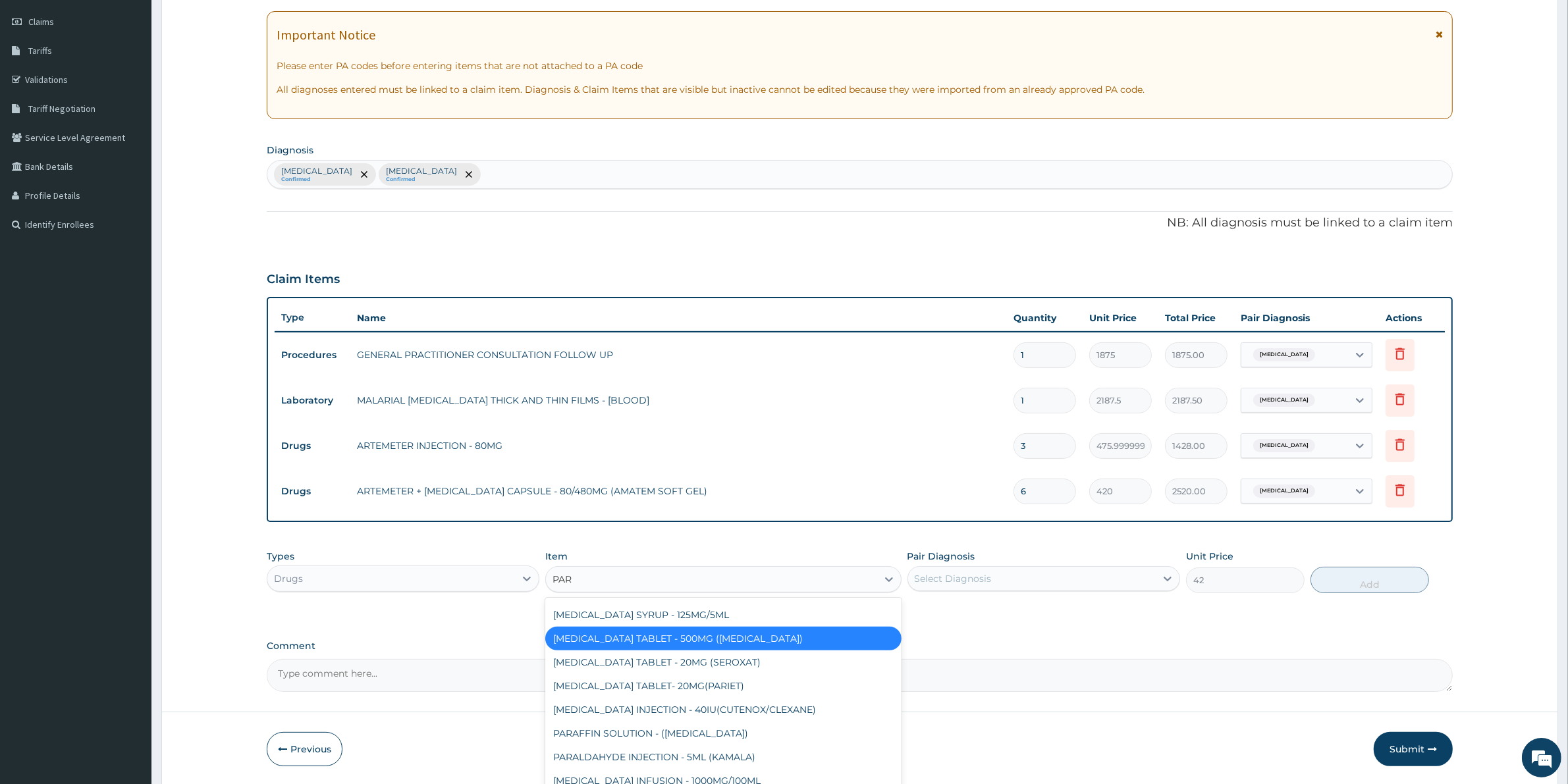
type input "PARA"
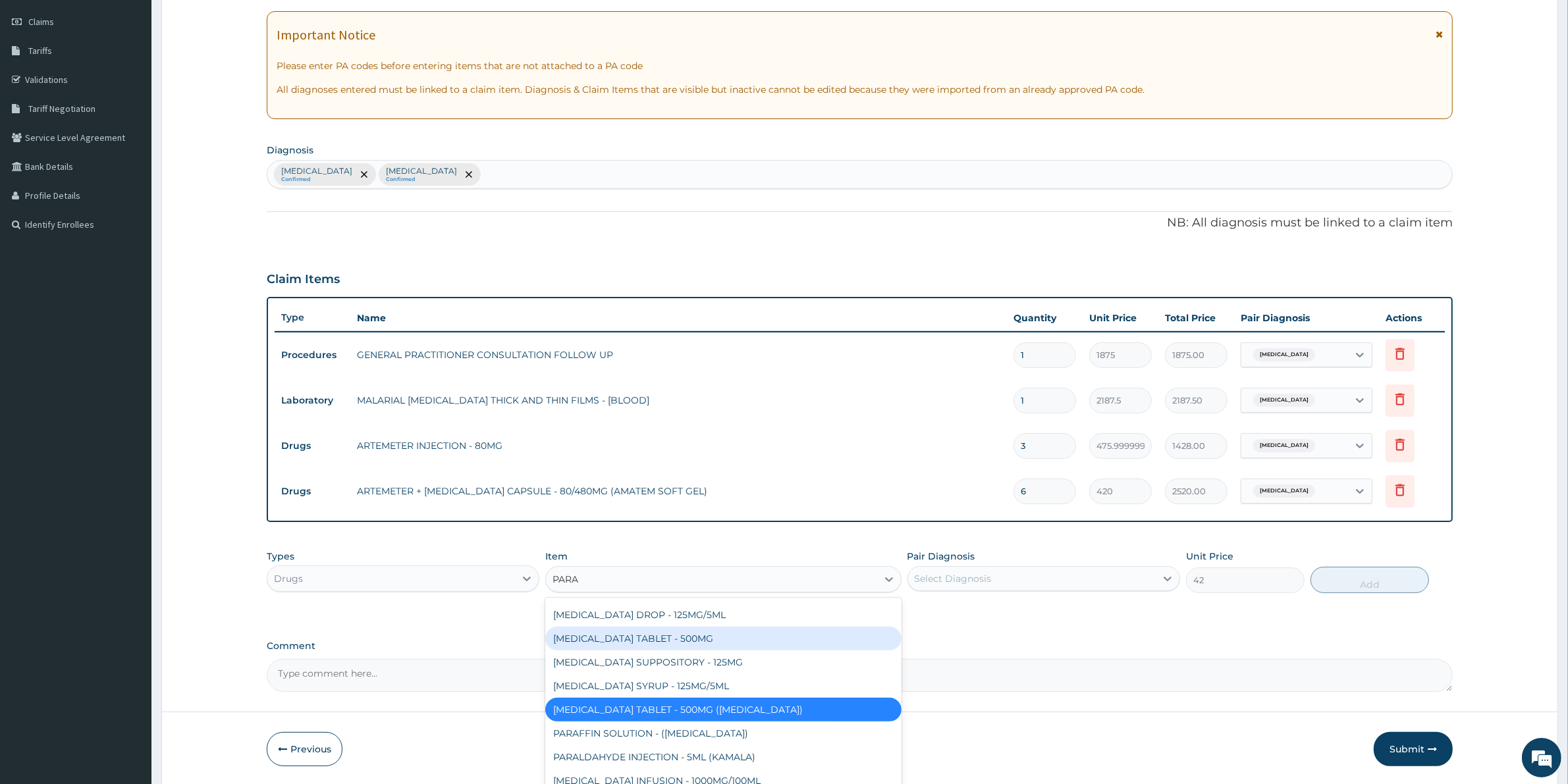
click at [612, 649] on div "ORPHANEDRINE + [MEDICAL_DATA] TABLET ([MEDICAL_DATA]) [MEDICAL_DATA] + [MEDICAL…" at bounding box center [723, 696] width 356 height 197
click at [685, 646] on div "[MEDICAL_DATA] TABLET - 500MG" at bounding box center [723, 639] width 356 height 24
type input "33.599999999999994"
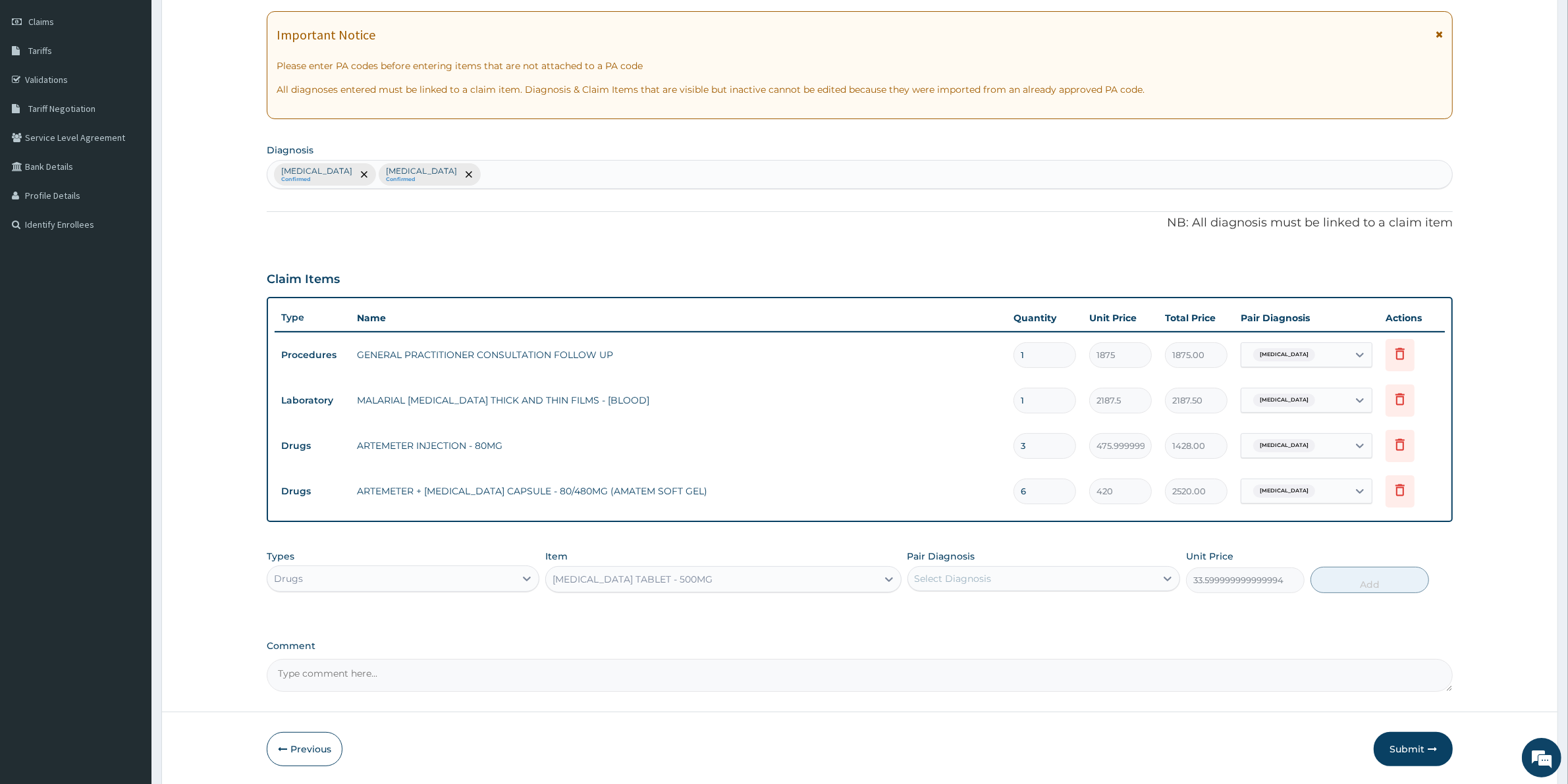
click at [1075, 581] on div "Select Diagnosis" at bounding box center [1032, 579] width 248 height 21
click at [1057, 621] on div "[MEDICAL_DATA]" at bounding box center [1043, 613] width 273 height 27
checkbox input "true"
click at [1376, 574] on button "Add" at bounding box center [1369, 579] width 119 height 26
type input "0"
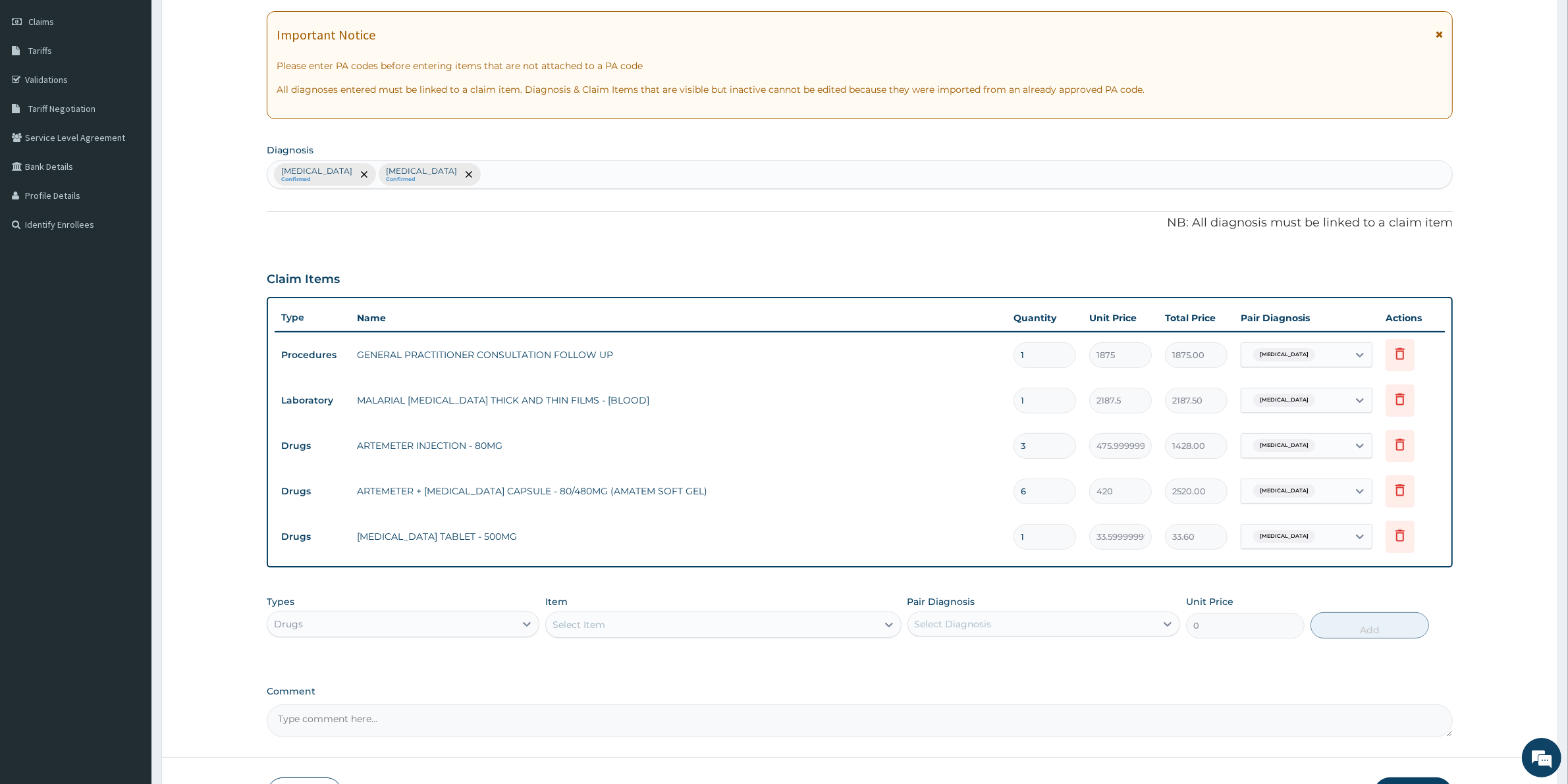
type input "18"
type input "604.80"
type input "18"
click at [692, 606] on div "Item Select Item" at bounding box center [723, 617] width 356 height 44
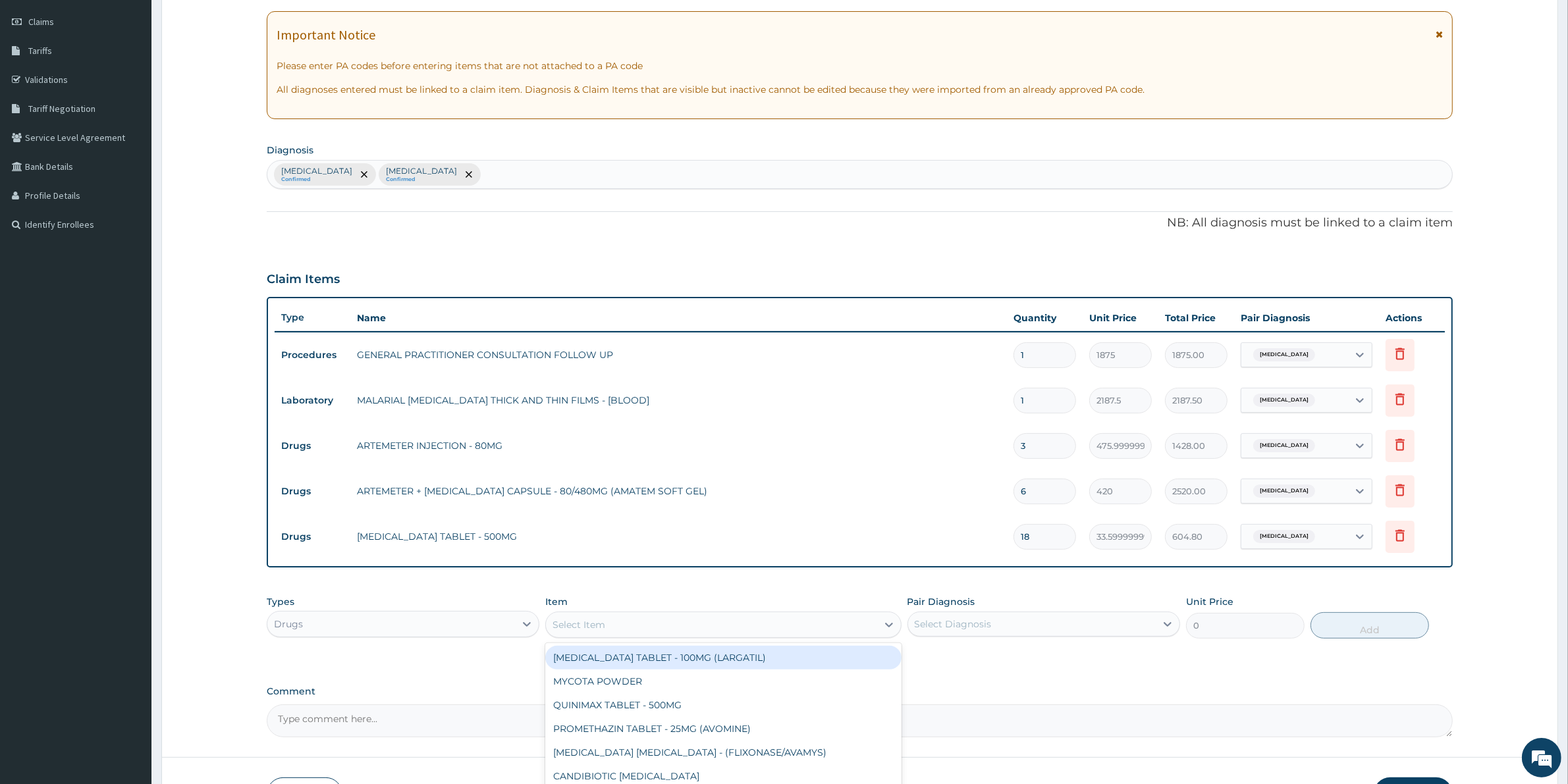
click at [812, 629] on div "Select Item" at bounding box center [711, 625] width 330 height 21
type input "PARA"
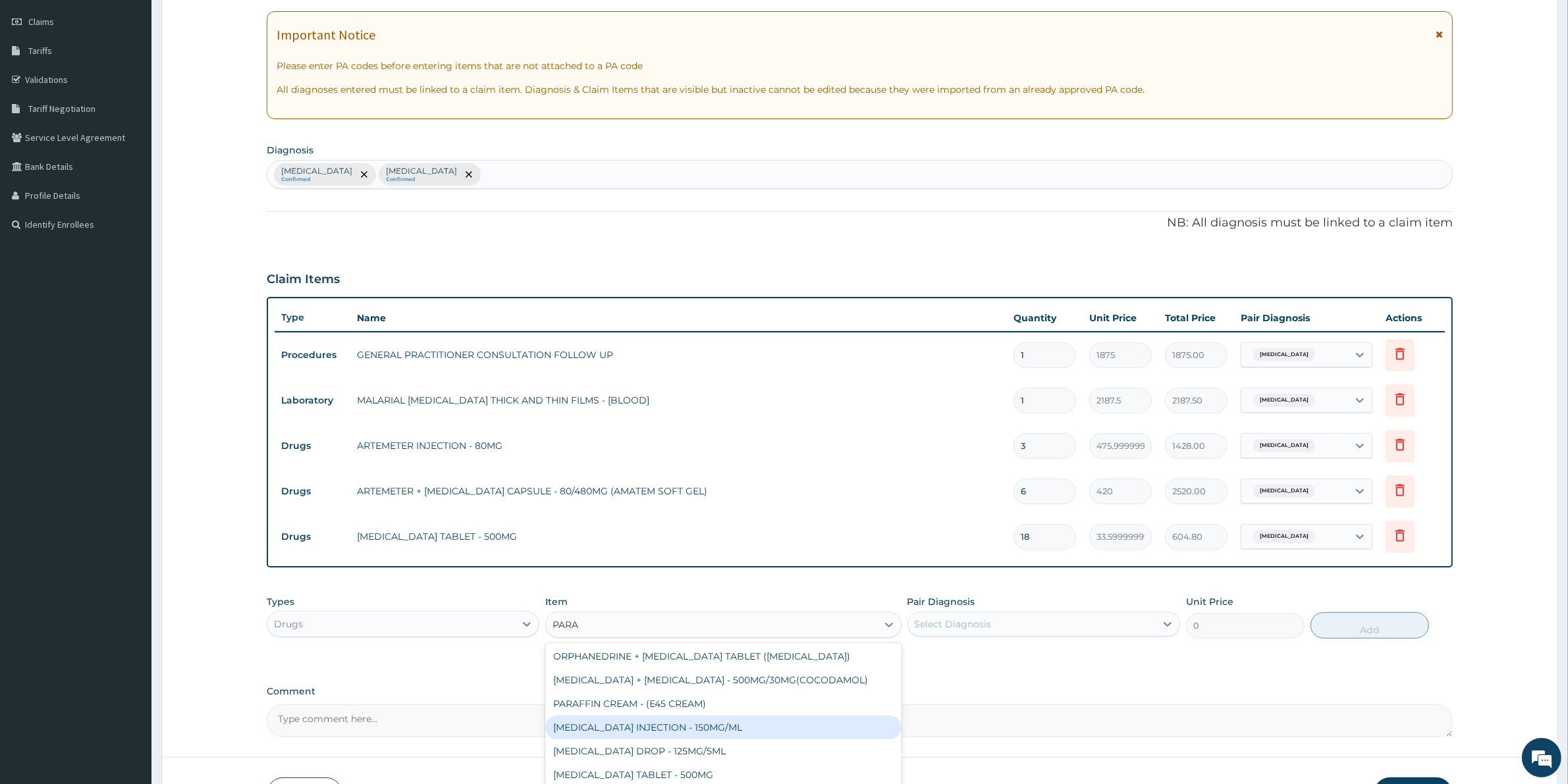
click at [692, 727] on div "[MEDICAL_DATA] INJECTION - 150MG/ML" at bounding box center [723, 727] width 356 height 24
type input "560"
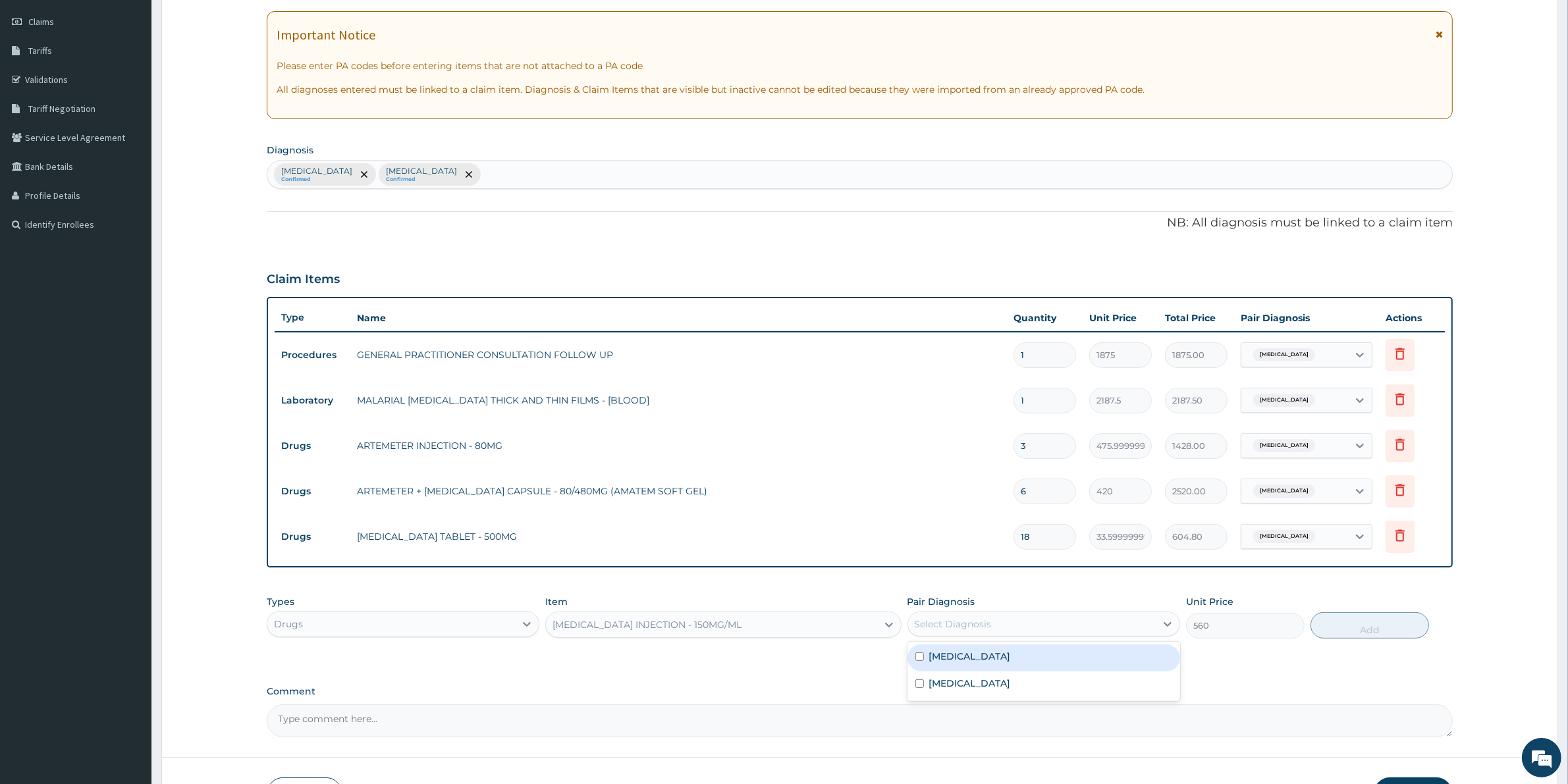
click at [1127, 630] on div "Select Diagnosis" at bounding box center [1032, 624] width 248 height 21
click at [1094, 657] on div "[MEDICAL_DATA]" at bounding box center [1043, 658] width 273 height 27
checkbox input "true"
click at [1363, 622] on button "Add" at bounding box center [1369, 625] width 119 height 26
type input "0"
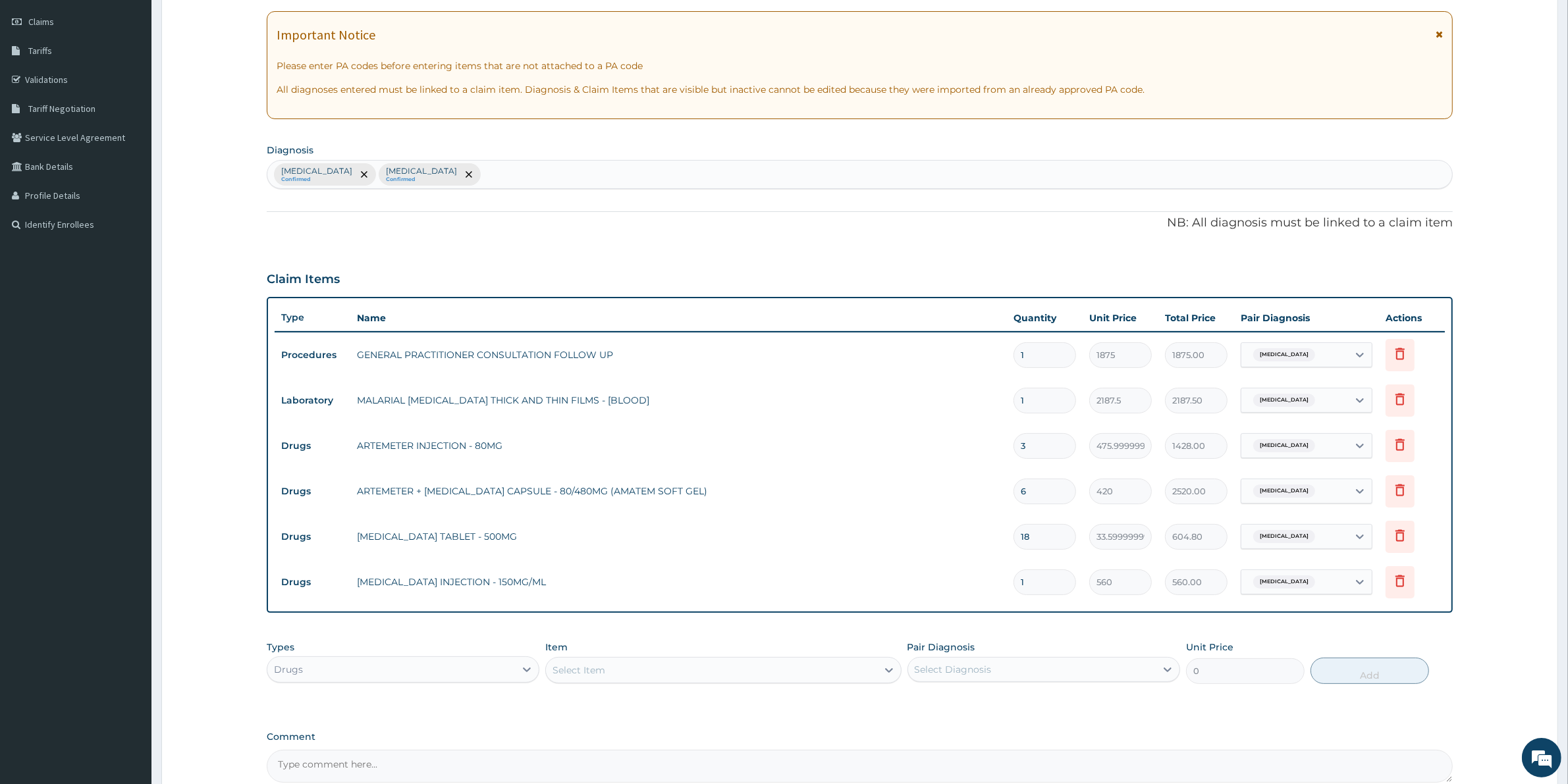
type input "0.00"
type input "3"
type input "1680.00"
type input "3"
click at [821, 669] on div "Select Item" at bounding box center [711, 670] width 330 height 21
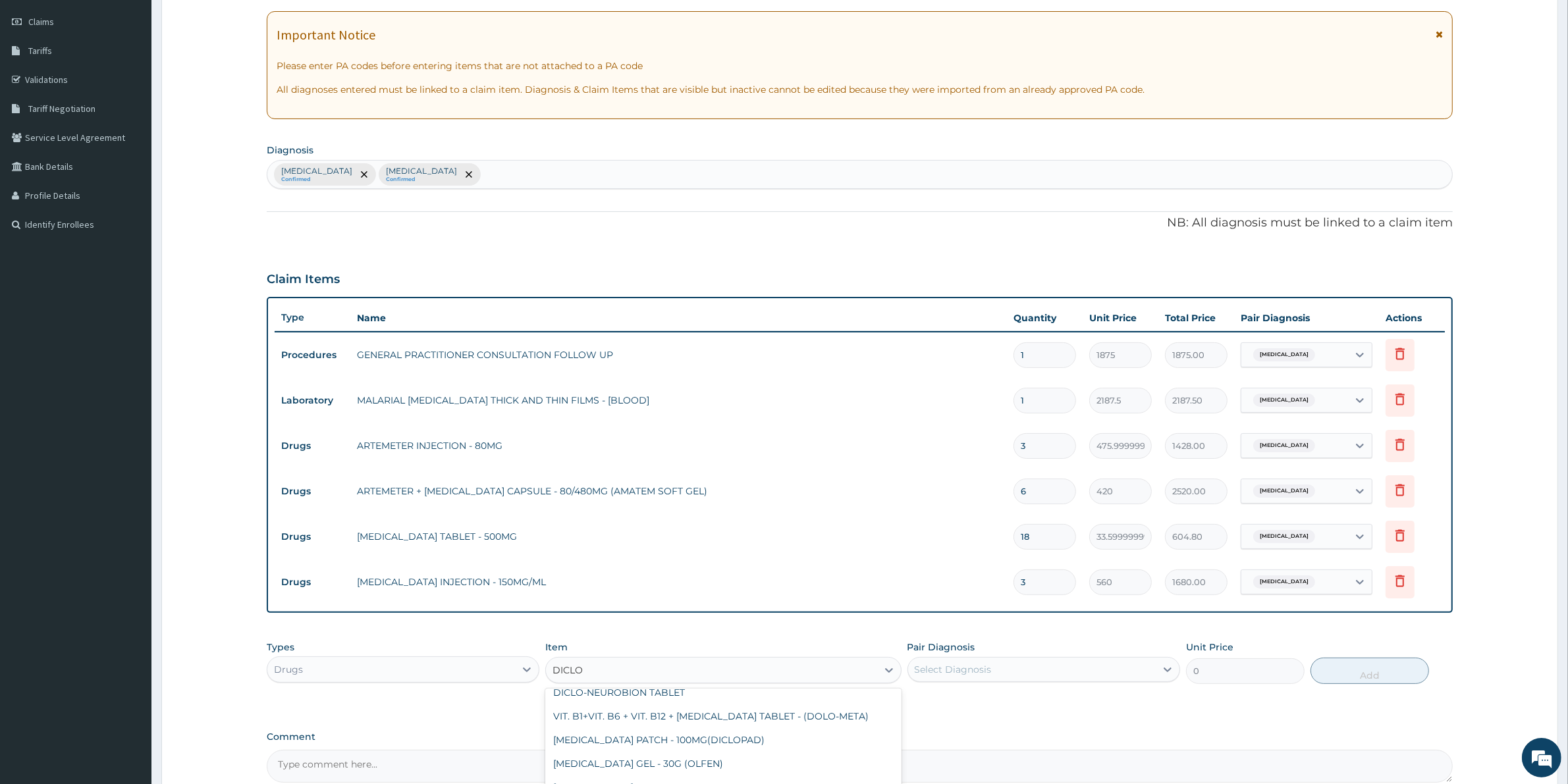
scroll to position [0, 0]
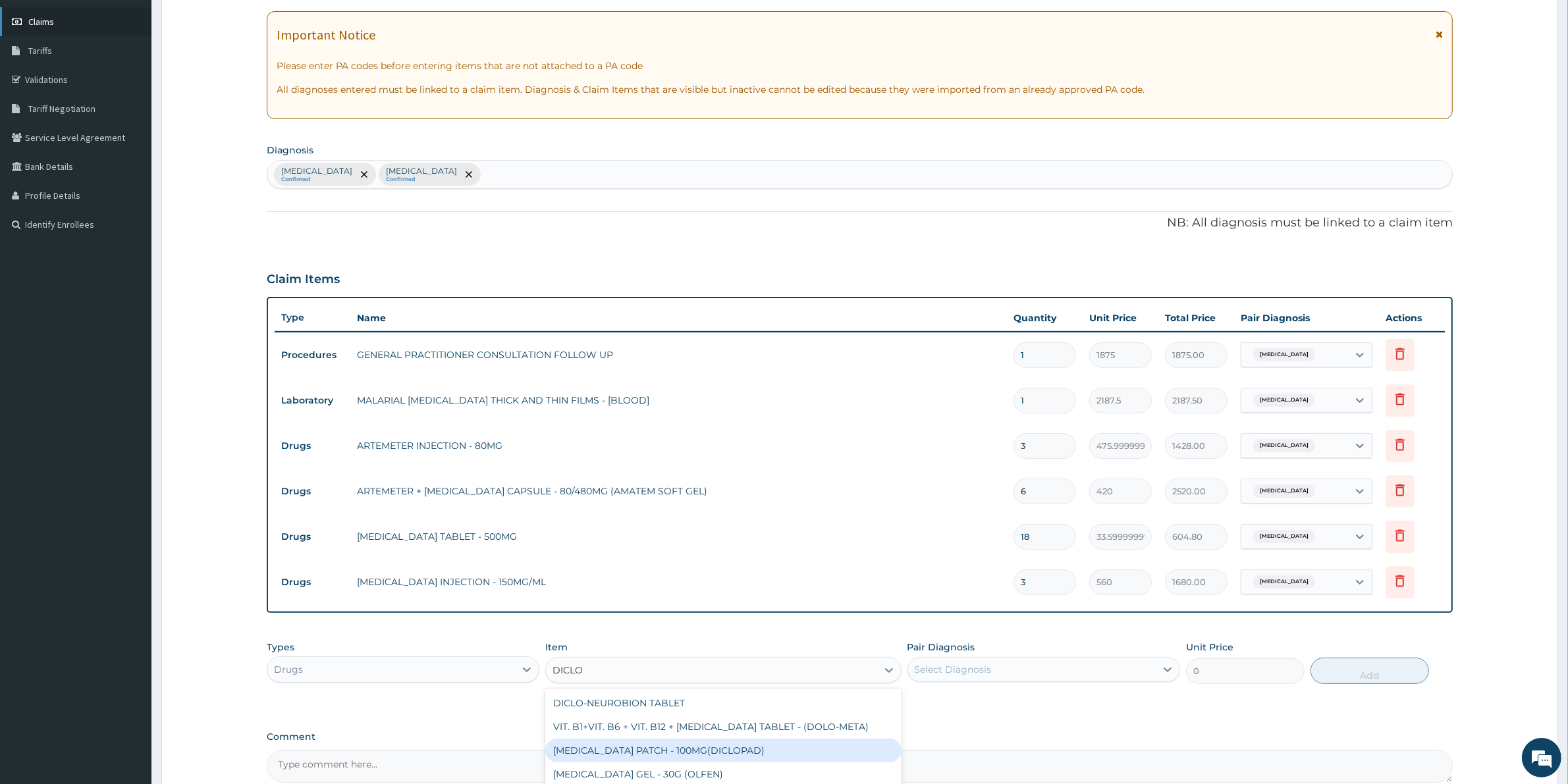
type input "DICLO"
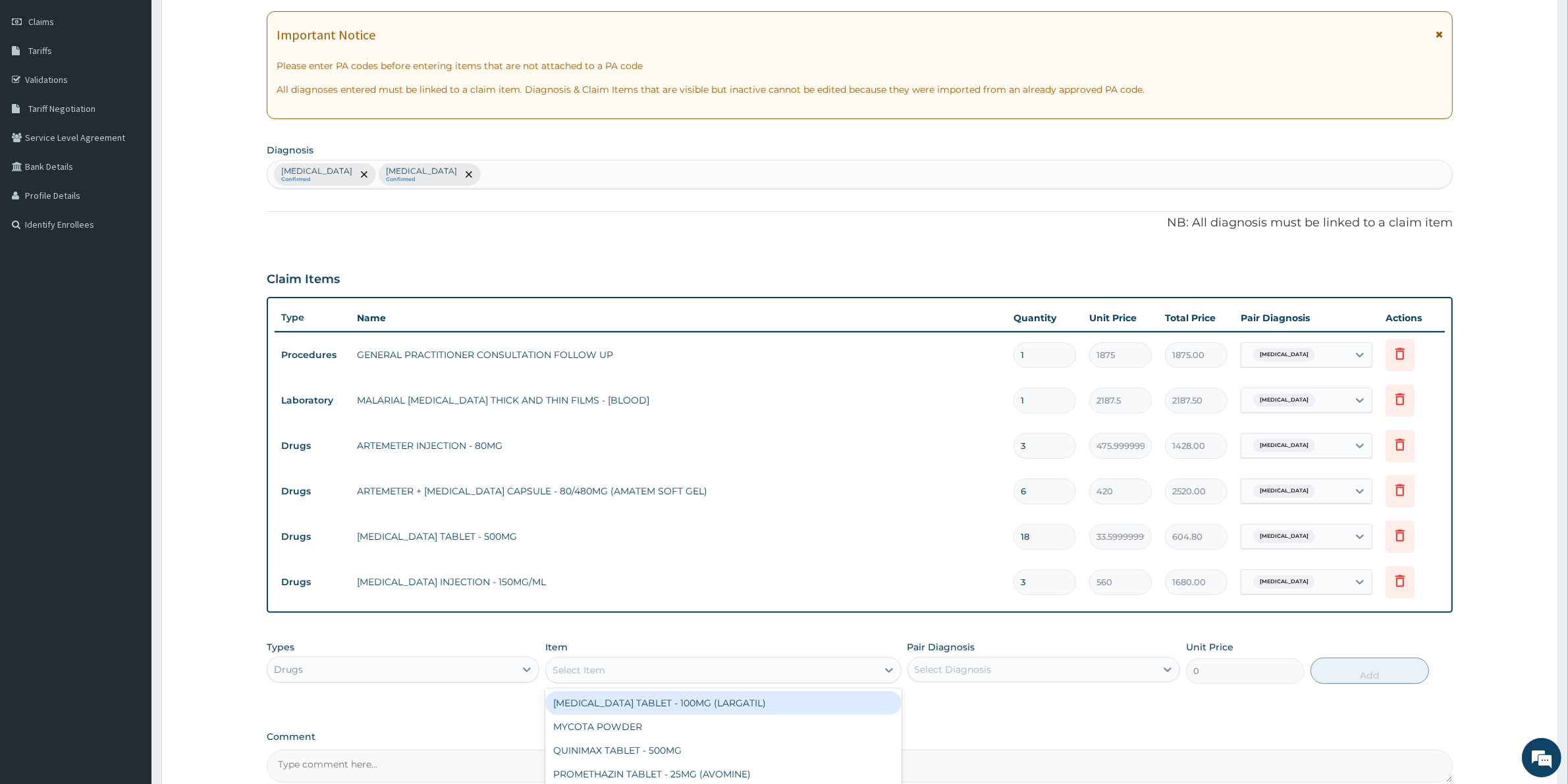
click at [560, 666] on div "Select Item" at bounding box center [579, 670] width 53 height 14
type input "DICLO"
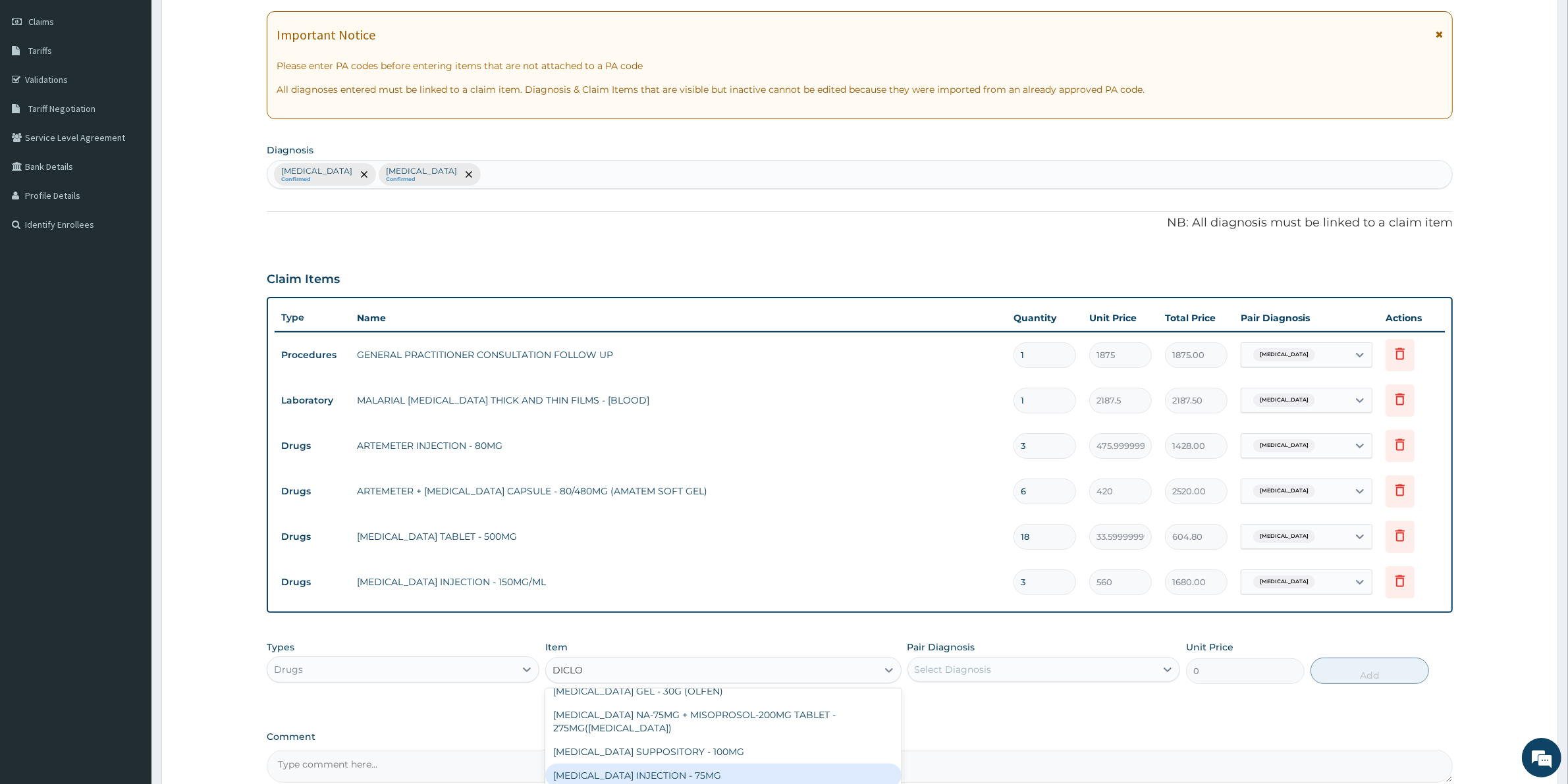
click at [684, 772] on div "[MEDICAL_DATA] INJECTION - 75MG" at bounding box center [723, 776] width 356 height 24
type input "420"
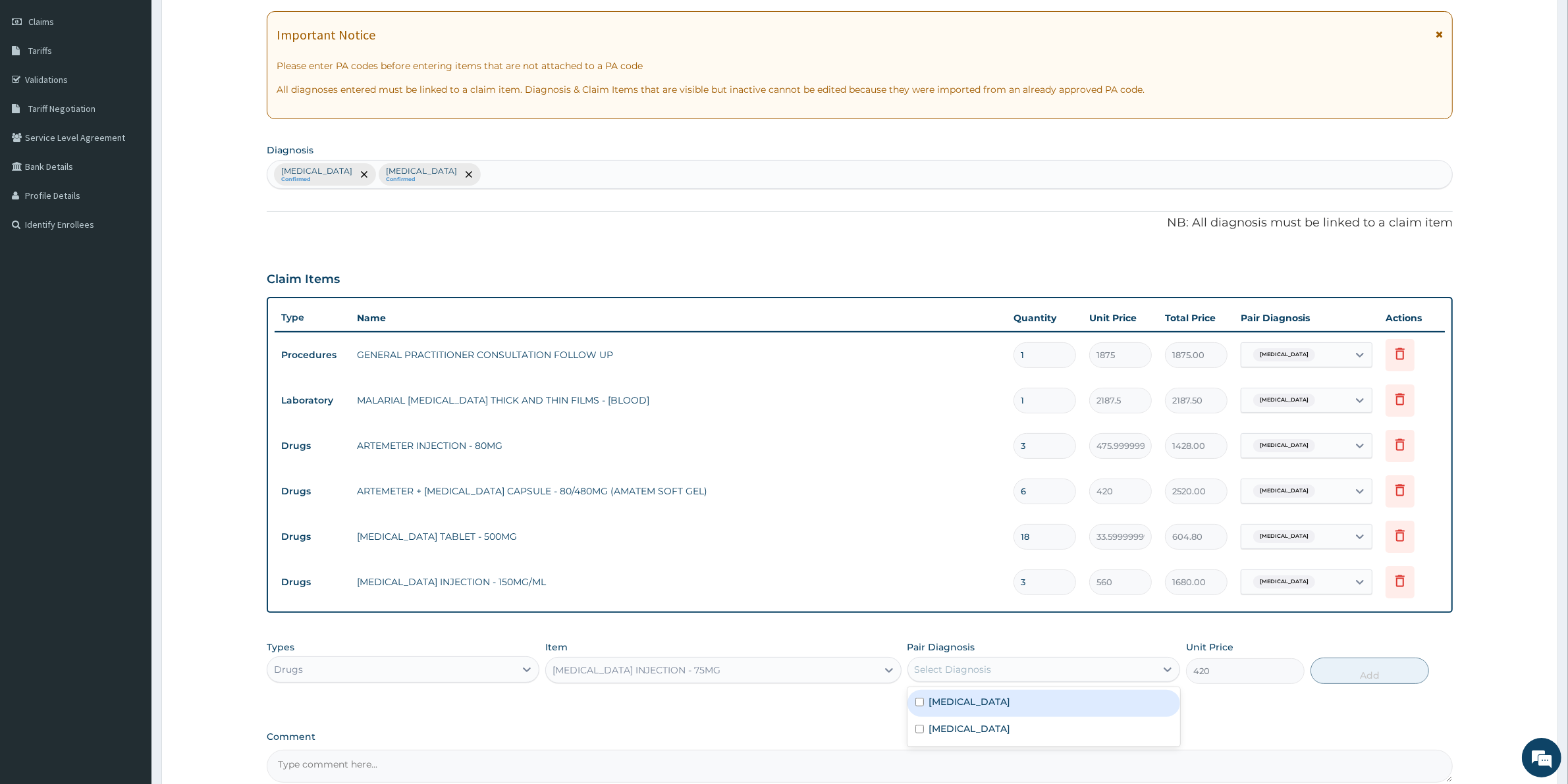
click at [958, 676] on div "Select Diagnosis" at bounding box center [1032, 669] width 248 height 21
click at [958, 729] on label "[MEDICAL_DATA]" at bounding box center [969, 729] width 82 height 14
checkbox input "true"
click at [1352, 675] on button "Add" at bounding box center [1369, 670] width 119 height 26
type input "0"
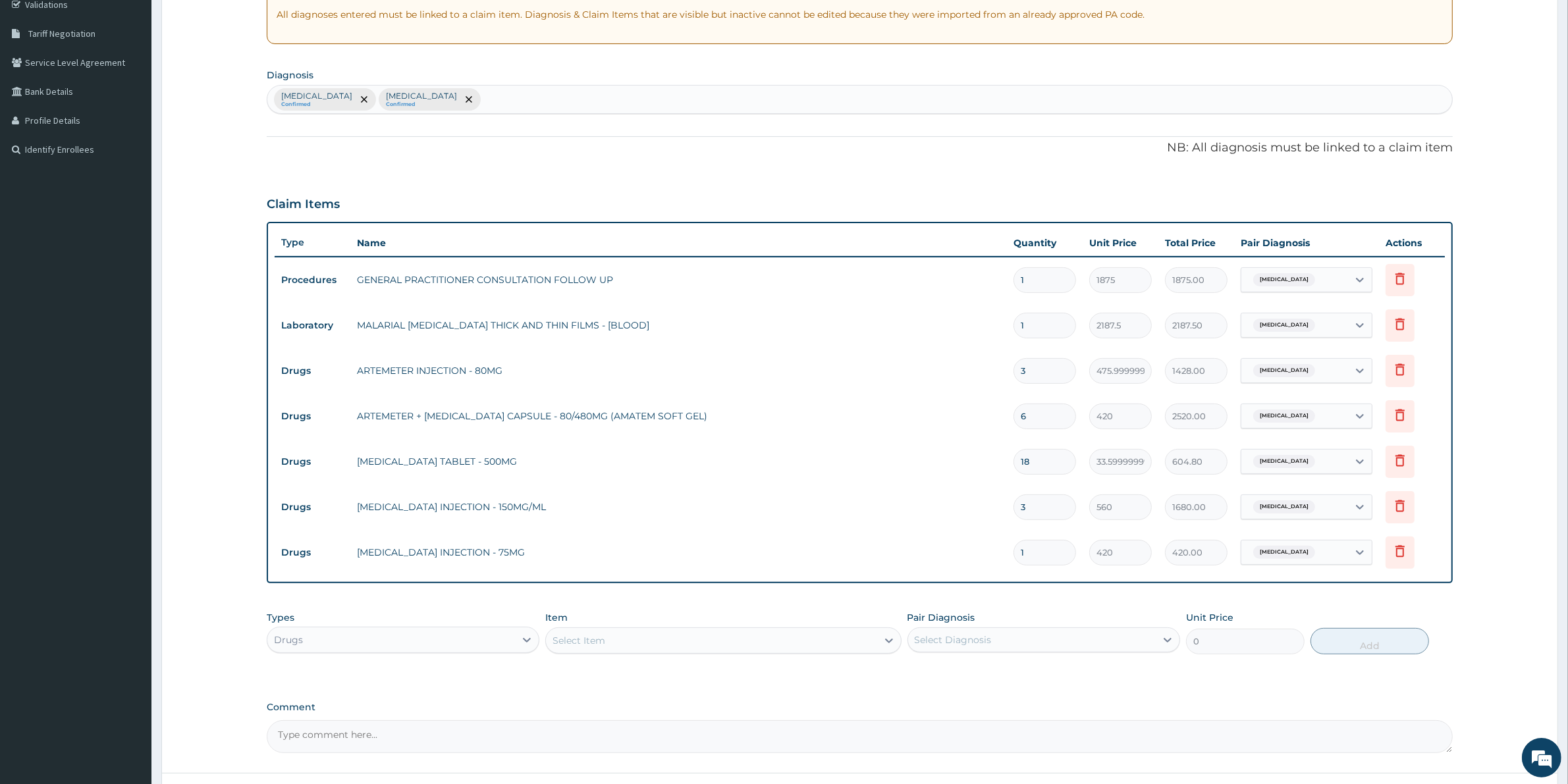
scroll to position [345, 0]
